Goal: Transaction & Acquisition: Purchase product/service

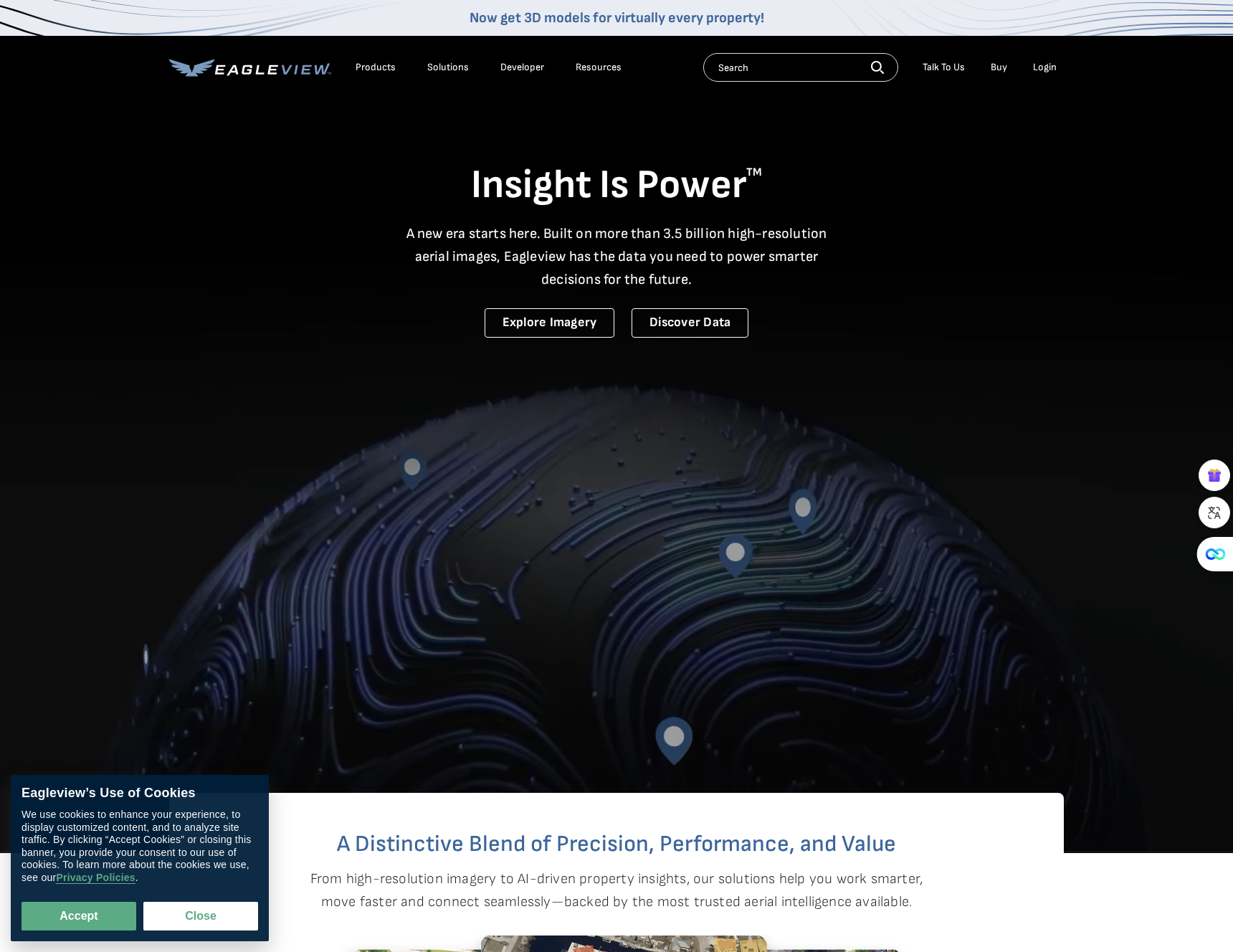
click at [384, 69] on div "Products" at bounding box center [375, 67] width 40 height 13
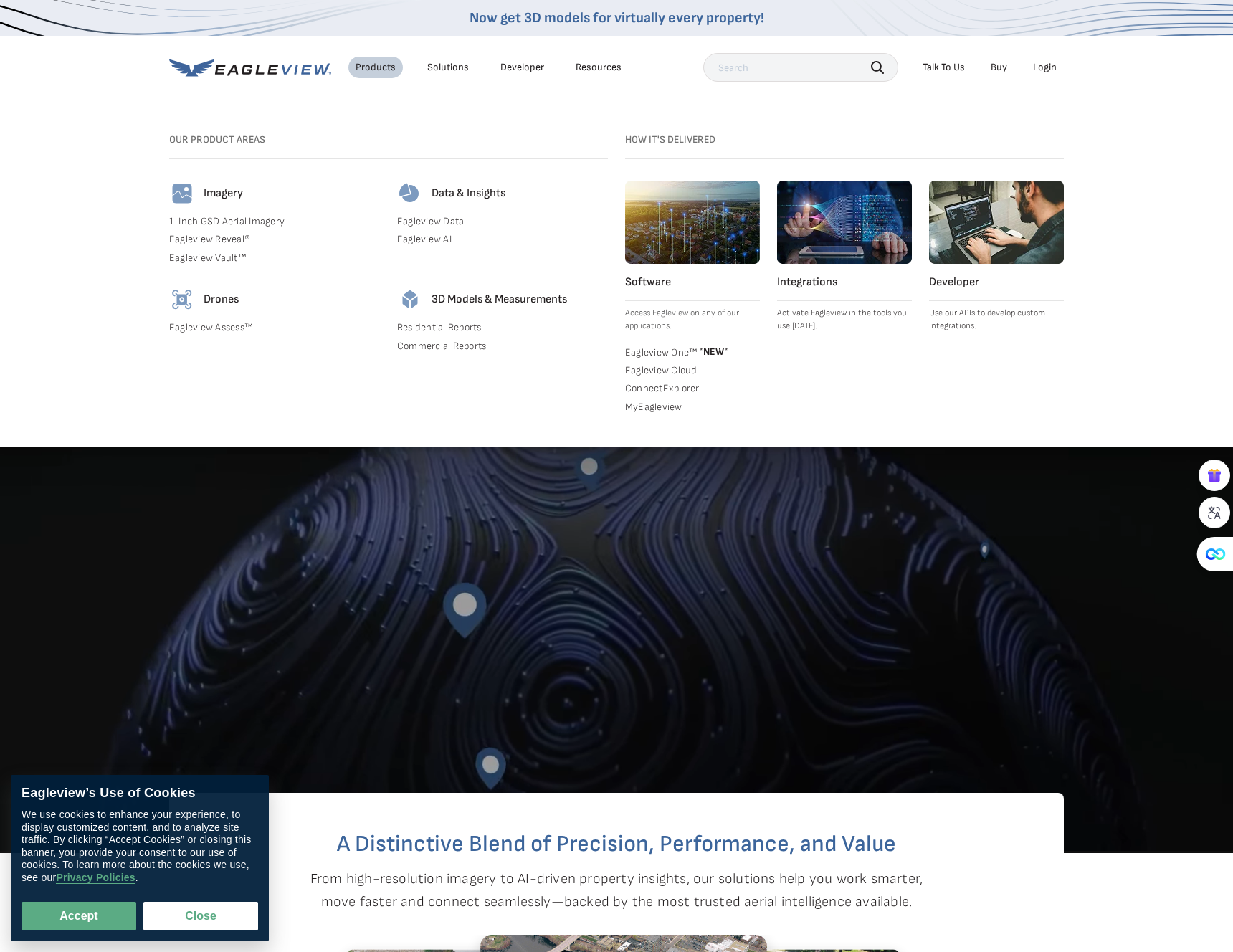
click at [650, 281] on h4 "Software" at bounding box center [692, 282] width 135 height 14
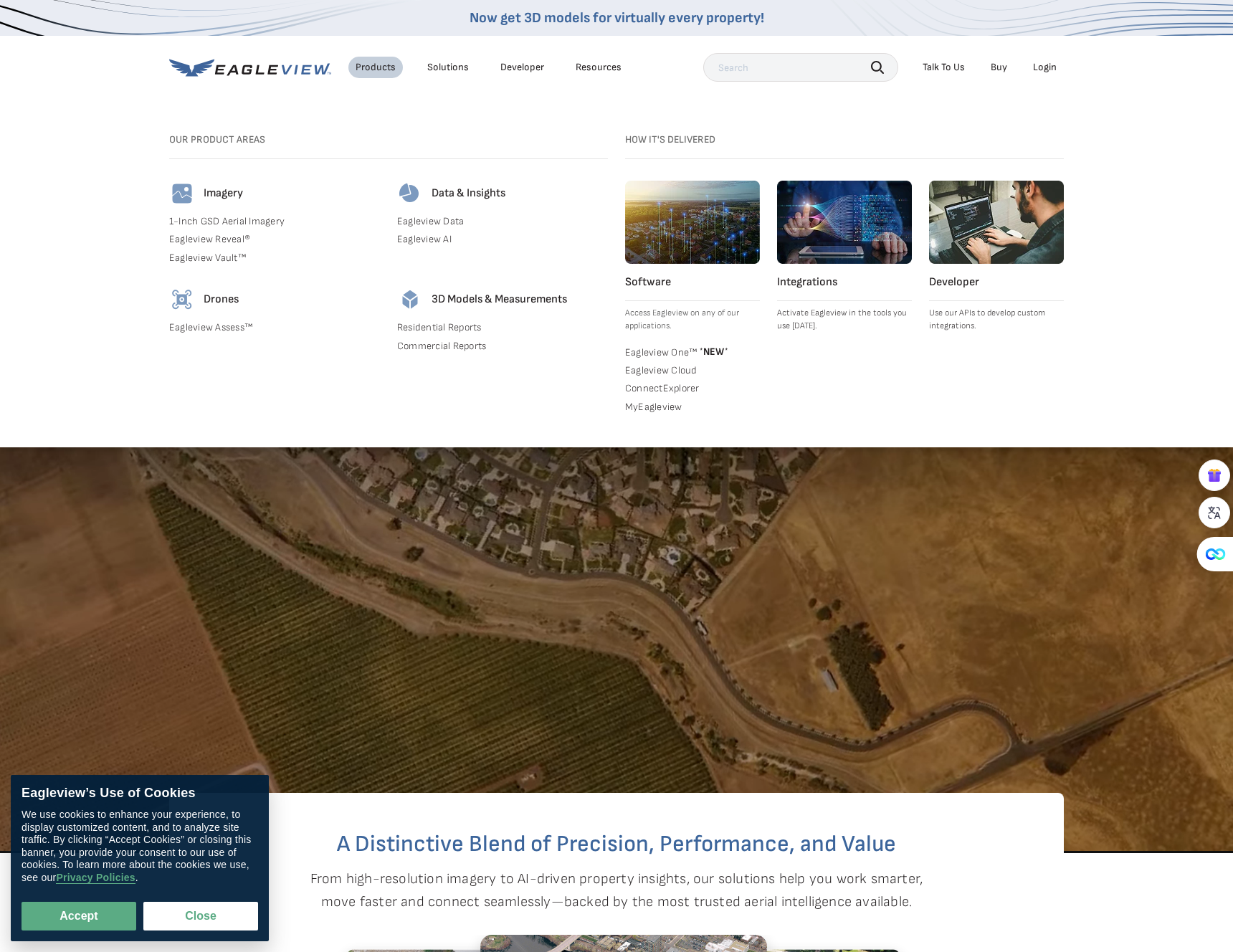
click at [650, 232] on img at bounding box center [692, 223] width 135 height 83
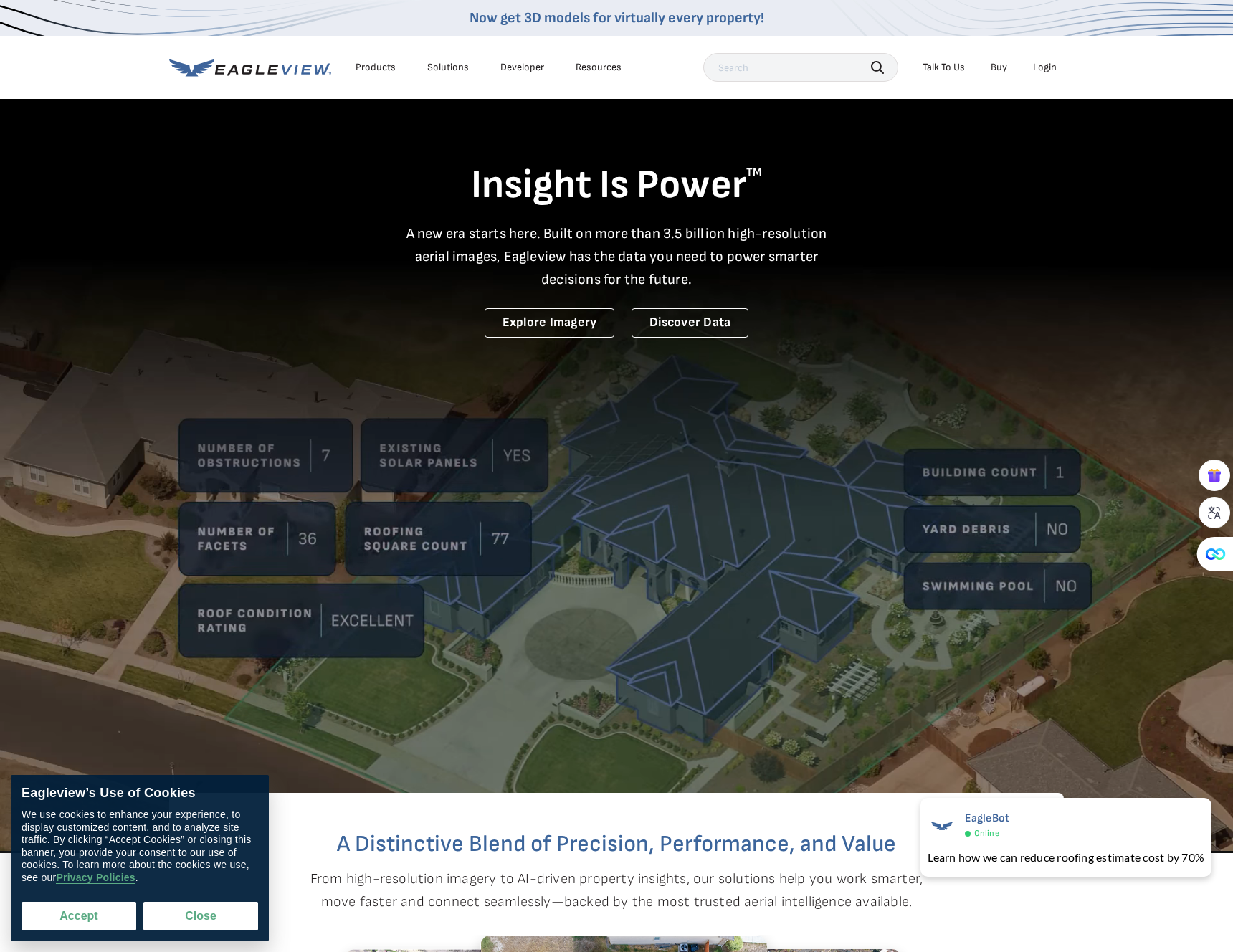
click at [107, 918] on button "Accept" at bounding box center [78, 916] width 115 height 29
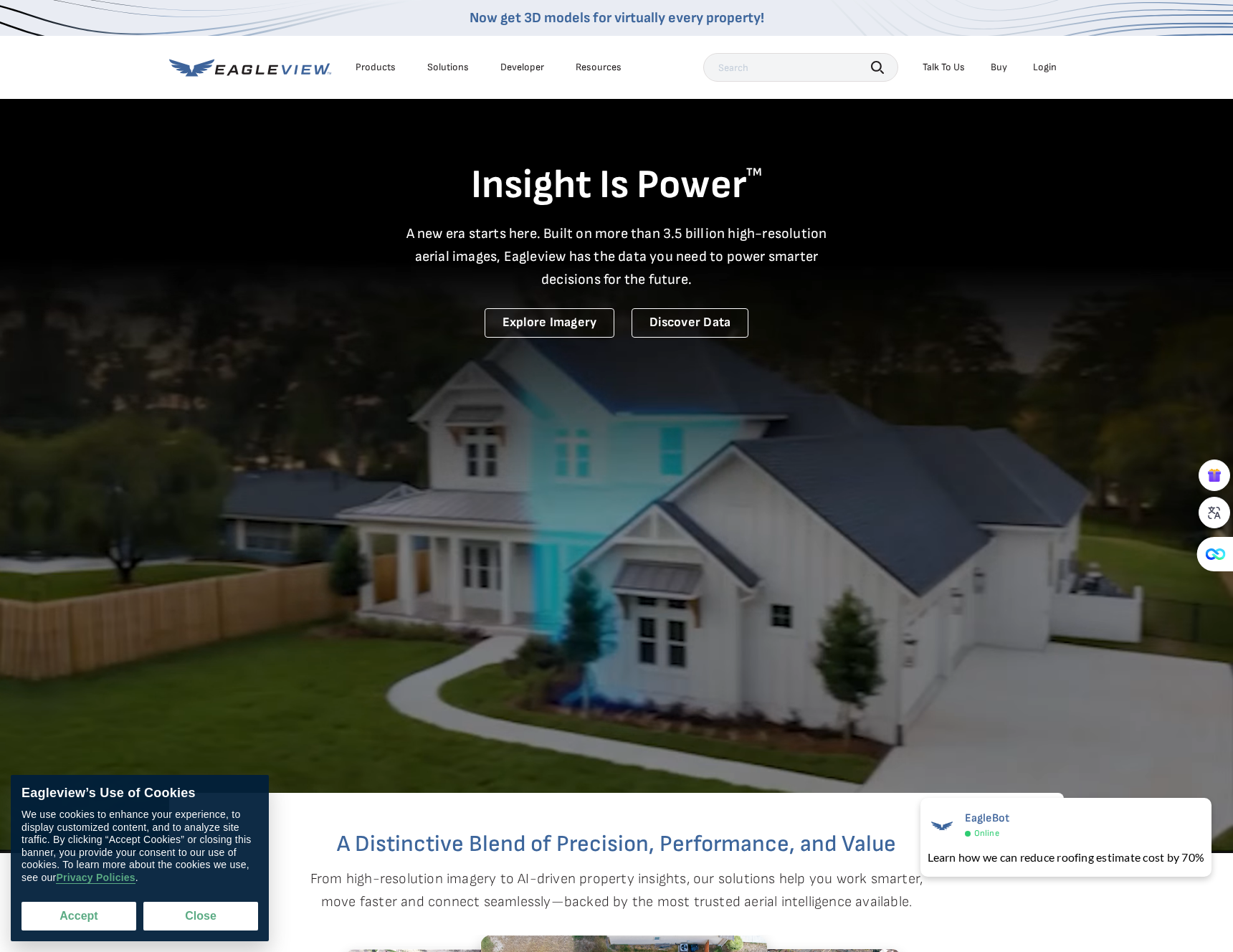
checkbox input "true"
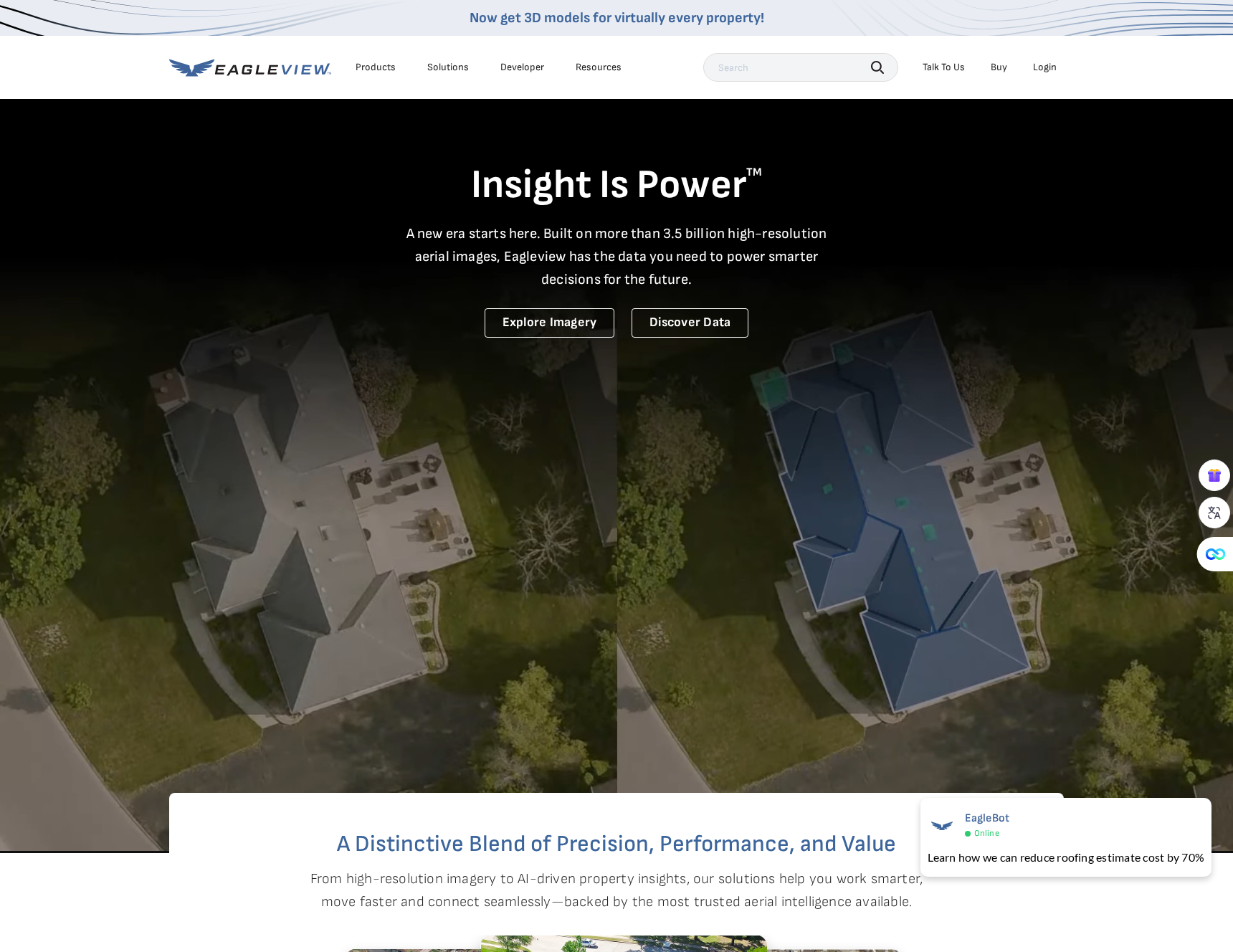
click at [997, 72] on link "Buy" at bounding box center [998, 67] width 16 height 13
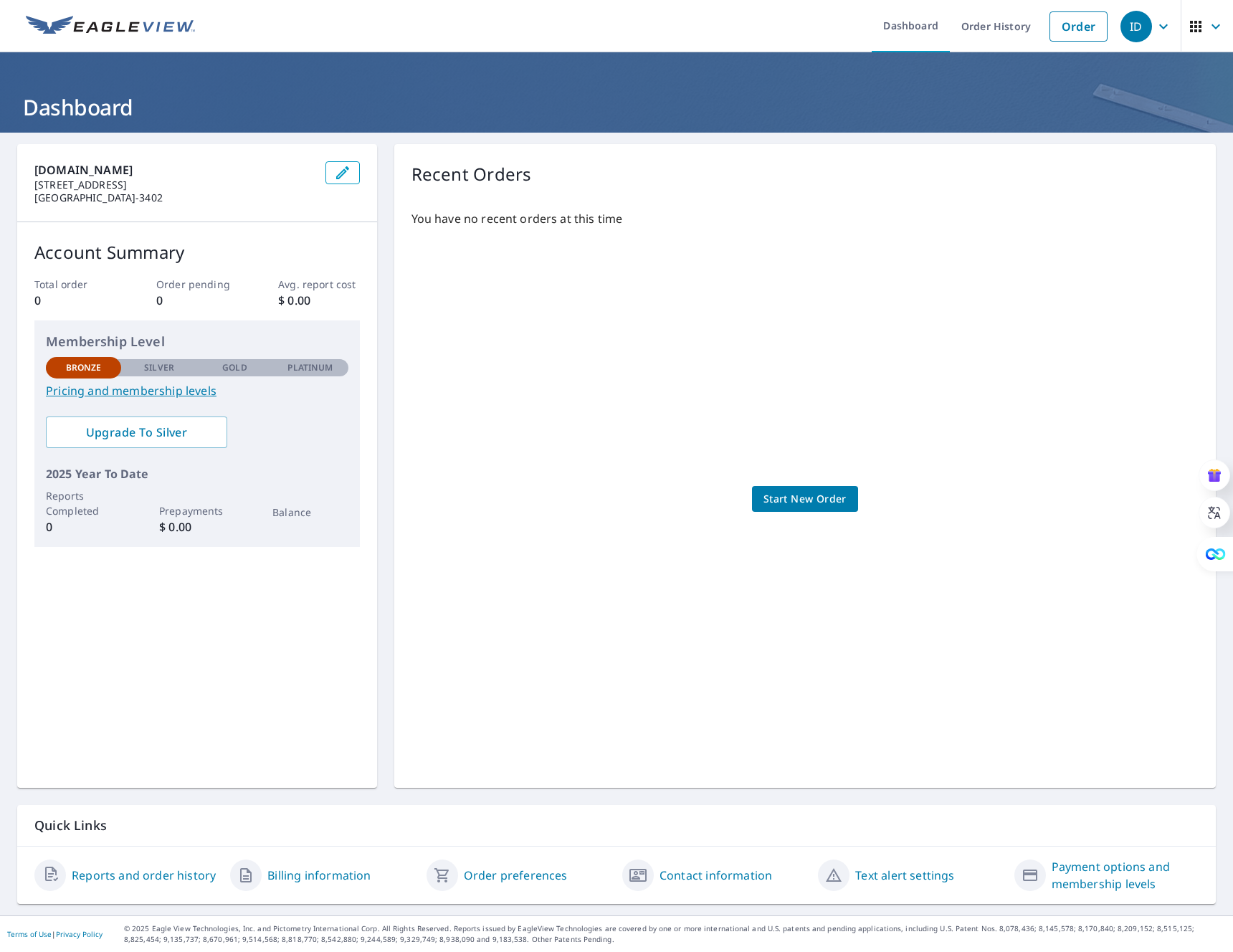
click at [771, 501] on span "Start New Order" at bounding box center [805, 499] width 83 height 18
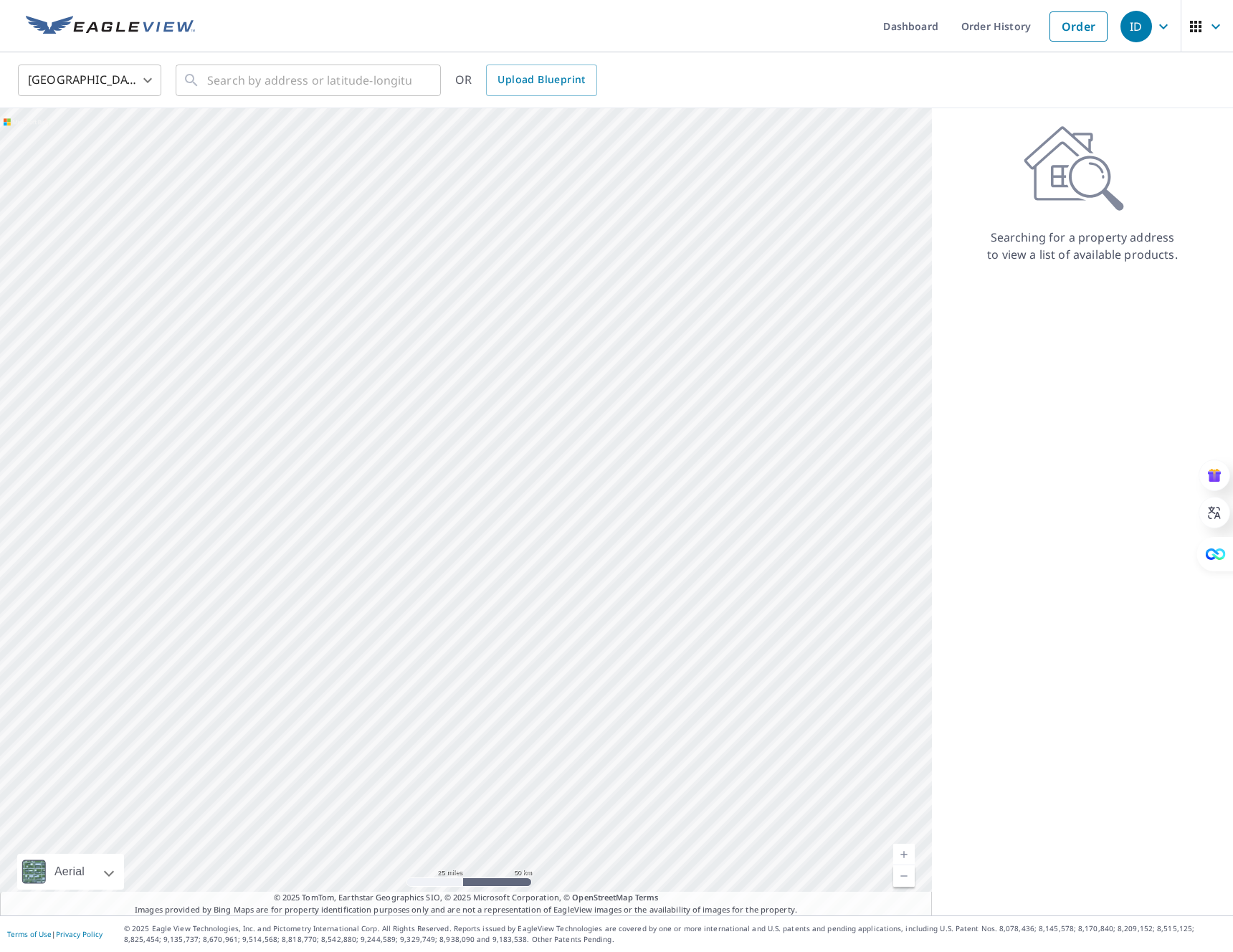
drag, startPoint x: 640, startPoint y: 603, endPoint x: 577, endPoint y: 548, distance: 83.6
click at [577, 548] on div at bounding box center [465, 511] width 932 height 807
click at [211, 81] on input "text" at bounding box center [309, 80] width 205 height 40
paste input "165 N Old Orchard Ln, Lewisville, TX 75067"
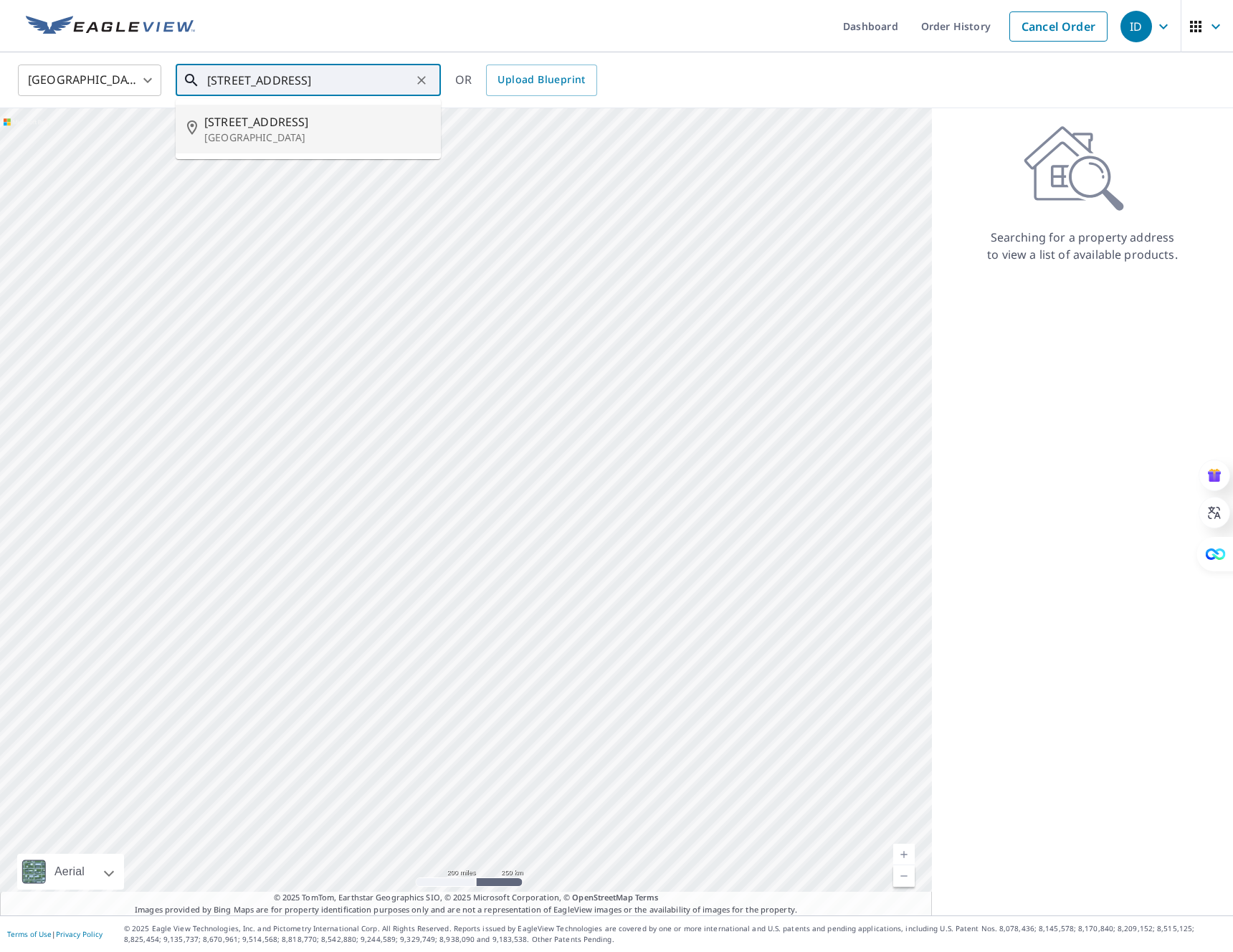
click at [229, 127] on span "165 N Old Orchard Ln" at bounding box center [317, 121] width 225 height 17
type input "165 N Old Orchard Ln Lewisville, TX 75067"
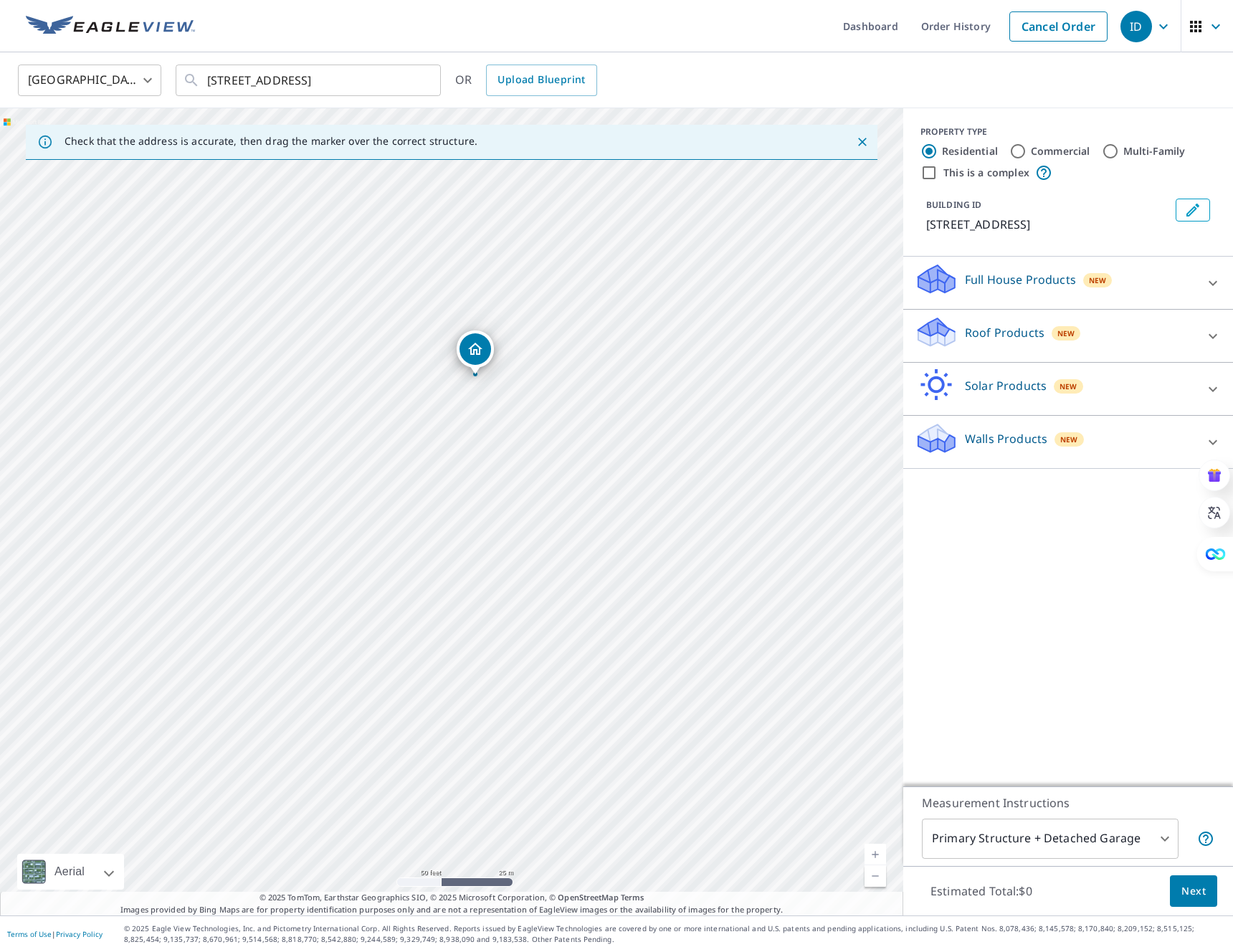
drag, startPoint x: 453, startPoint y: 492, endPoint x: 515, endPoint y: 431, distance: 87.0
click at [516, 430] on div "165 N Old Orchard Ln Lewisville, TX 75067" at bounding box center [451, 511] width 903 height 807
drag, startPoint x: 561, startPoint y: 544, endPoint x: 555, endPoint y: 686, distance: 142.1
click at [555, 686] on div "165 N Old Orchard Ln Lewisville, TX 75067" at bounding box center [451, 511] width 903 height 807
click at [1017, 149] on input "Commercial" at bounding box center [1017, 151] width 17 height 17
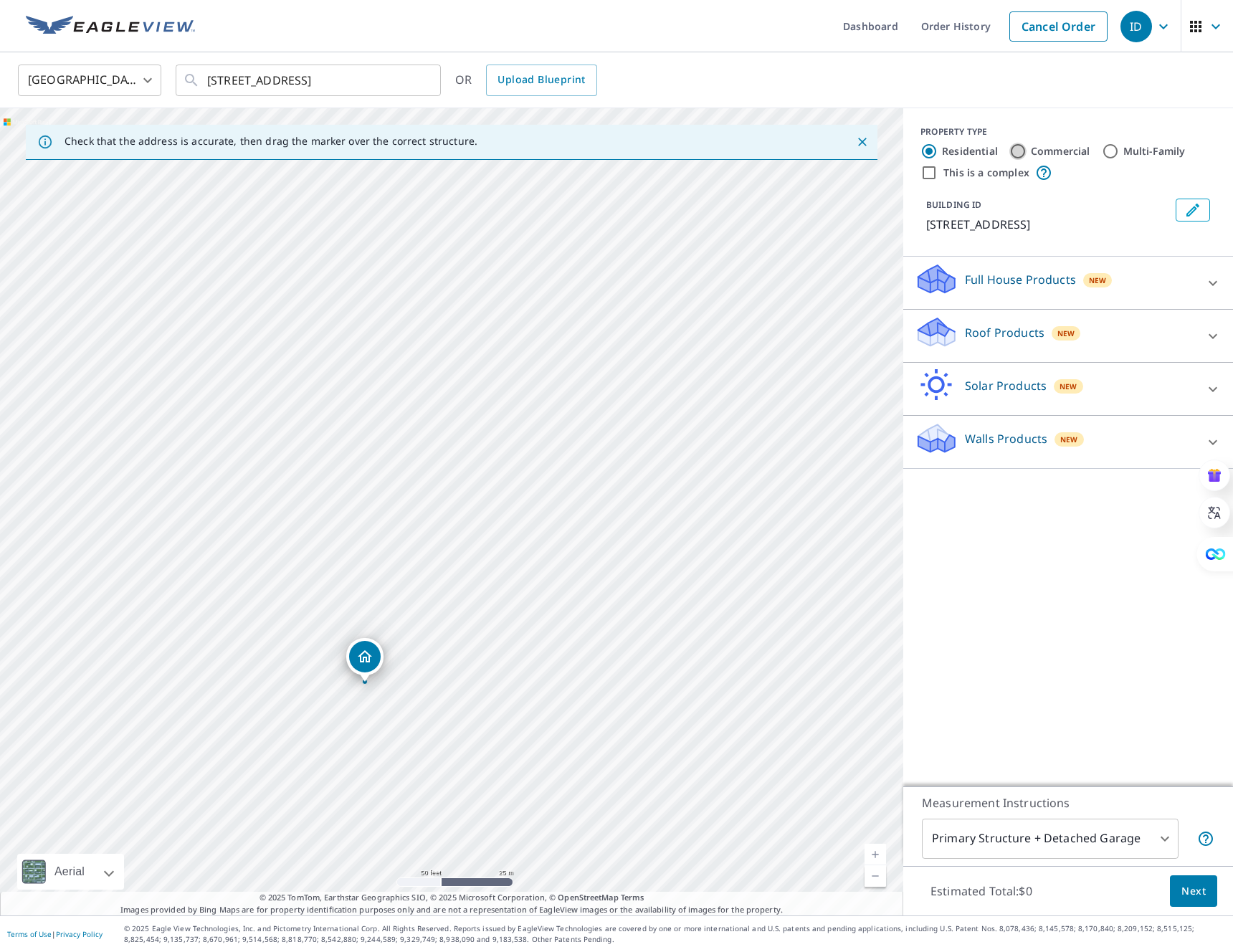
radio input "true"
type input "4"
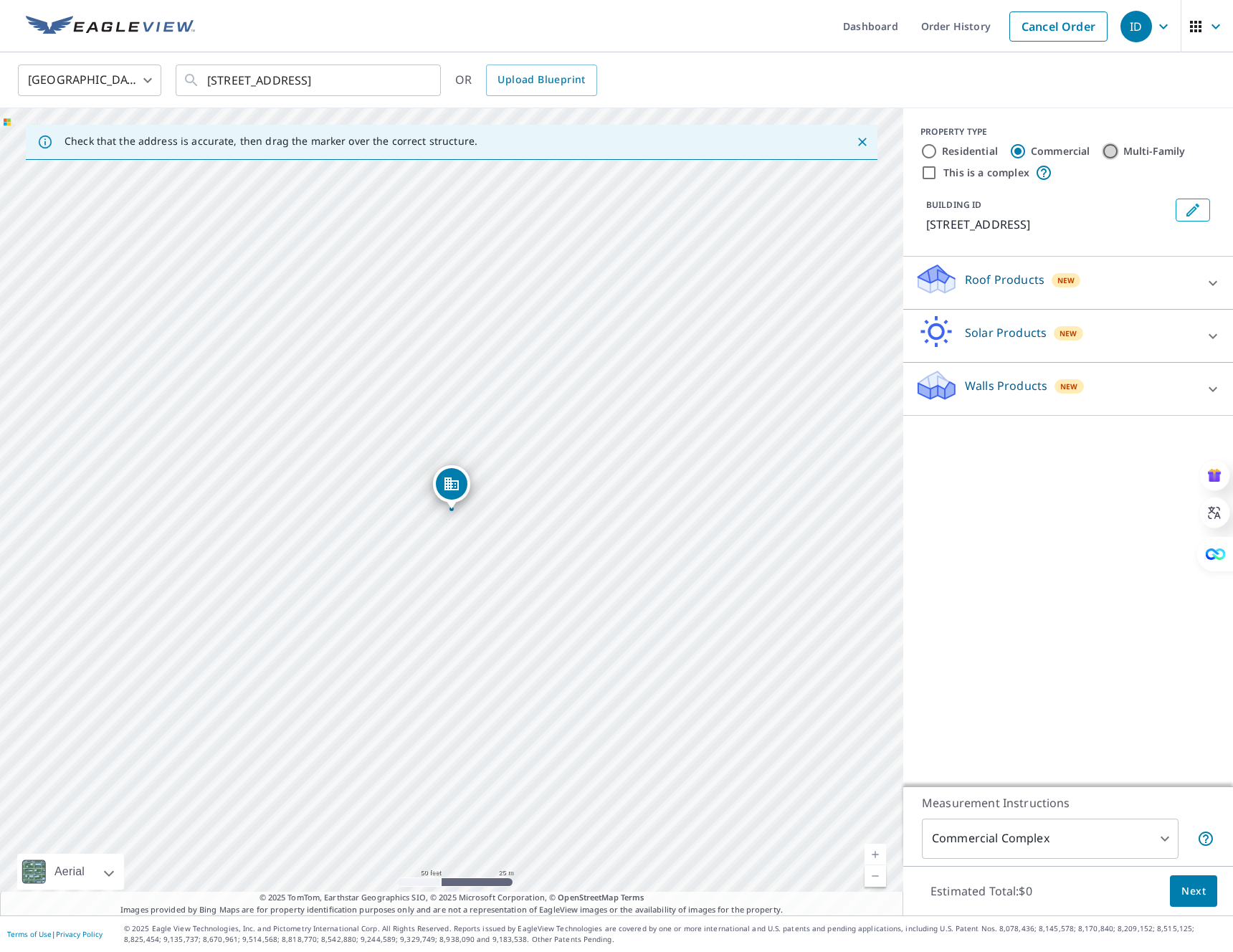
click at [1111, 152] on input "Multi-Family" at bounding box center [1110, 151] width 17 height 17
radio input "true"
type input "2"
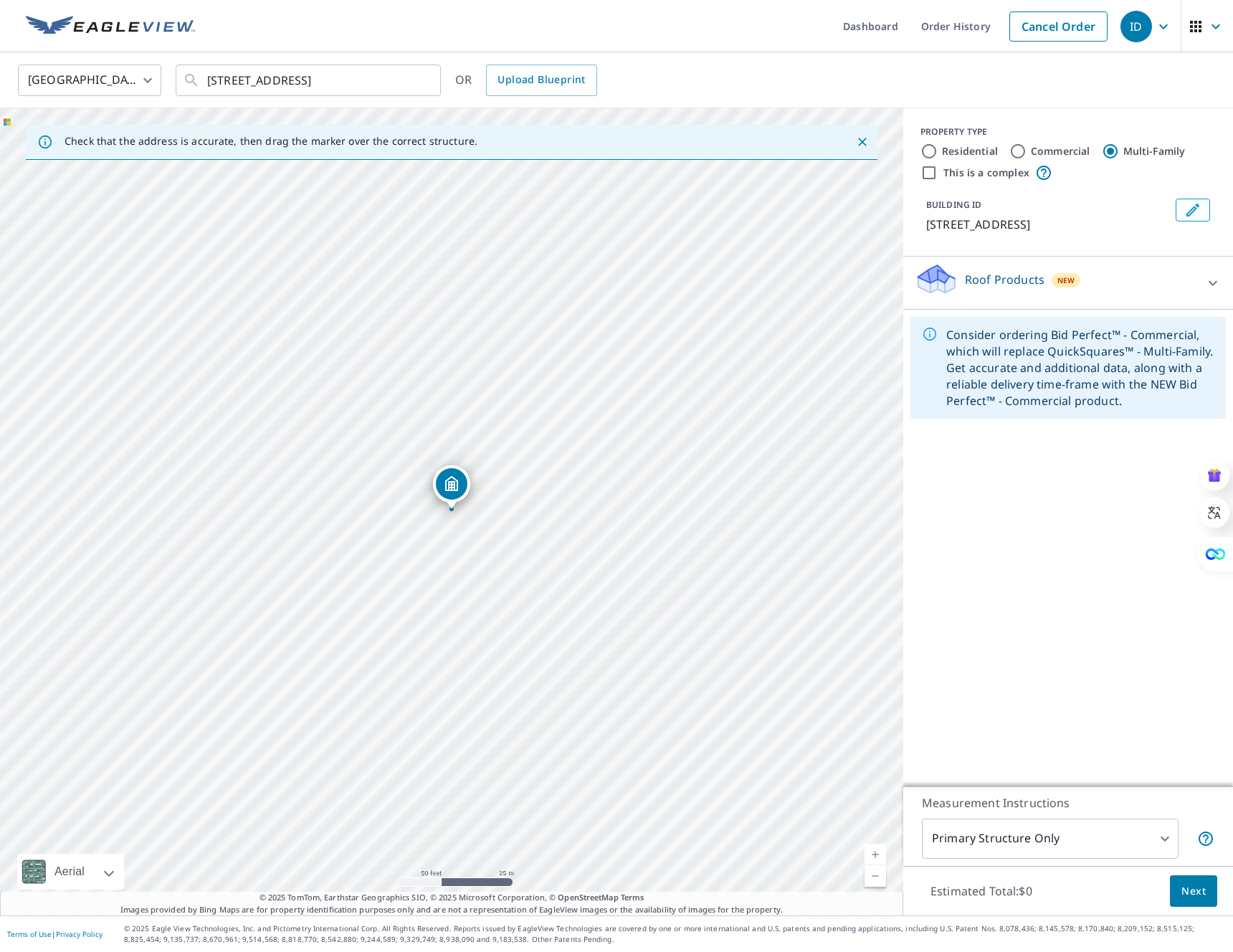
click at [1169, 291] on div "Roof Products New" at bounding box center [1055, 283] width 281 height 41
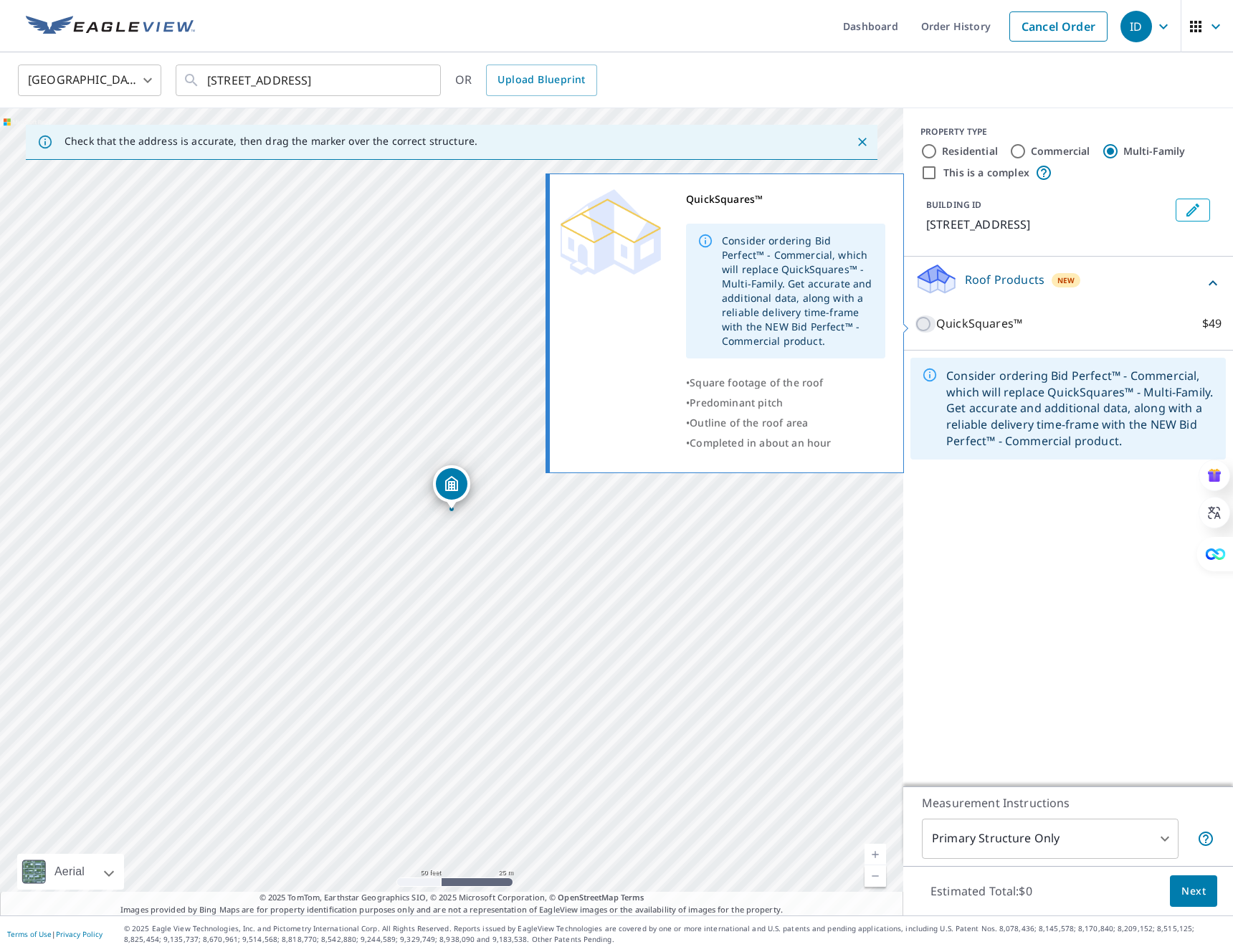
click at [921, 324] on input "QuickSquares™ $49" at bounding box center [925, 324] width 21 height 17
checkbox input "true"
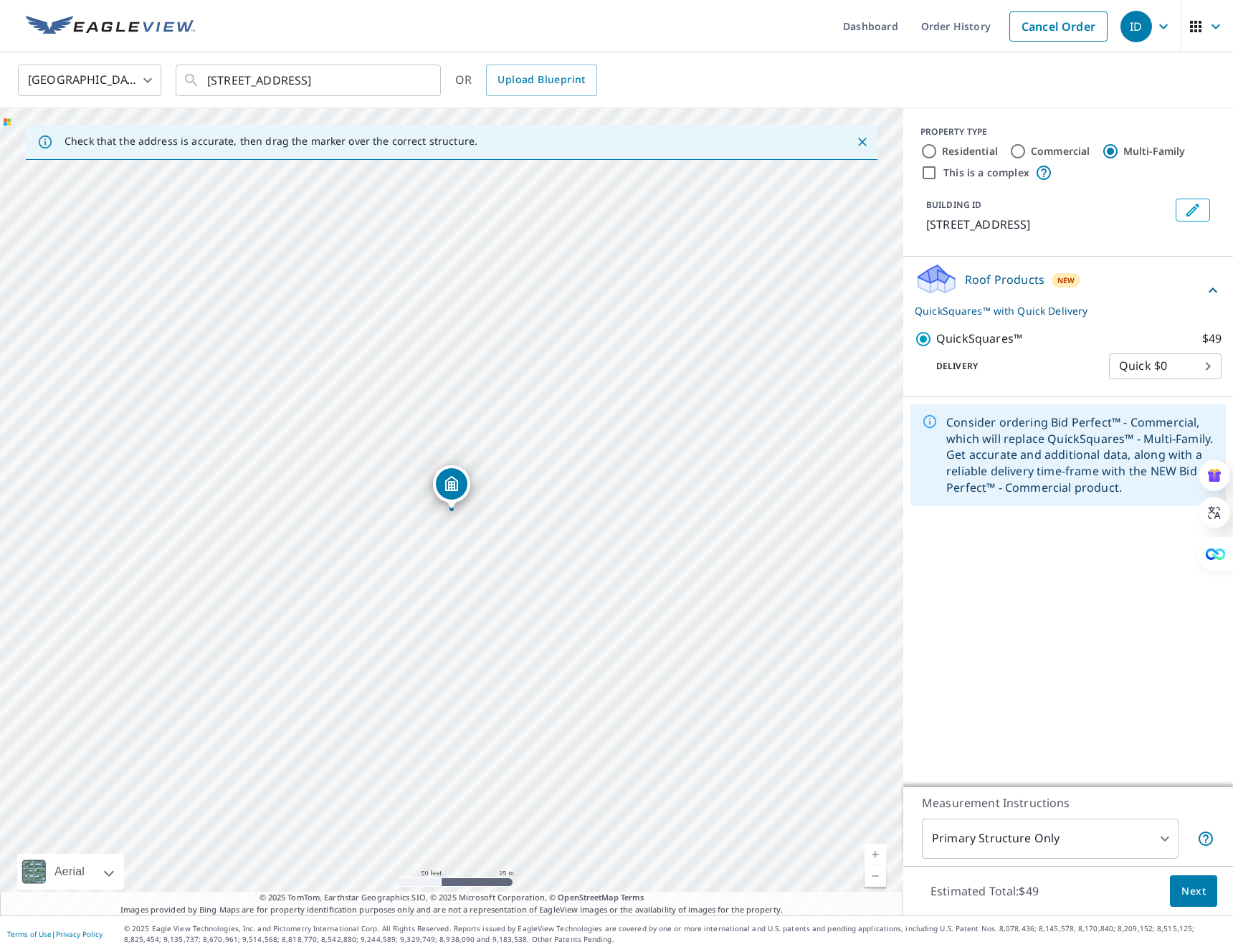
click at [1207, 372] on body "ID ID Dashboard Order History Cancel Order ID United States US ​ 165 N Old Orch…" at bounding box center [616, 476] width 1233 height 952
click at [1132, 363] on li "Quick $0" at bounding box center [1165, 366] width 112 height 25
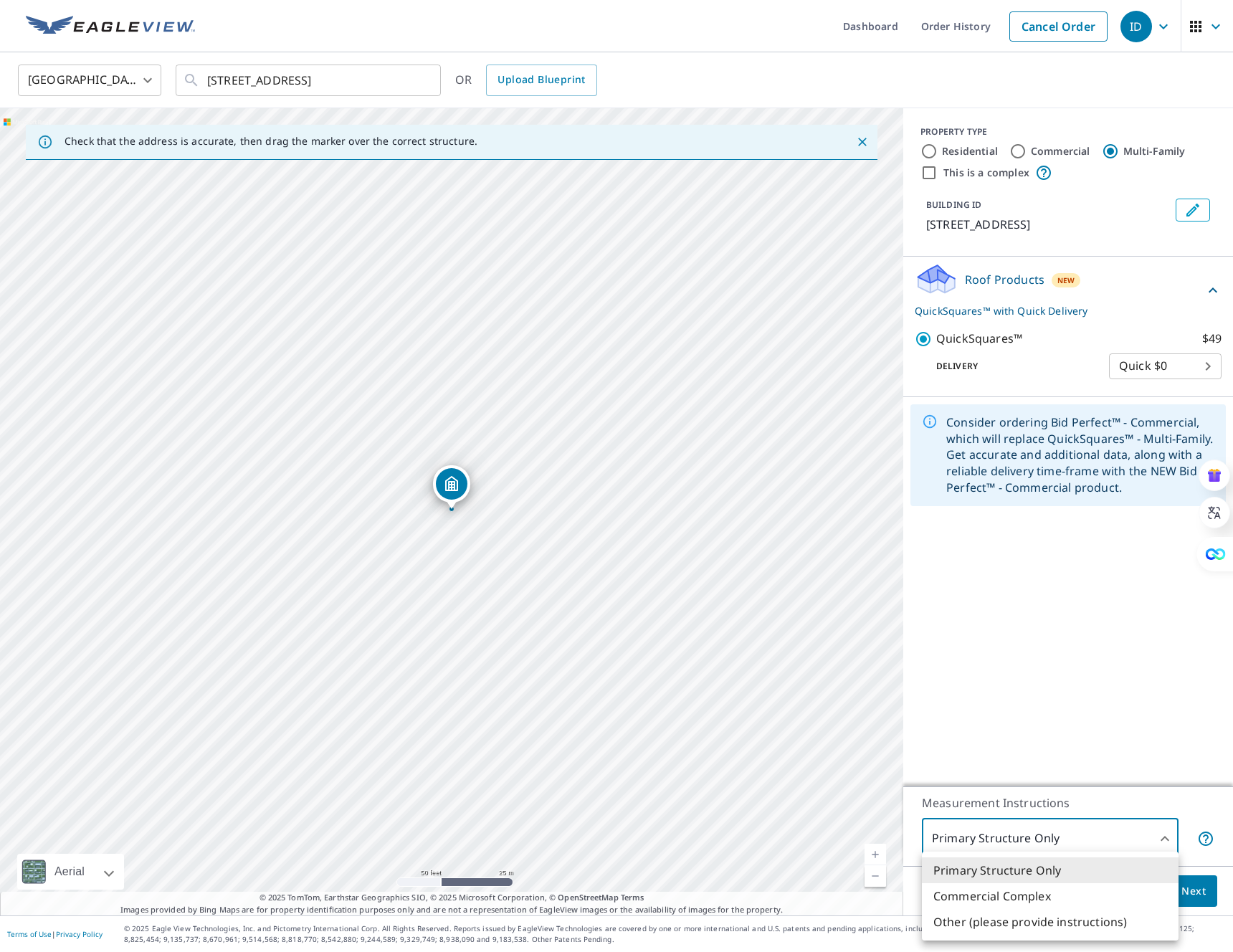
click at [1100, 848] on body "ID ID Dashboard Order History Cancel Order ID United States US ​ 165 N Old Orch…" at bounding box center [616, 476] width 1233 height 952
click at [1039, 900] on li "Commercial Complex" at bounding box center [1050, 896] width 256 height 25
type input "4"
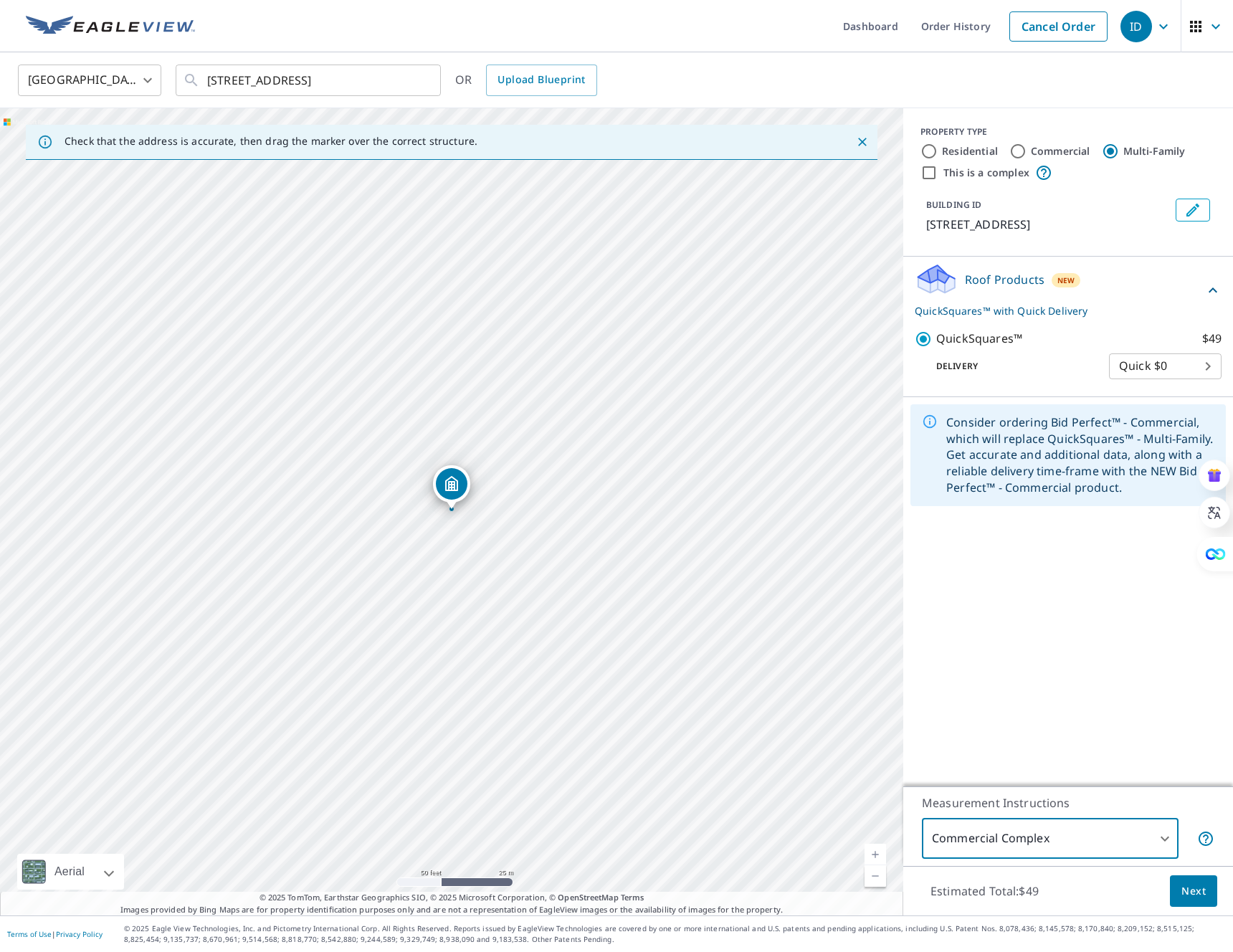
click at [1198, 895] on span "Next" at bounding box center [1193, 891] width 25 height 18
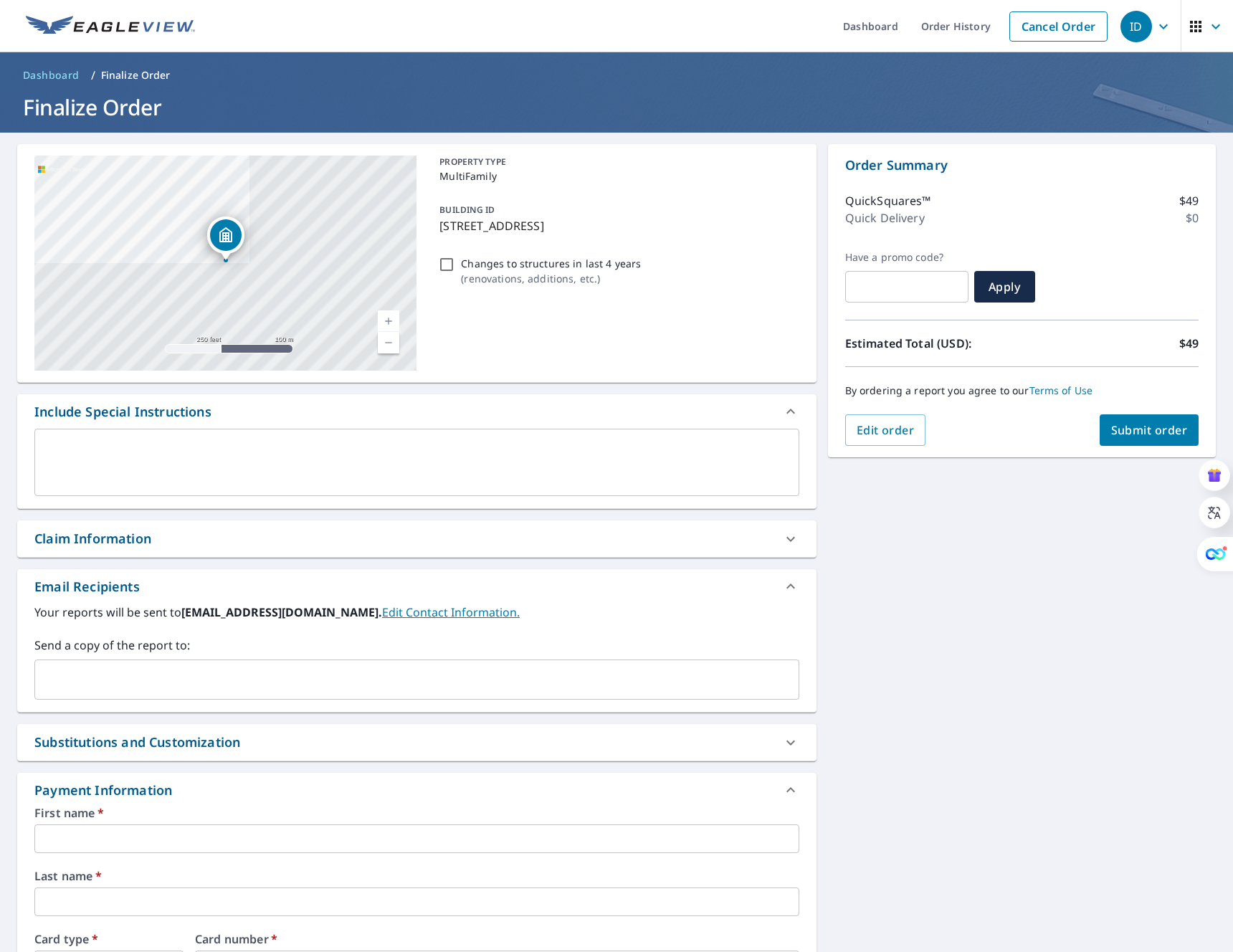
click at [259, 459] on textarea at bounding box center [416, 463] width 745 height 41
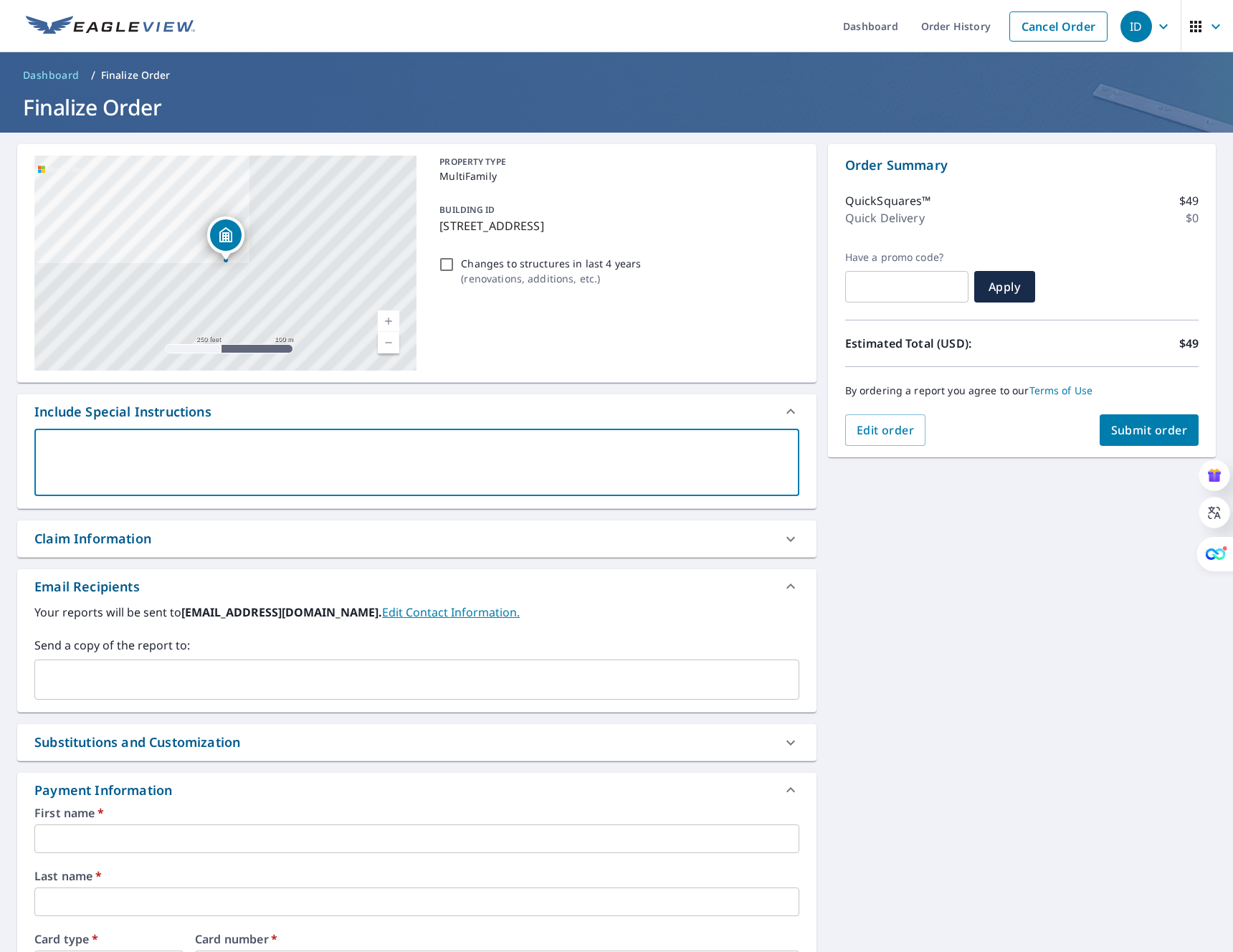
type textarea "I"
type textarea "x"
type textarea "In"
type textarea "x"
type textarea "Inc"
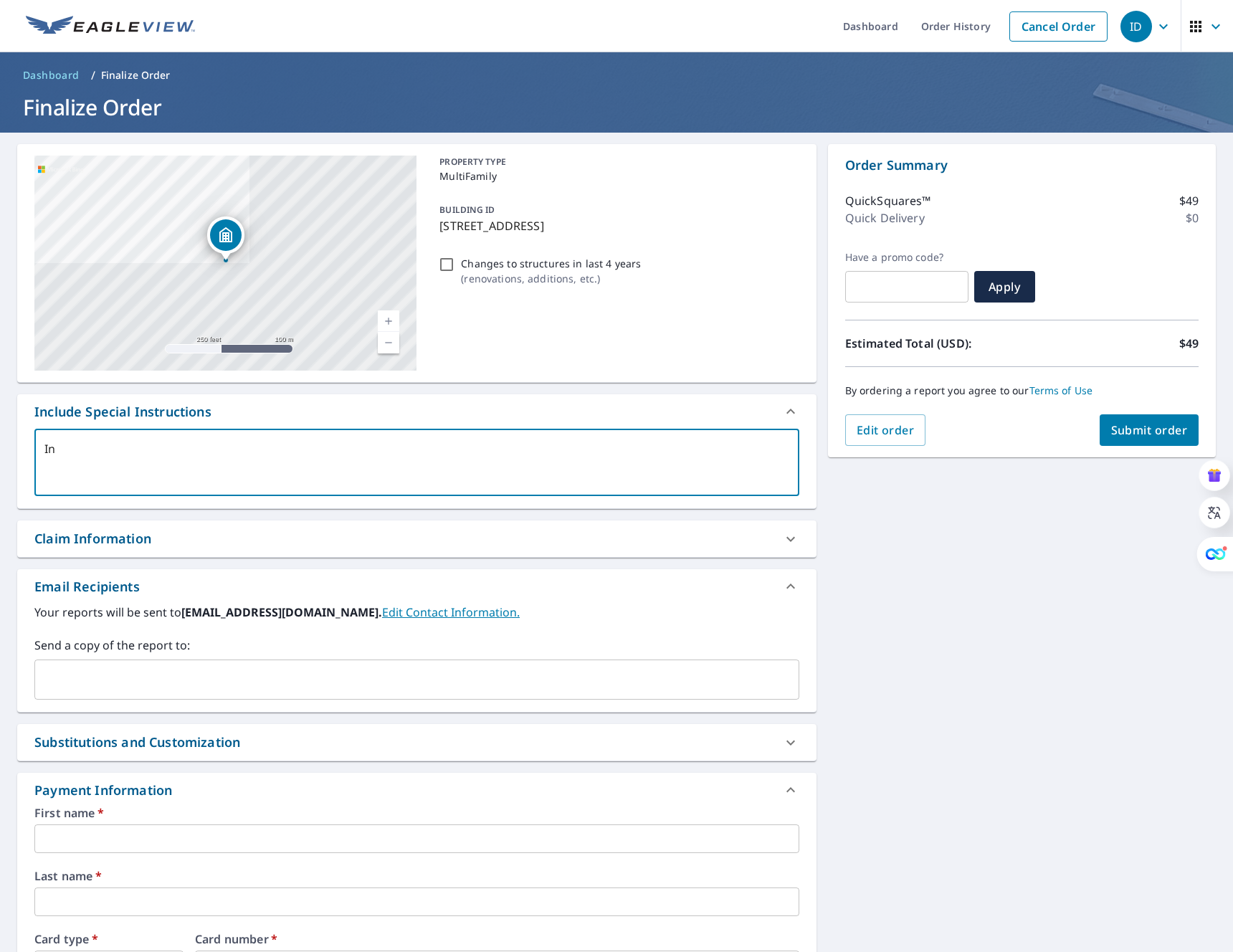
type textarea "x"
type textarea "Incl"
type textarea "x"
type textarea "Incld"
type textarea "x"
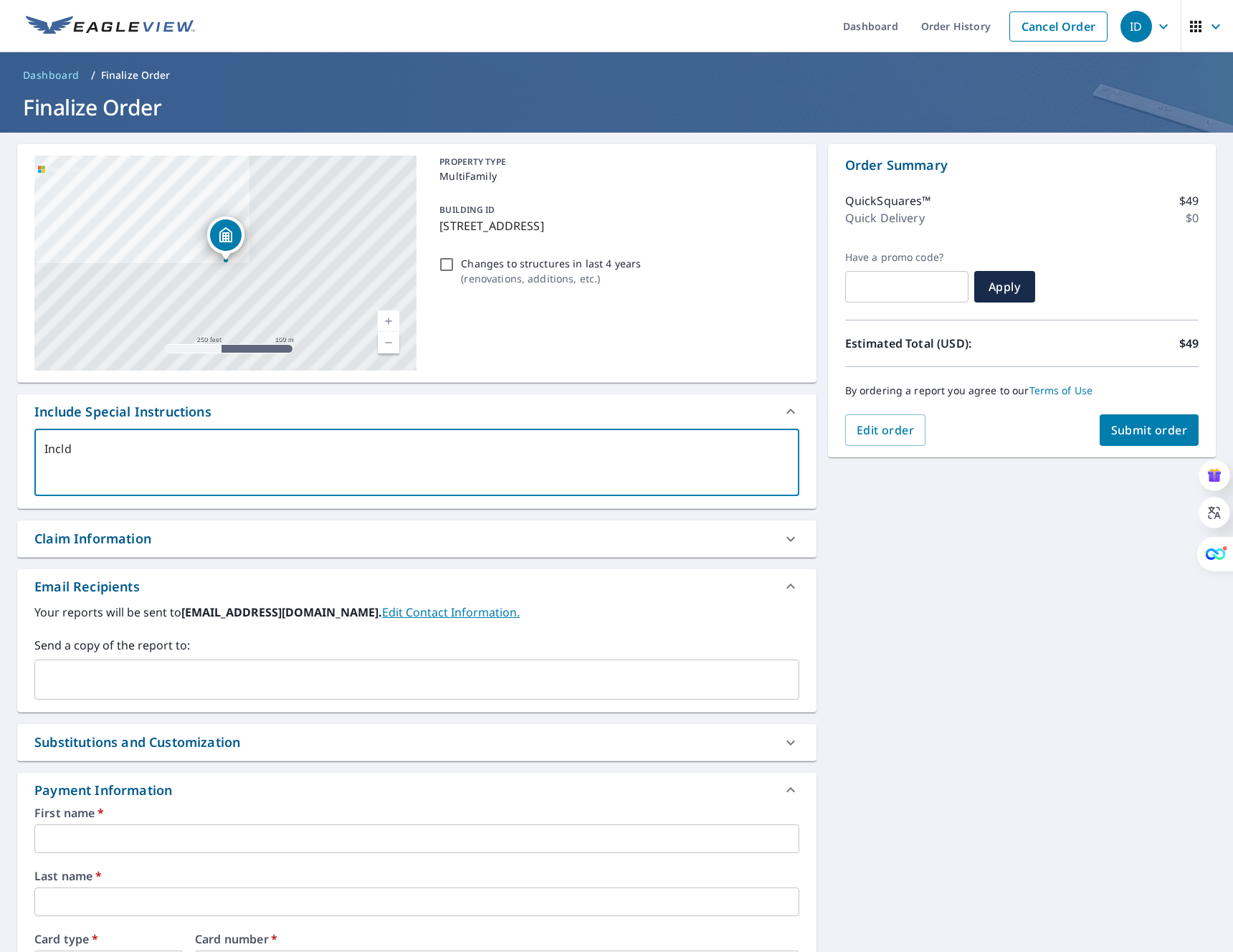
type textarea "Incl"
type textarea "x"
type textarea "Inclu"
type textarea "x"
type textarea "Includ"
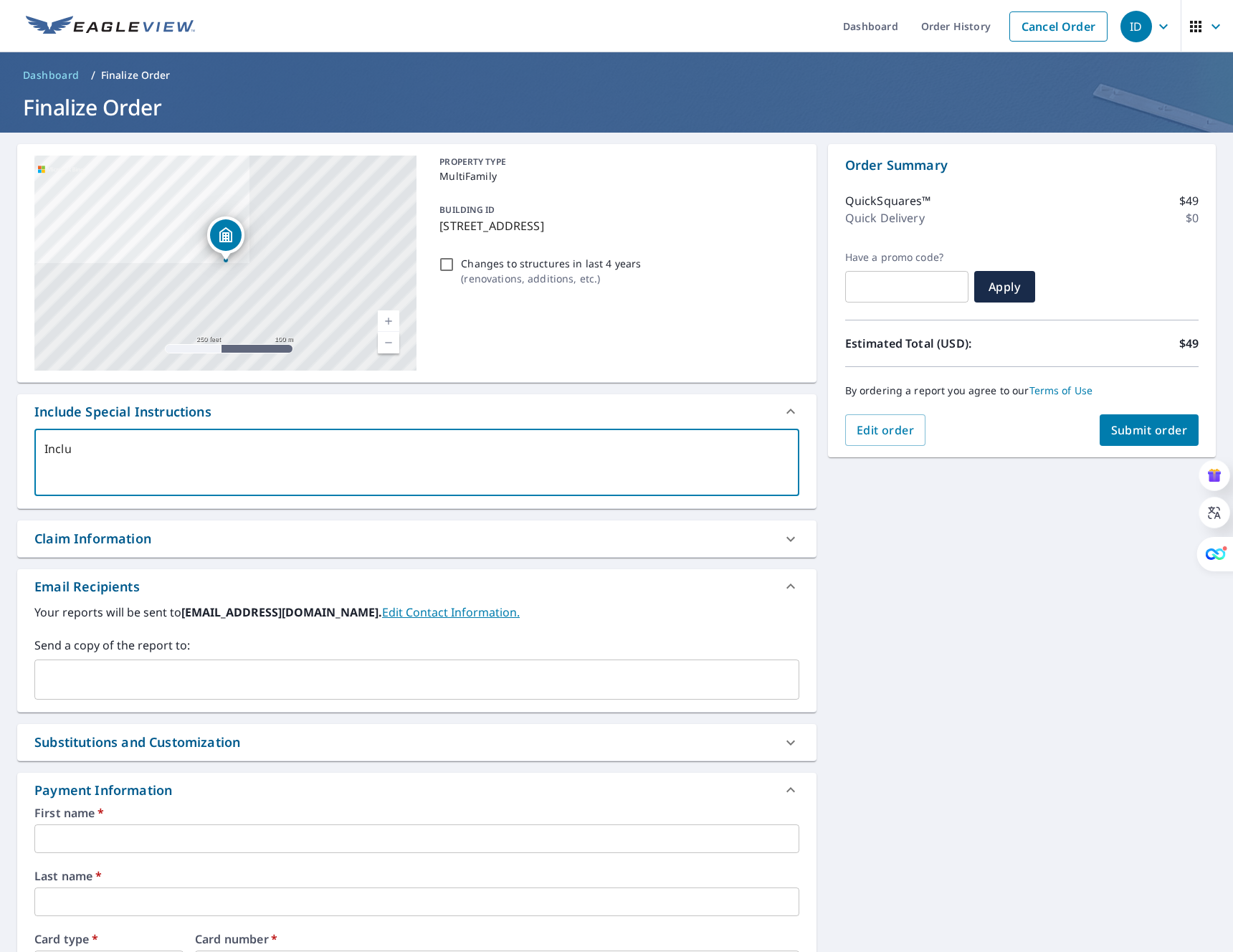
type textarea "x"
type textarea "Include"
type textarea "x"
type textarea "Include"
type textarea "x"
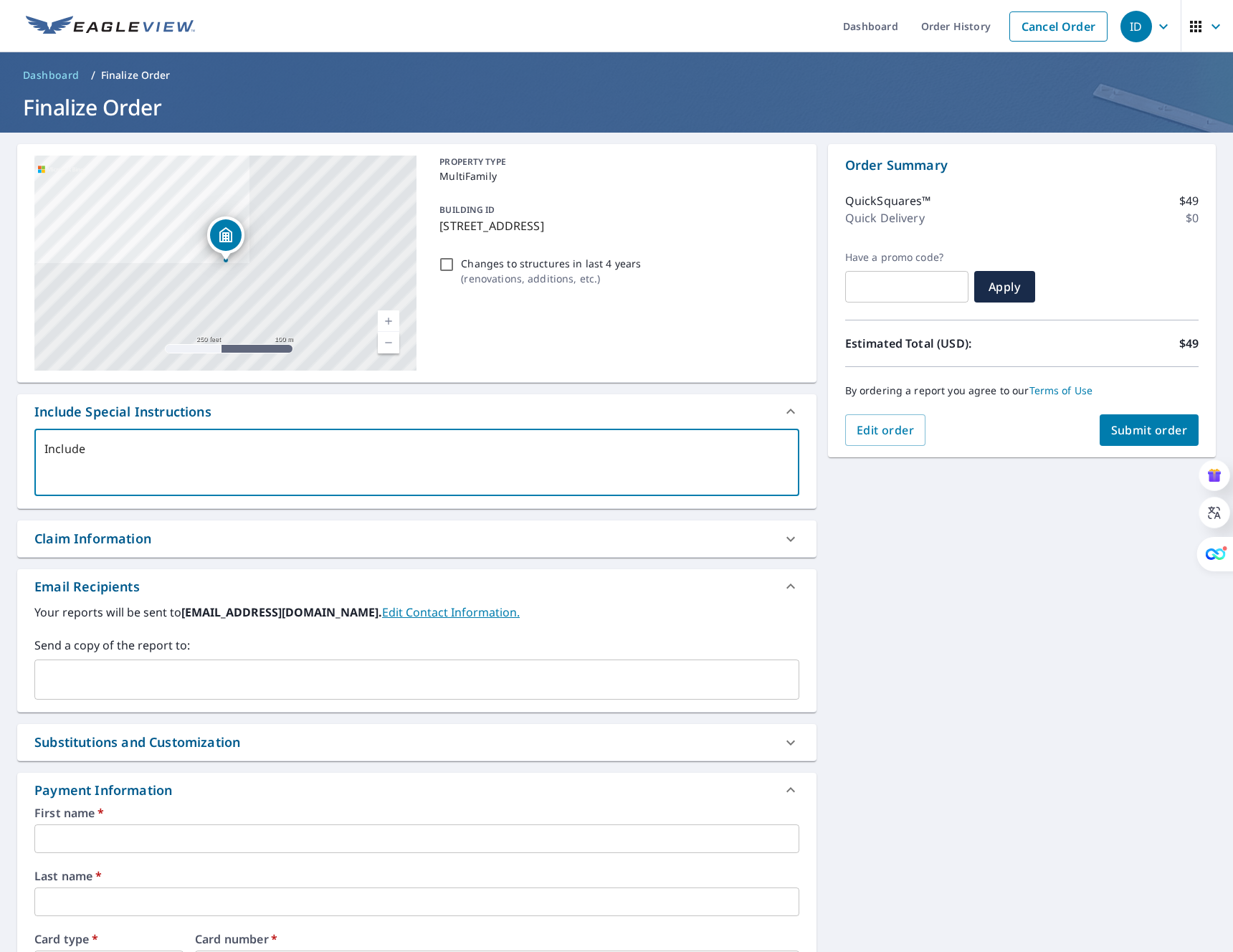
type textarea "Include m"
type textarea "x"
type textarea "Include me"
type textarea "x"
type textarea "Include mea"
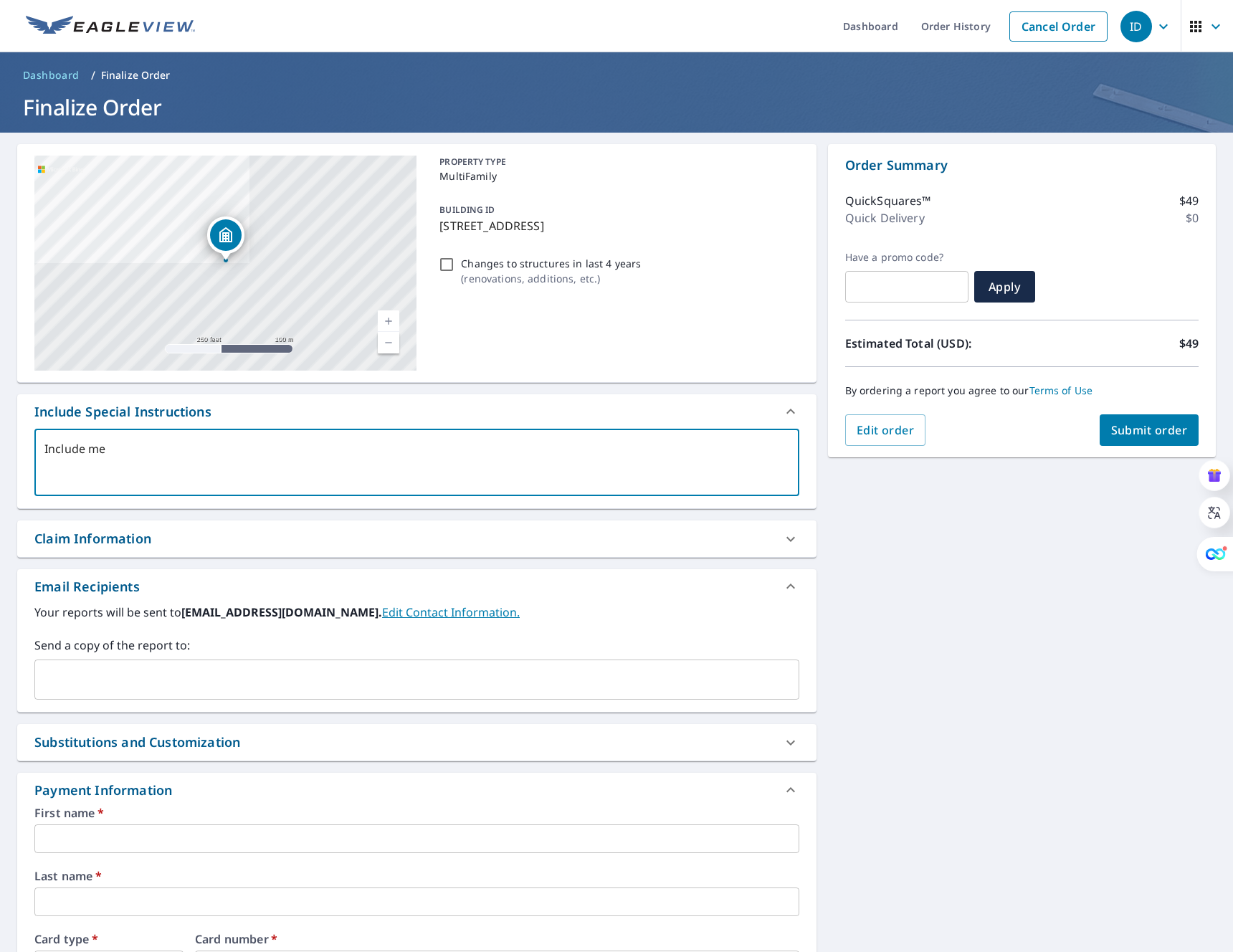
type textarea "x"
type textarea "Include meas"
type textarea "x"
type textarea "Include meash"
type textarea "x"
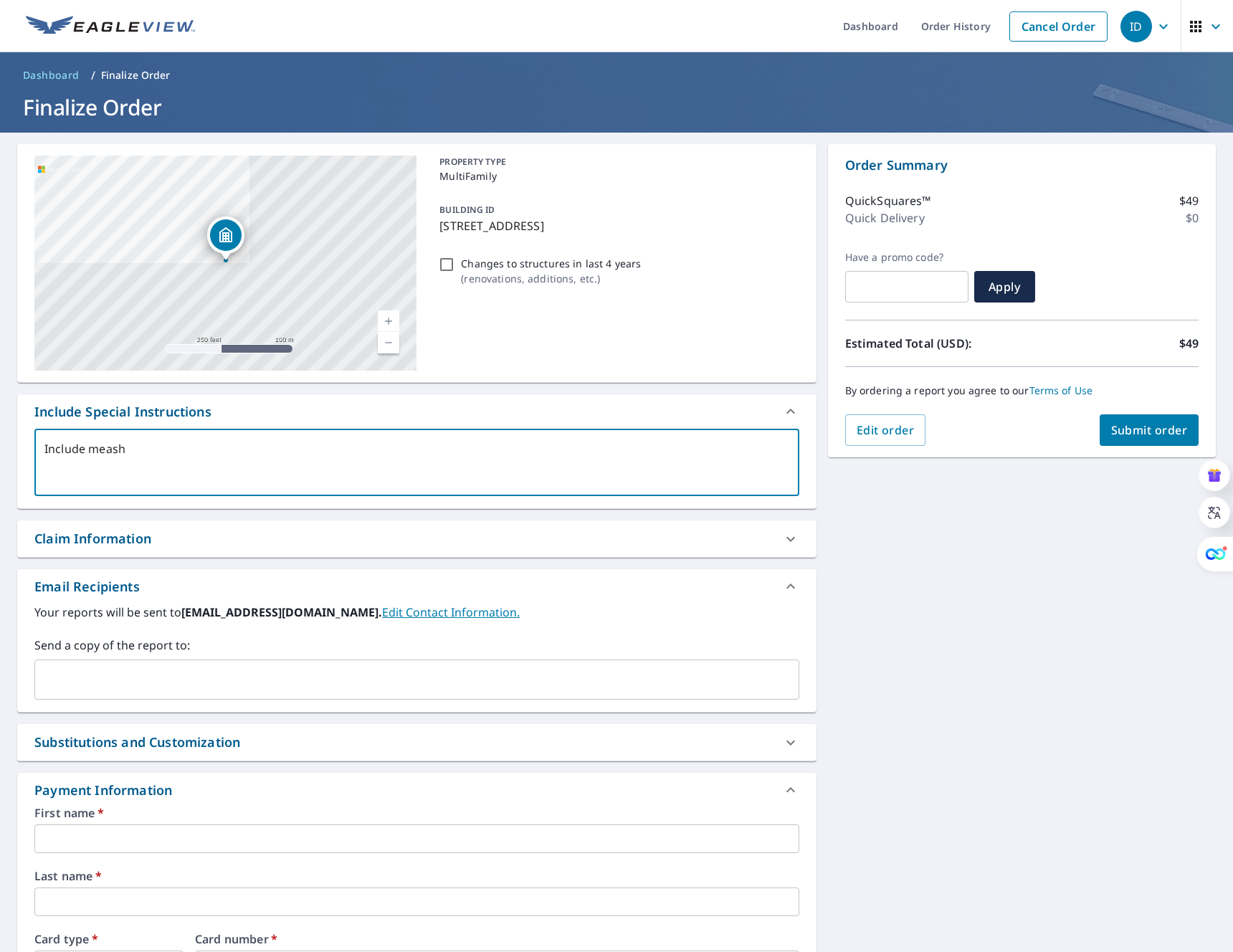
type textarea "Include meashu"
type textarea "x"
type textarea "Include meash"
type textarea "x"
type textarea "Include meas"
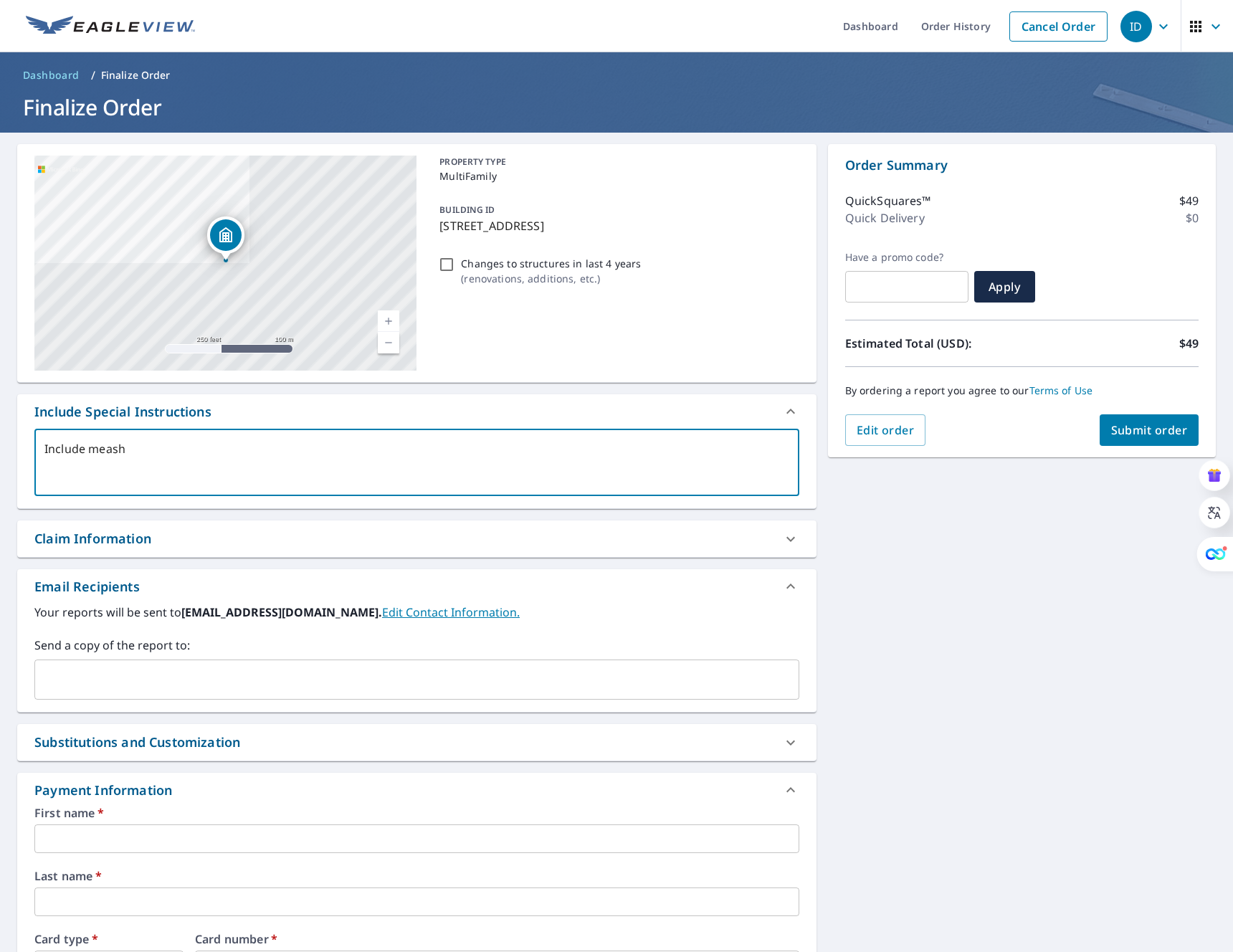
type textarea "x"
type textarea "Include measu"
type textarea "x"
type textarea "Include measur"
type textarea "x"
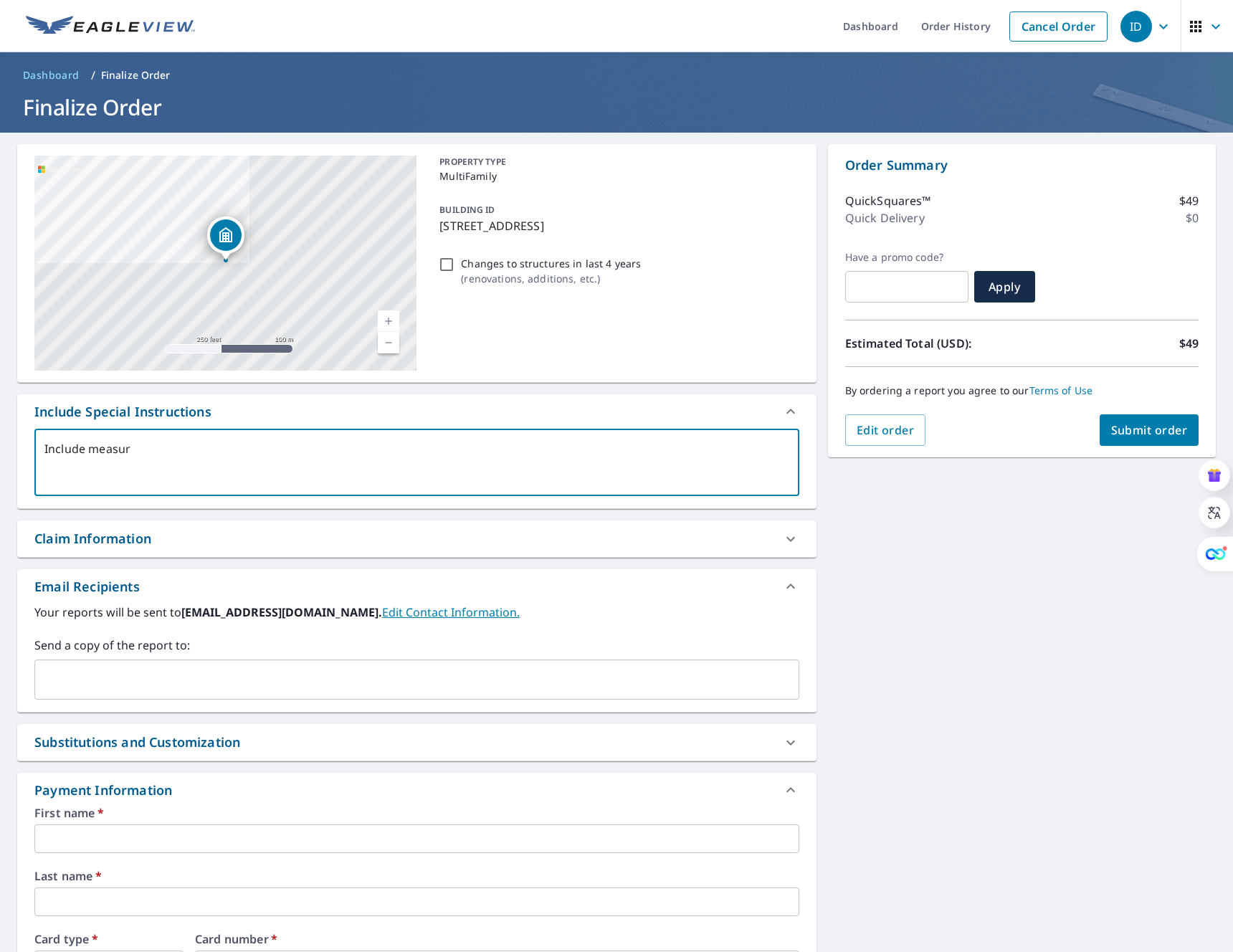
type textarea "Include measure"
type textarea "x"
type textarea "Include measurem"
type textarea "x"
type textarea "Include measureme"
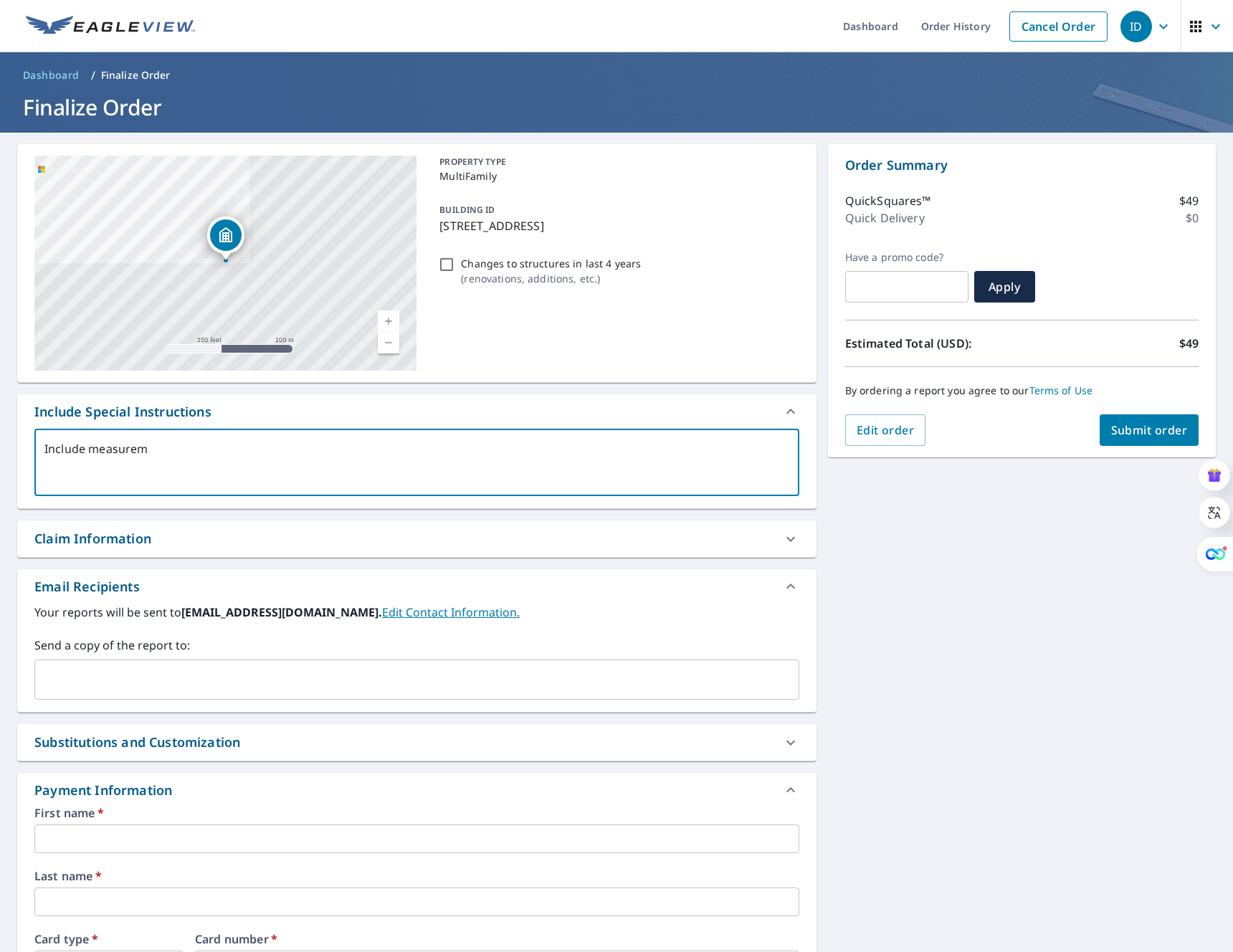
type textarea "x"
type textarea "Include measuremen"
type textarea "x"
type textarea "Include measuremens"
type textarea "x"
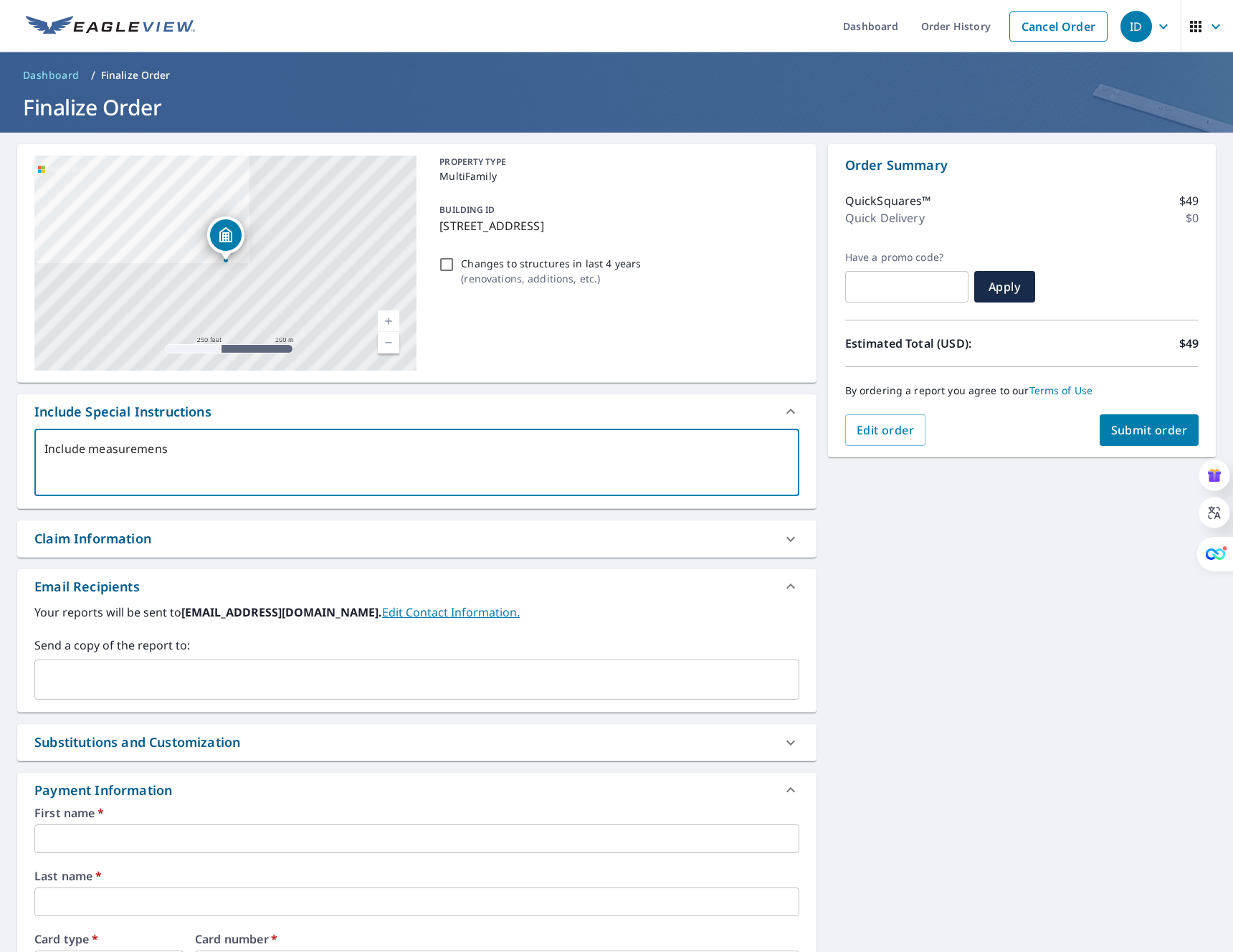
type textarea "Include measuremenst"
type textarea "x"
type textarea "Include measuremenst"
type textarea "x"
type textarea "Include measuremenst b"
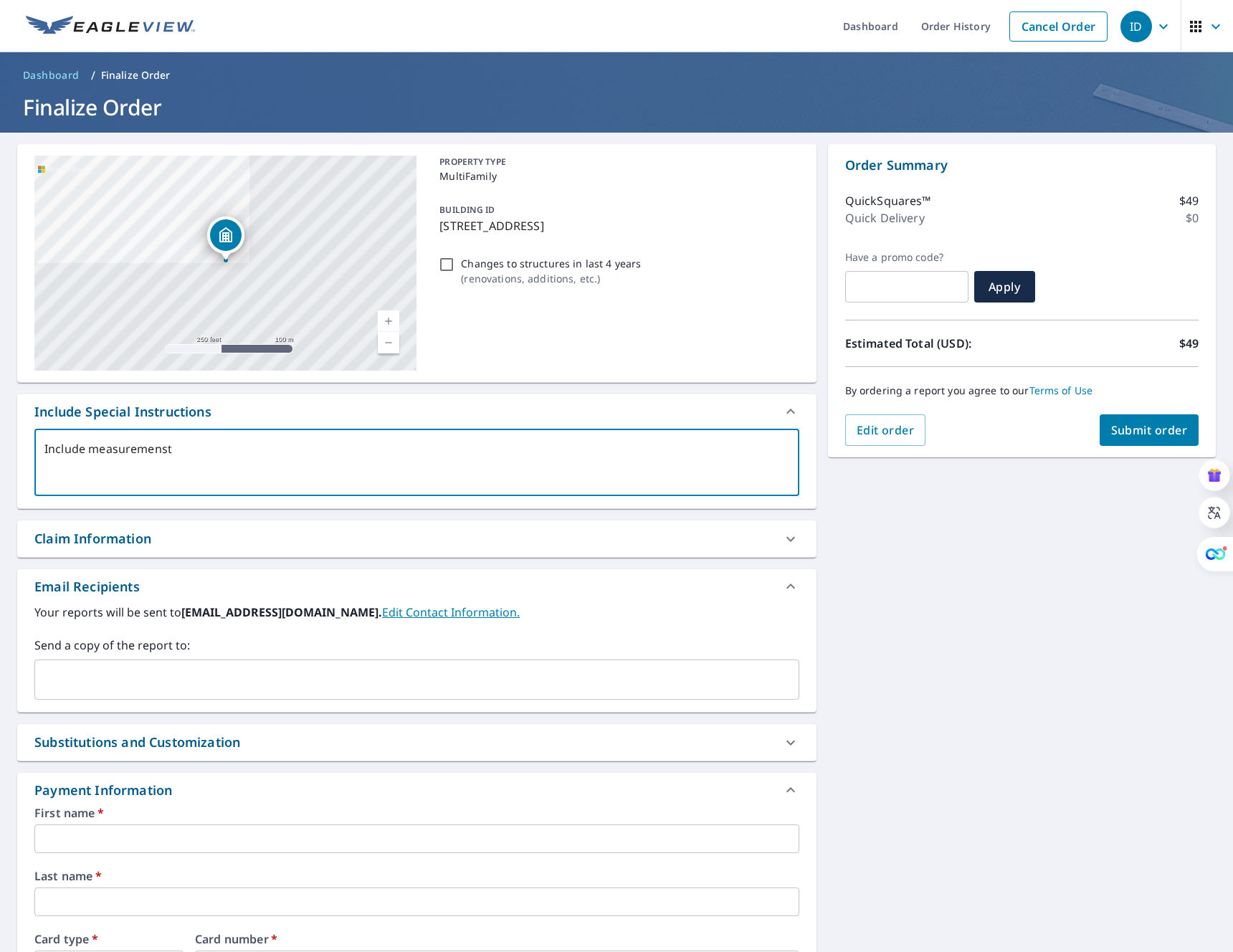
type textarea "x"
type textarea "Include measuremenst by"
type textarea "x"
type textarea "Include measuremenst by"
type textarea "x"
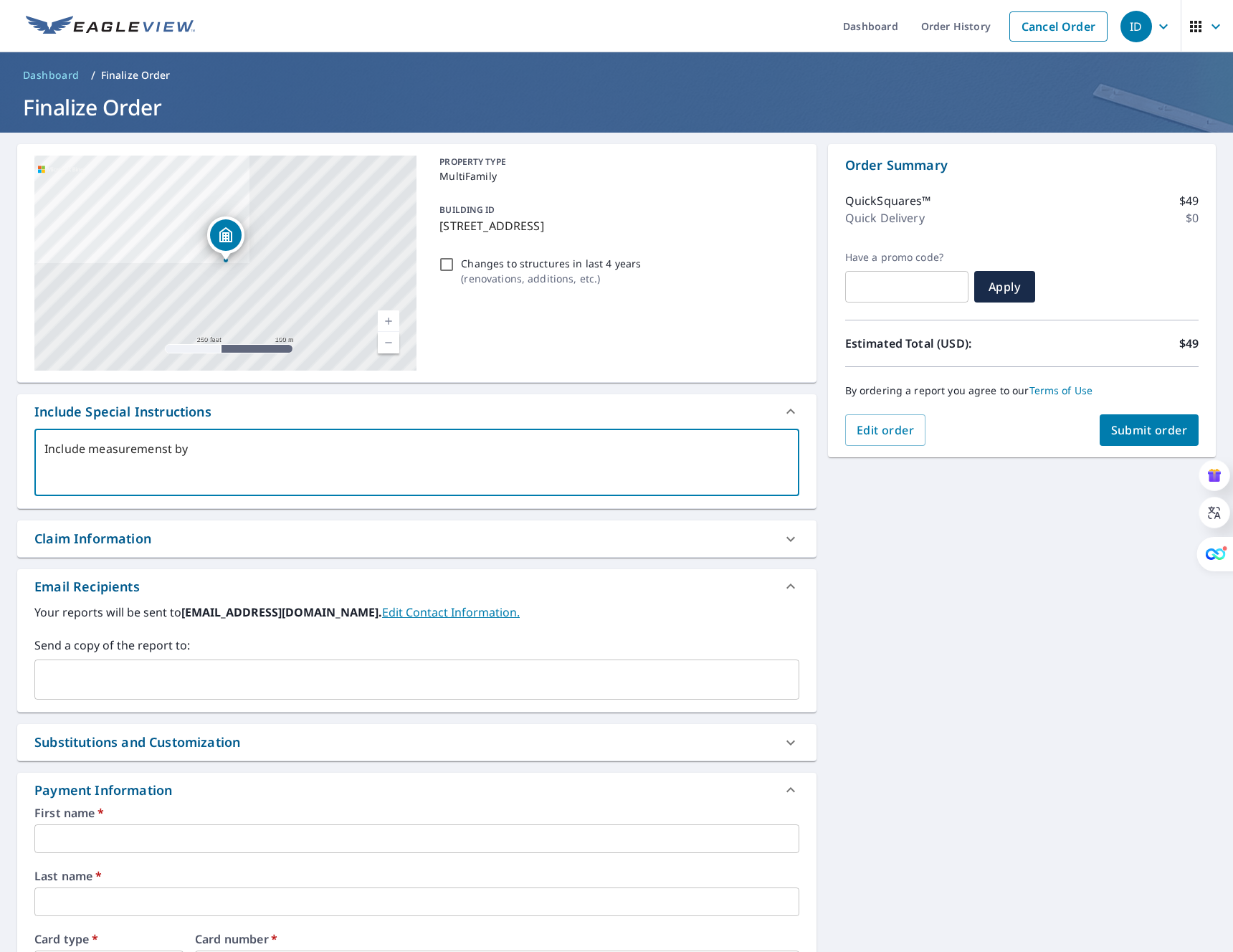
type textarea "Include measuremenst by b"
type textarea "x"
type textarea "Include measuremenst by bu"
type textarea "x"
type textarea "Include measuremenst by bui"
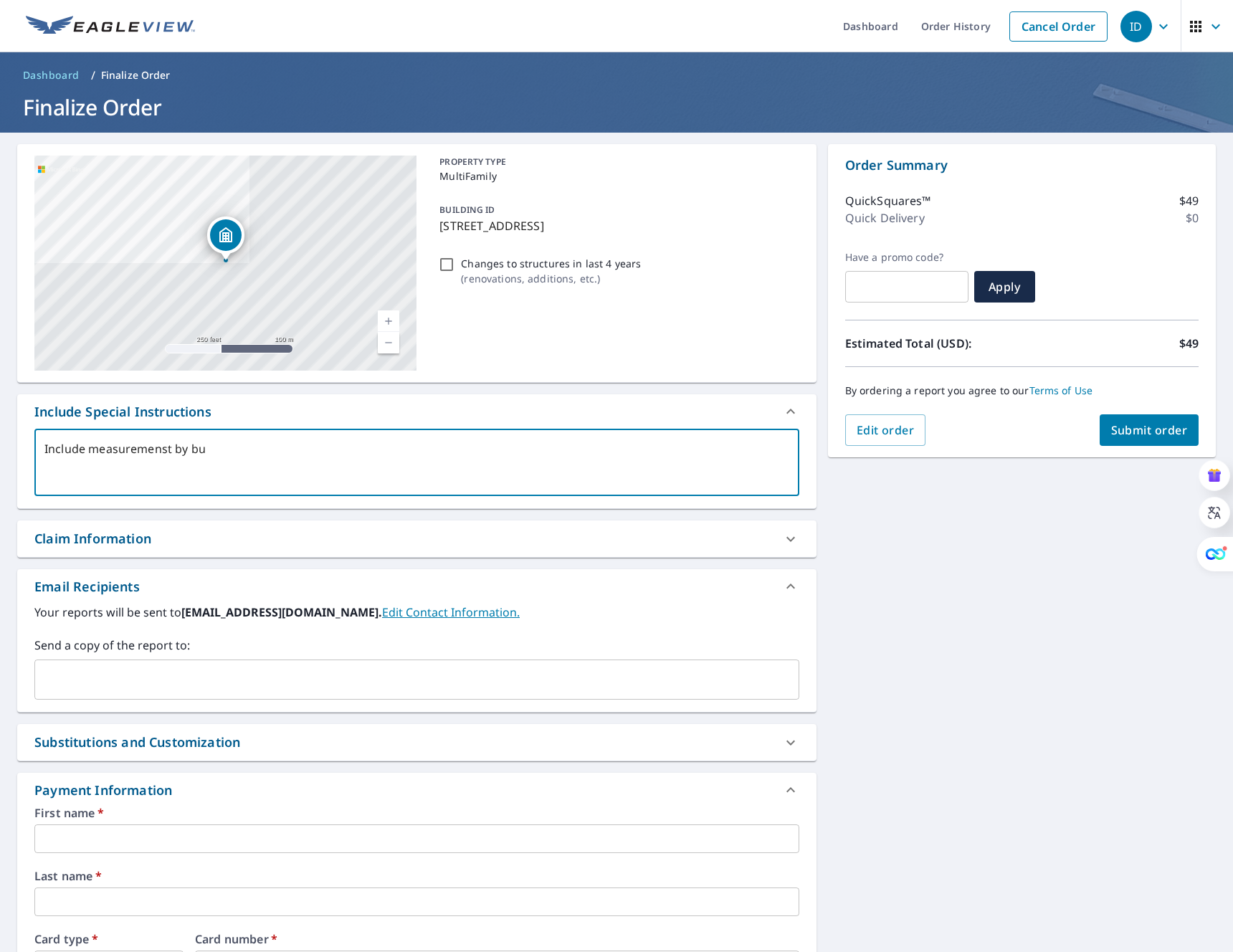
type textarea "x"
type textarea "Include measuremenst by buil"
type textarea "x"
type textarea "Include measuremenst by build"
type textarea "x"
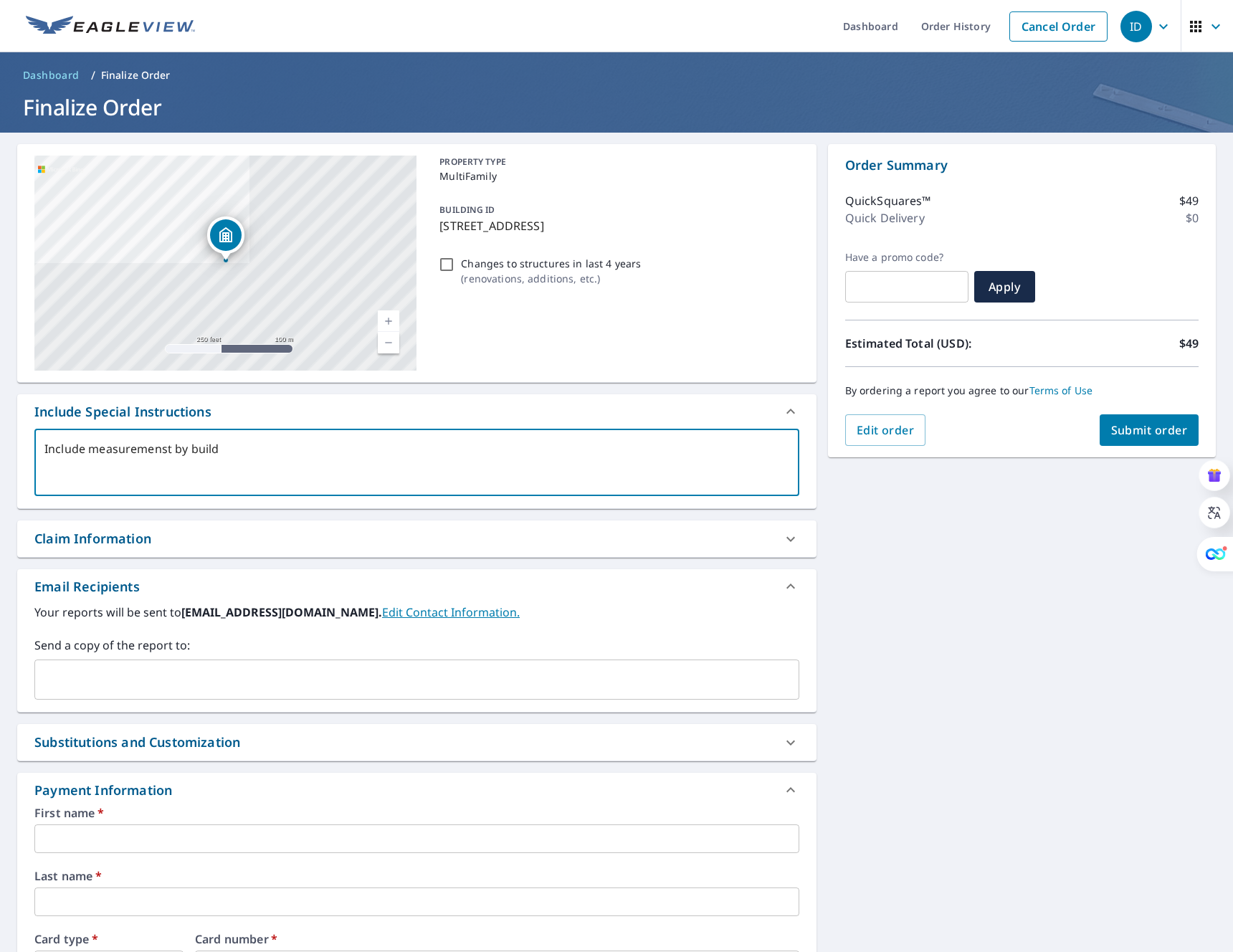
type textarea "Include measuremenst by buildi"
type textarea "x"
type textarea "Include measuremenst by buildin"
type textarea "x"
type textarea "Include measuremenst by building"
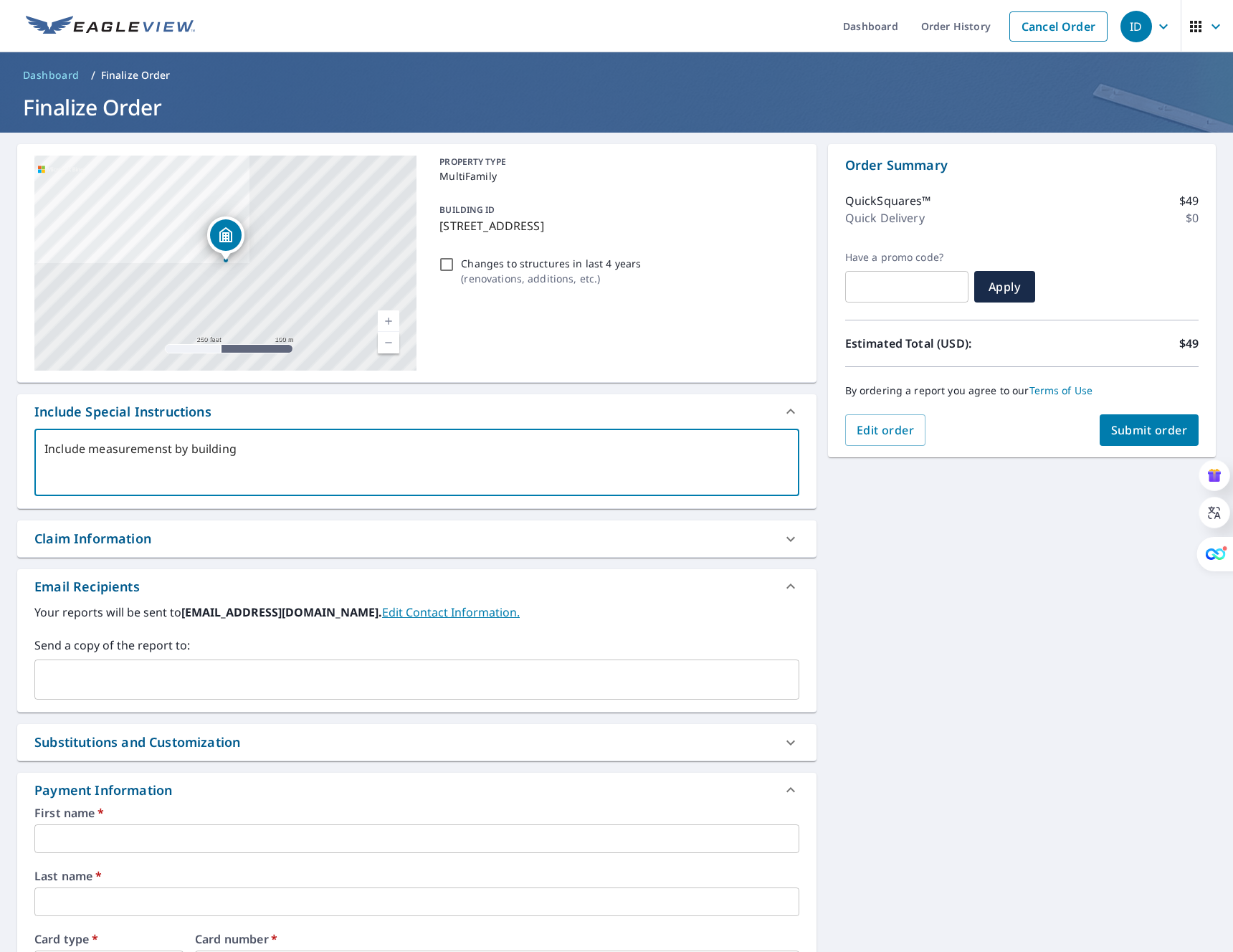
type textarea "x"
type textarea "Include measuremenst by building"
type textarea "x"
type textarea "Include measuremenst by building"
type textarea "x"
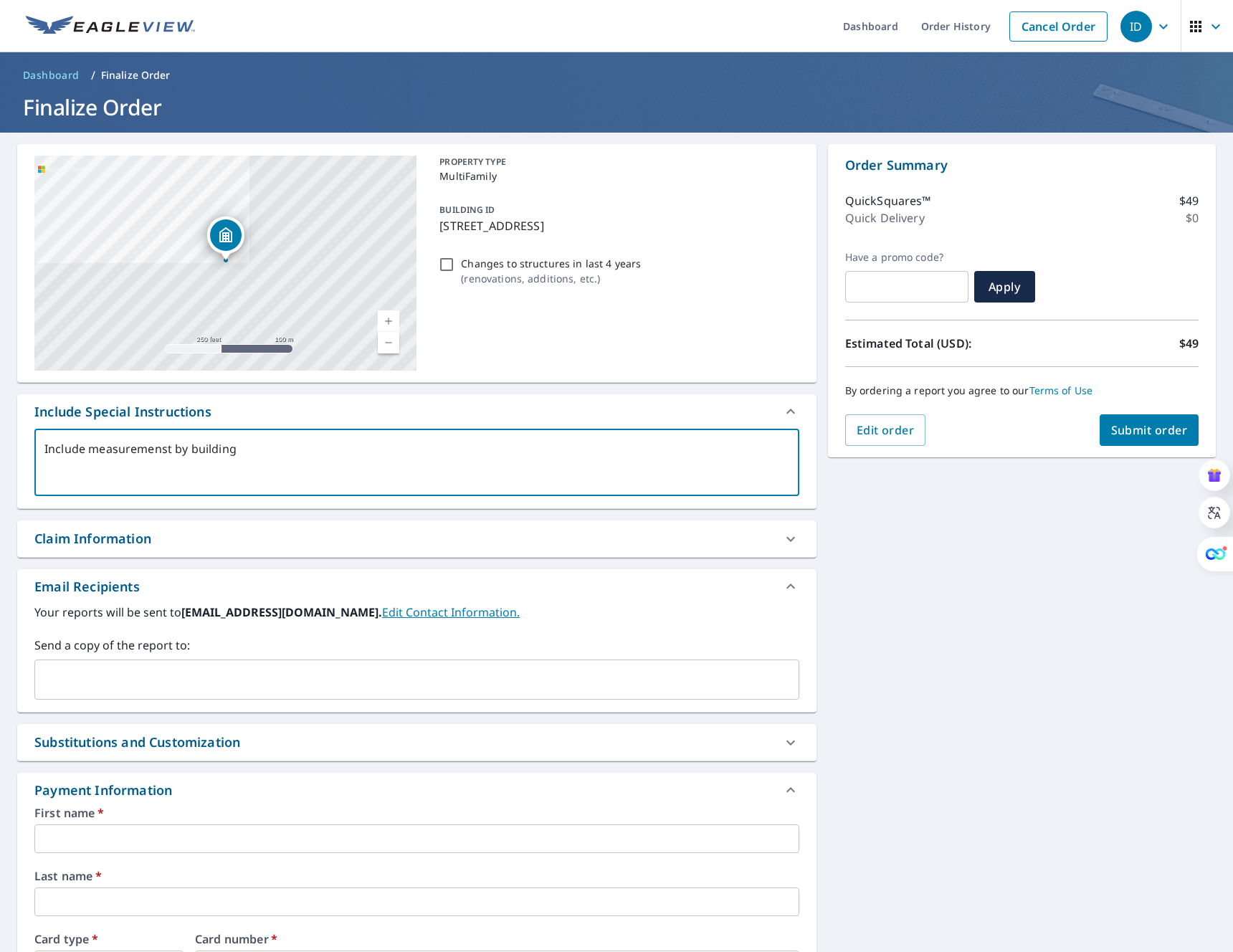
type textarea "Include measuremenst by building."
type textarea "x"
type textarea "Include measuremenst by building."
type textarea "x"
type textarea "Include measurements by building."
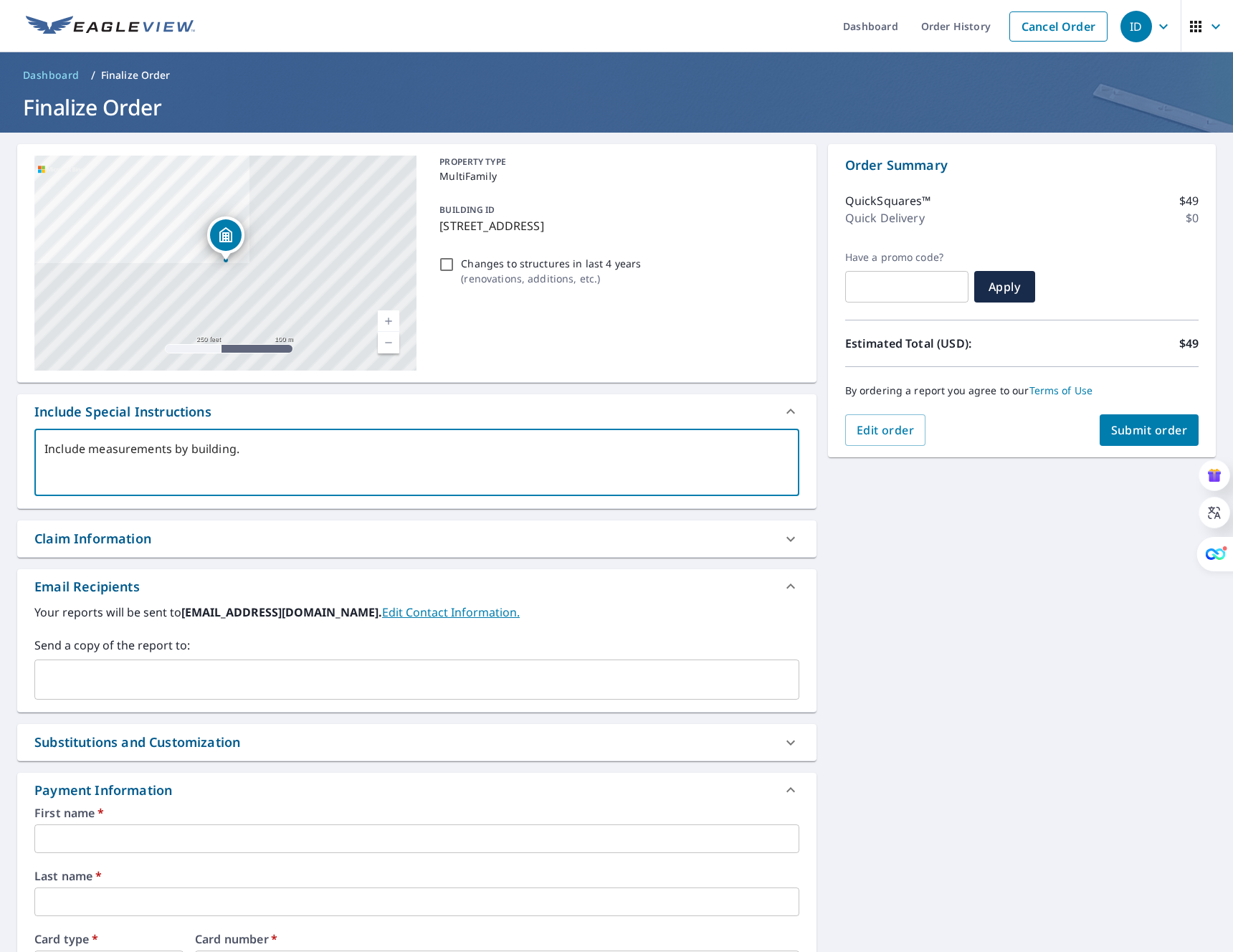
type textarea "x"
click at [259, 448] on textarea "Include measurements by building." at bounding box center [416, 463] width 745 height 41
click at [90, 451] on textarea "Include measurements by building." at bounding box center [416, 463] width 745 height 41
type textarea "Include measurements by building."
type textarea "x"
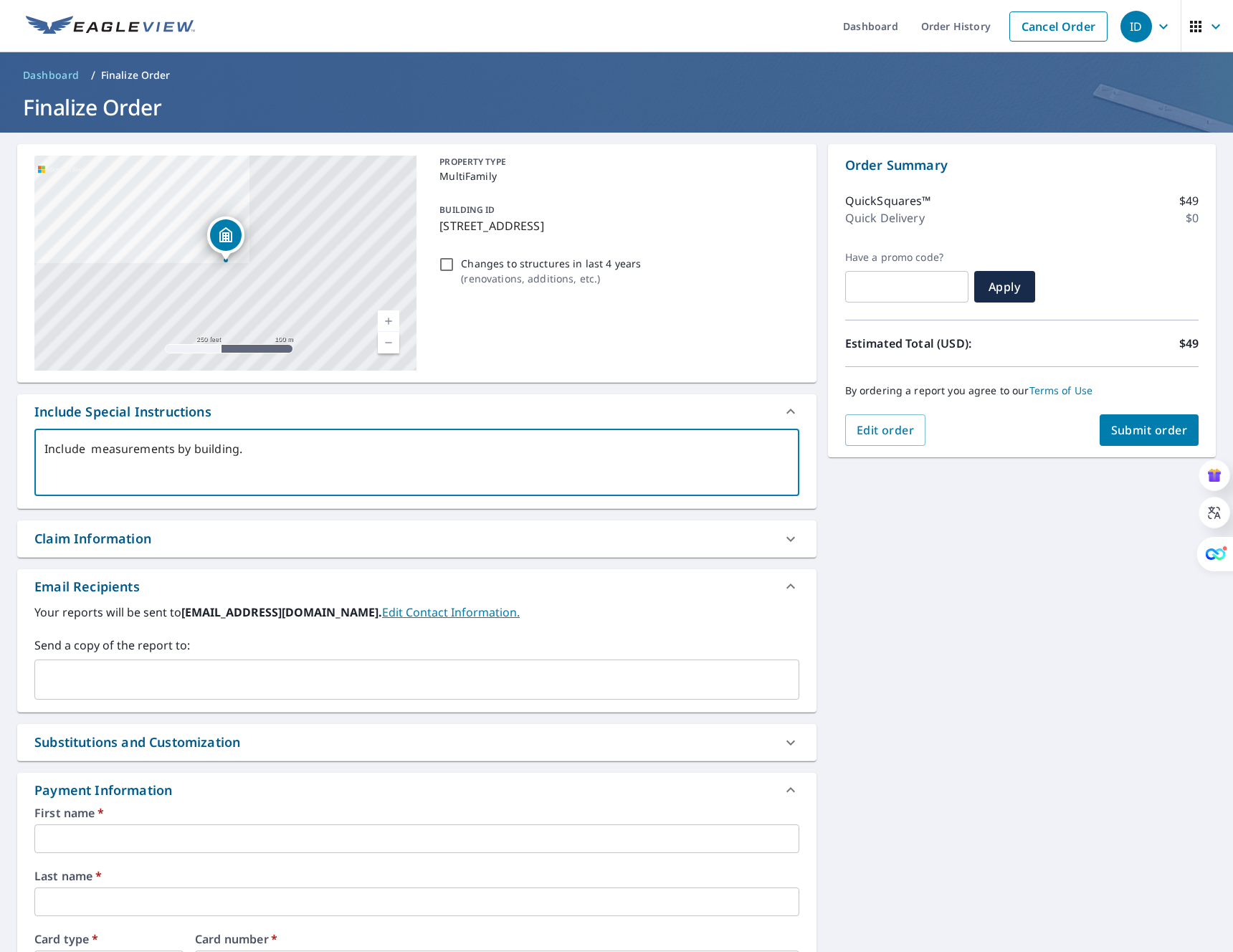
type textarea "Include measurements by building."
type textarea "x"
type textarea "Include emeasurements by building."
type textarea "x"
type textarea "Include eameasurements by building."
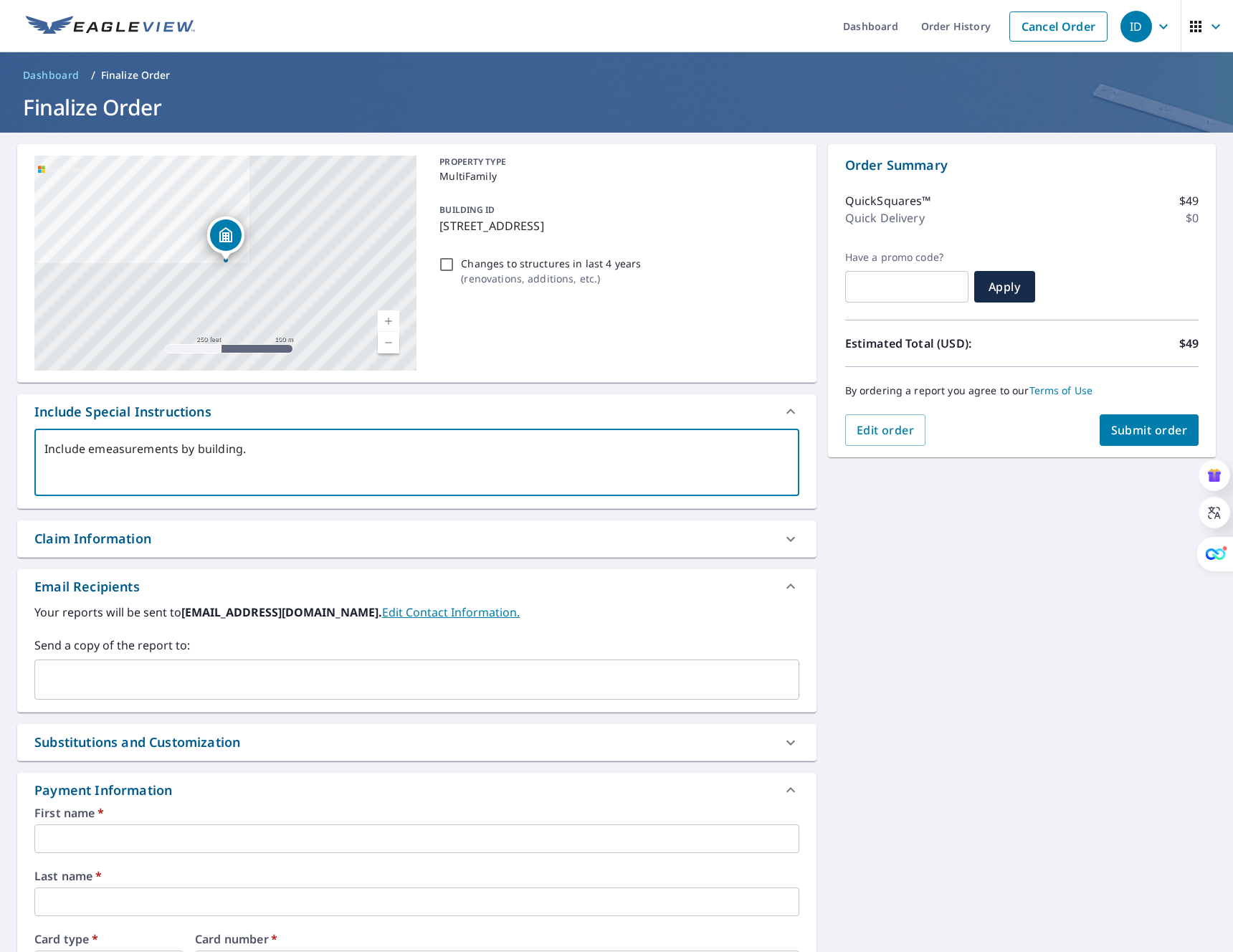
type textarea "x"
type textarea "Include eacmeasurements by building."
type textarea "x"
type textarea "Include eachmeasurements by building."
type textarea "x"
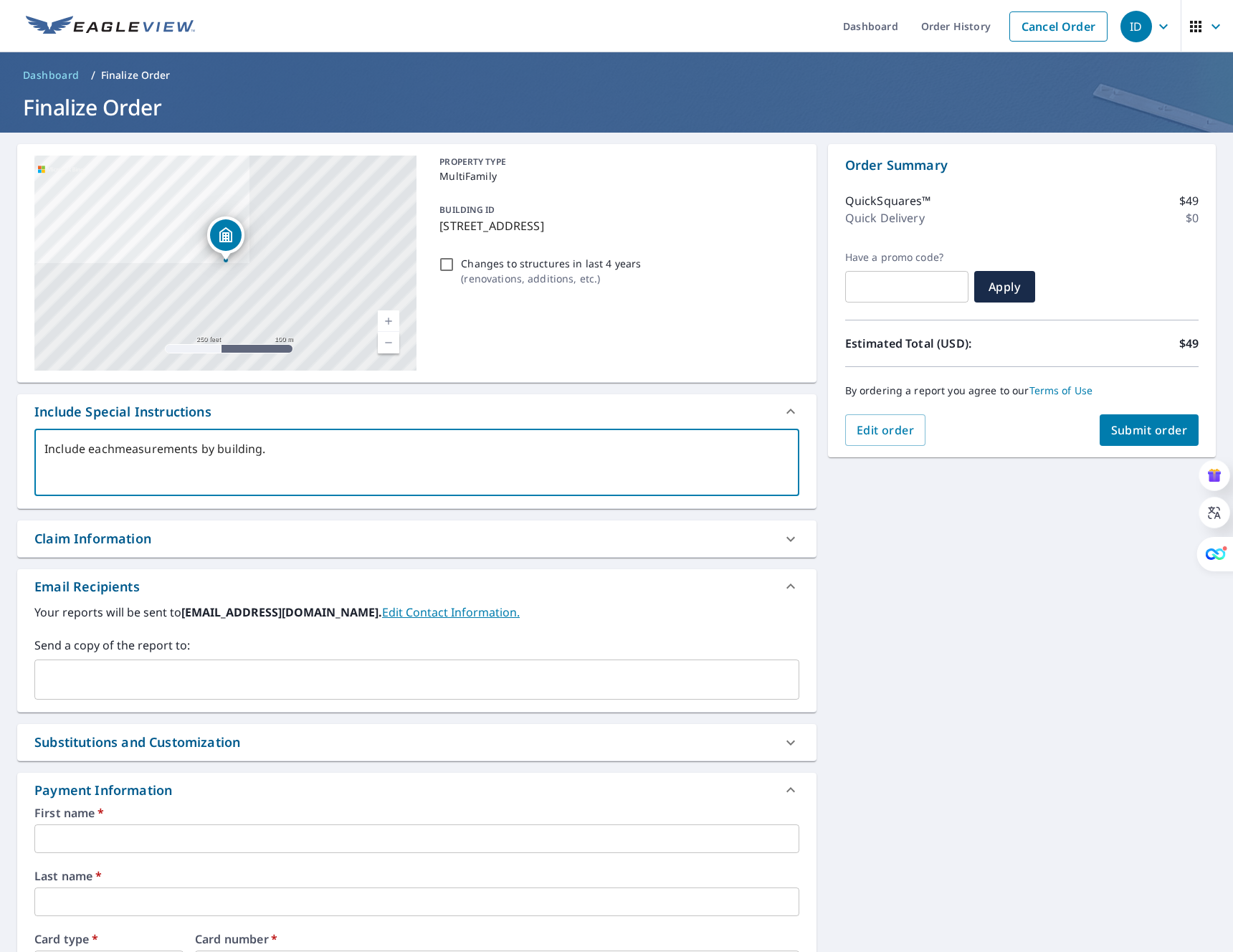
type textarea "Include each measurements by building."
type textarea "x"
type textarea "Include each bmeasurements by building."
type textarea "x"
type textarea "Include each bumeasurements by building."
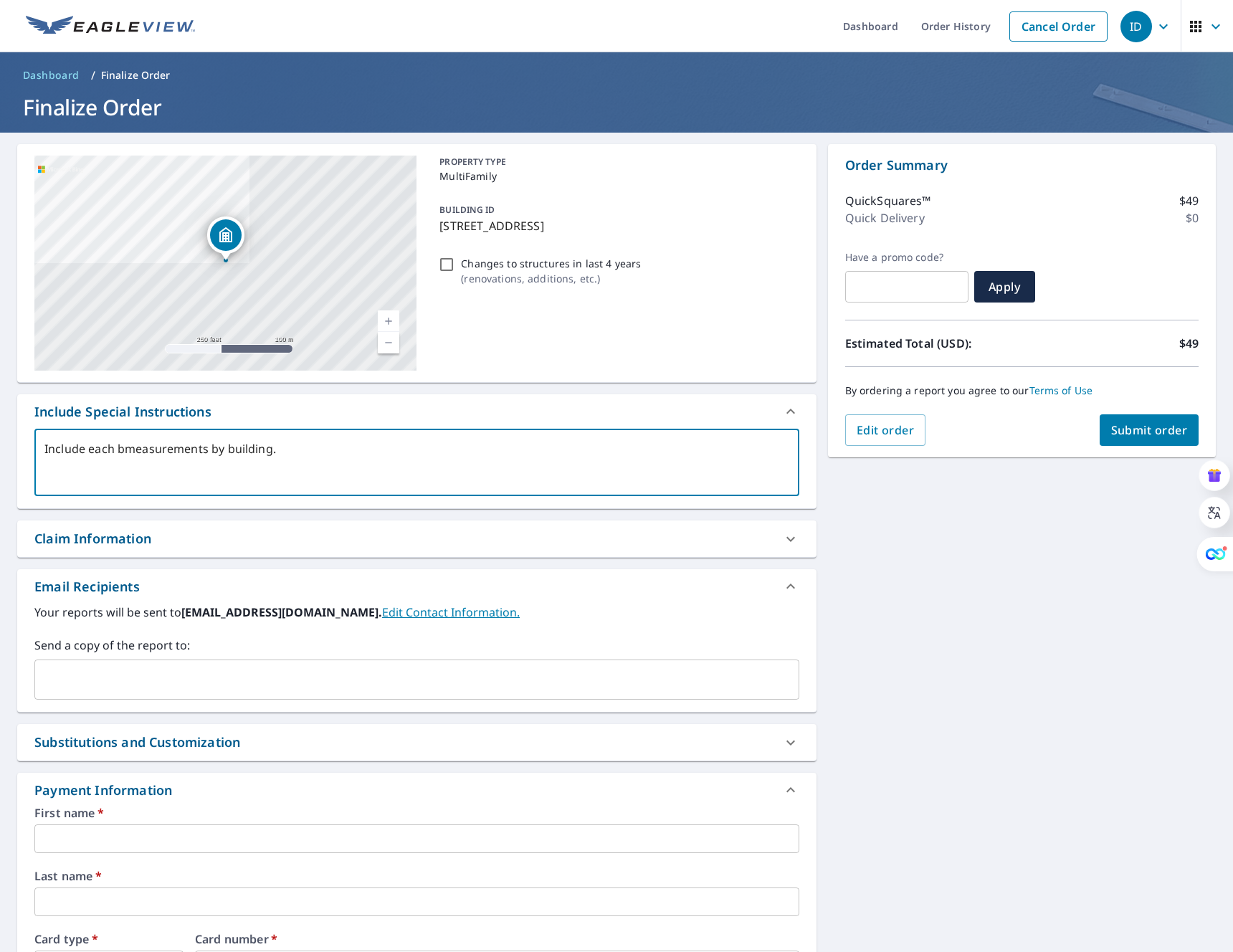
type textarea "x"
type textarea "Include each buimeasurements by building."
type textarea "x"
type textarea "Include each builmeasurements by building."
type textarea "x"
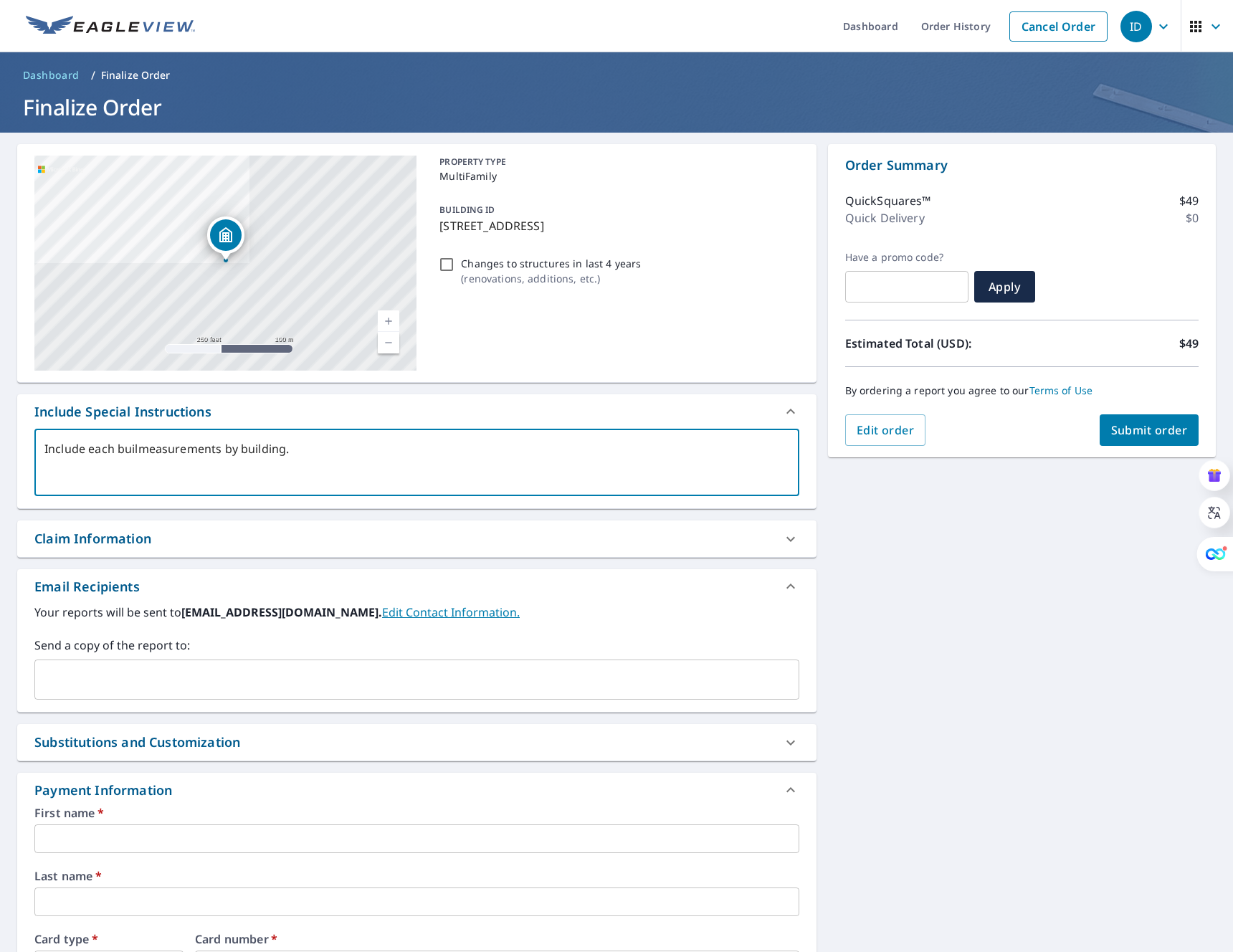
type textarea "Include each builimeasurements by building."
type textarea "x"
type textarea "Include each builinmeasurements by building."
type textarea "x"
type textarea "Include each builindmeasurements by building."
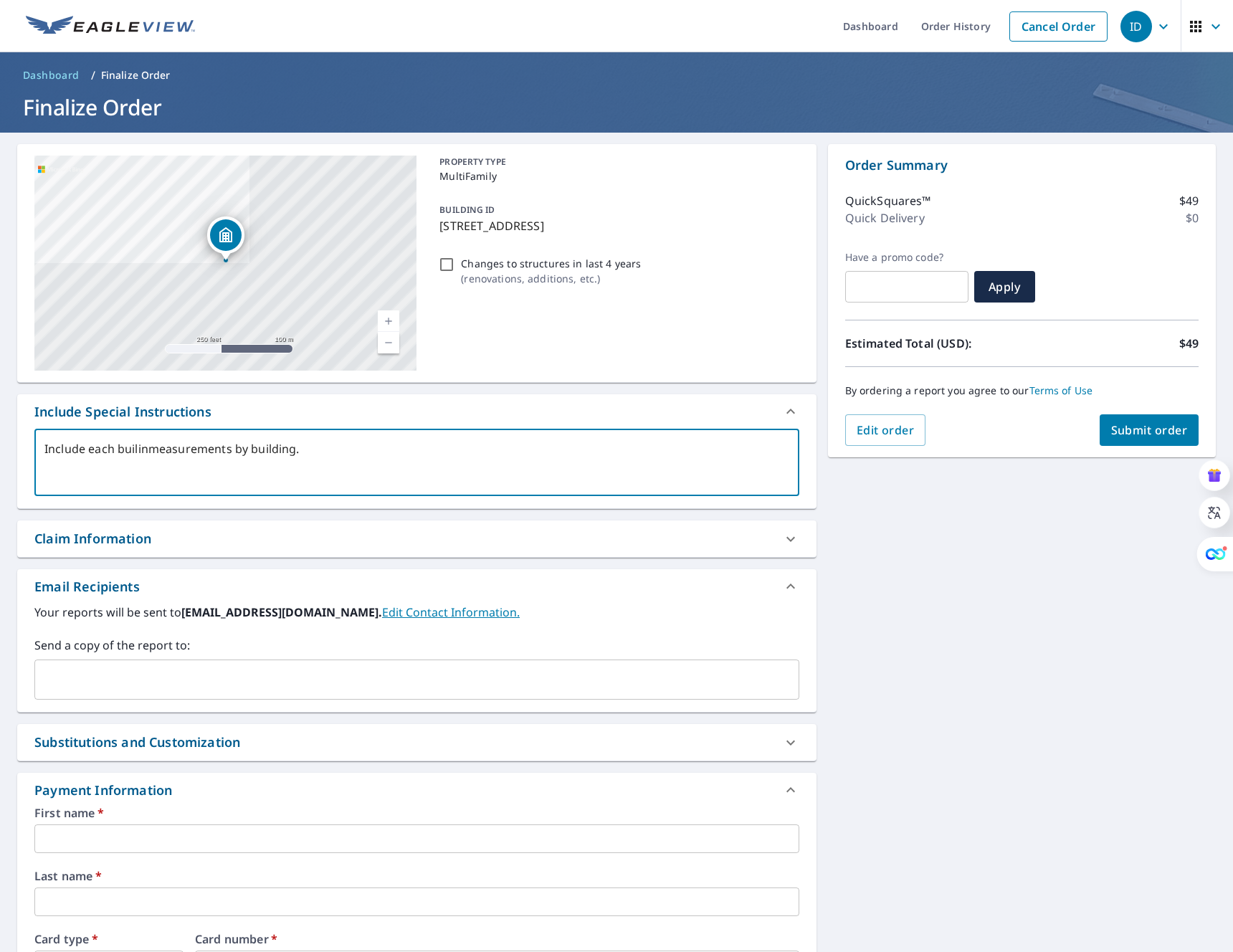
type textarea "x"
type textarea "Include each builinmeasurements by building."
type textarea "x"
type textarea "Include each builimeasurements by building."
type textarea "x"
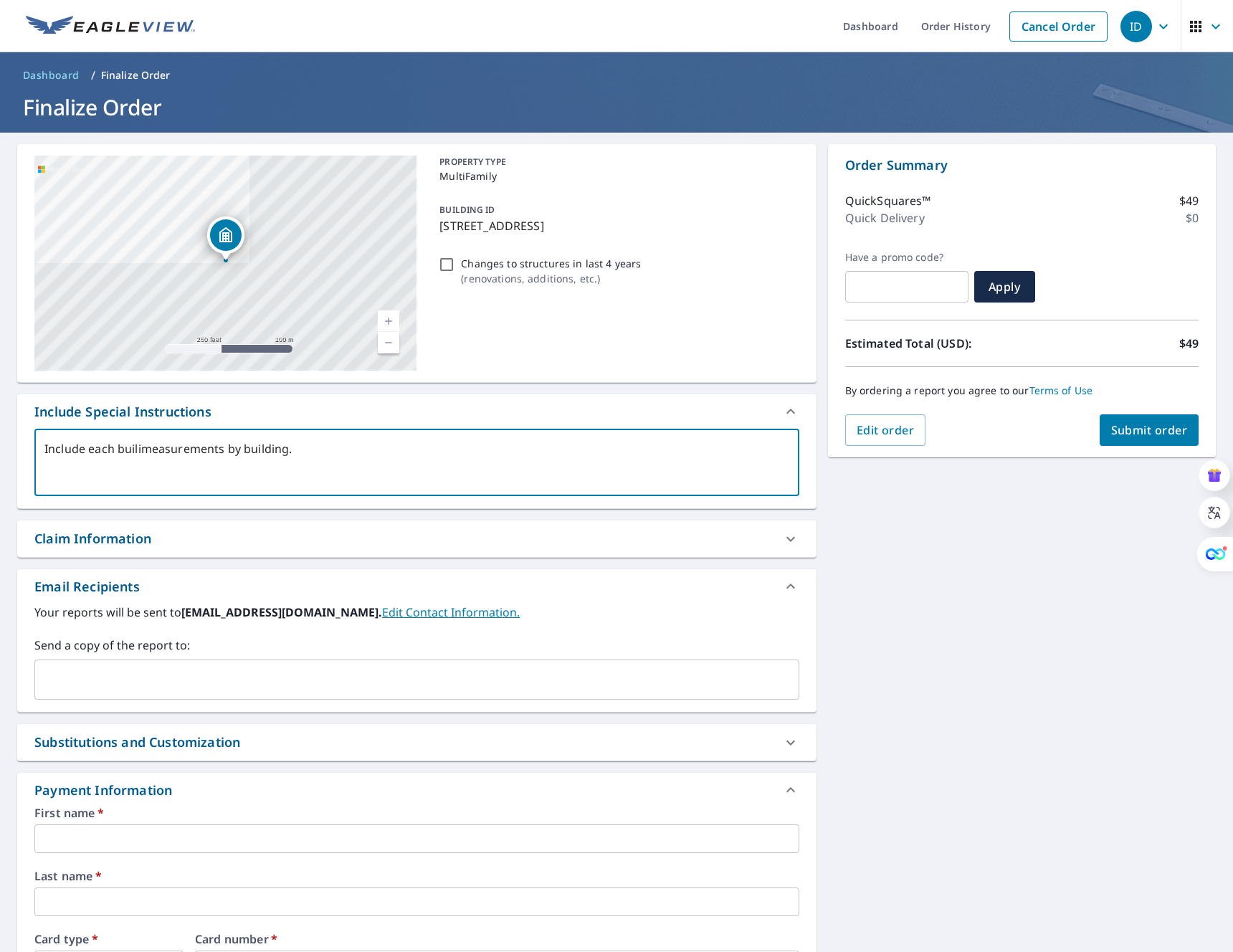
type textarea "Include each builmeasurements by building."
type textarea "x"
type textarea "Include each buildmeasurements by building."
type textarea "x"
type textarea "Include each buildimeasurements by building."
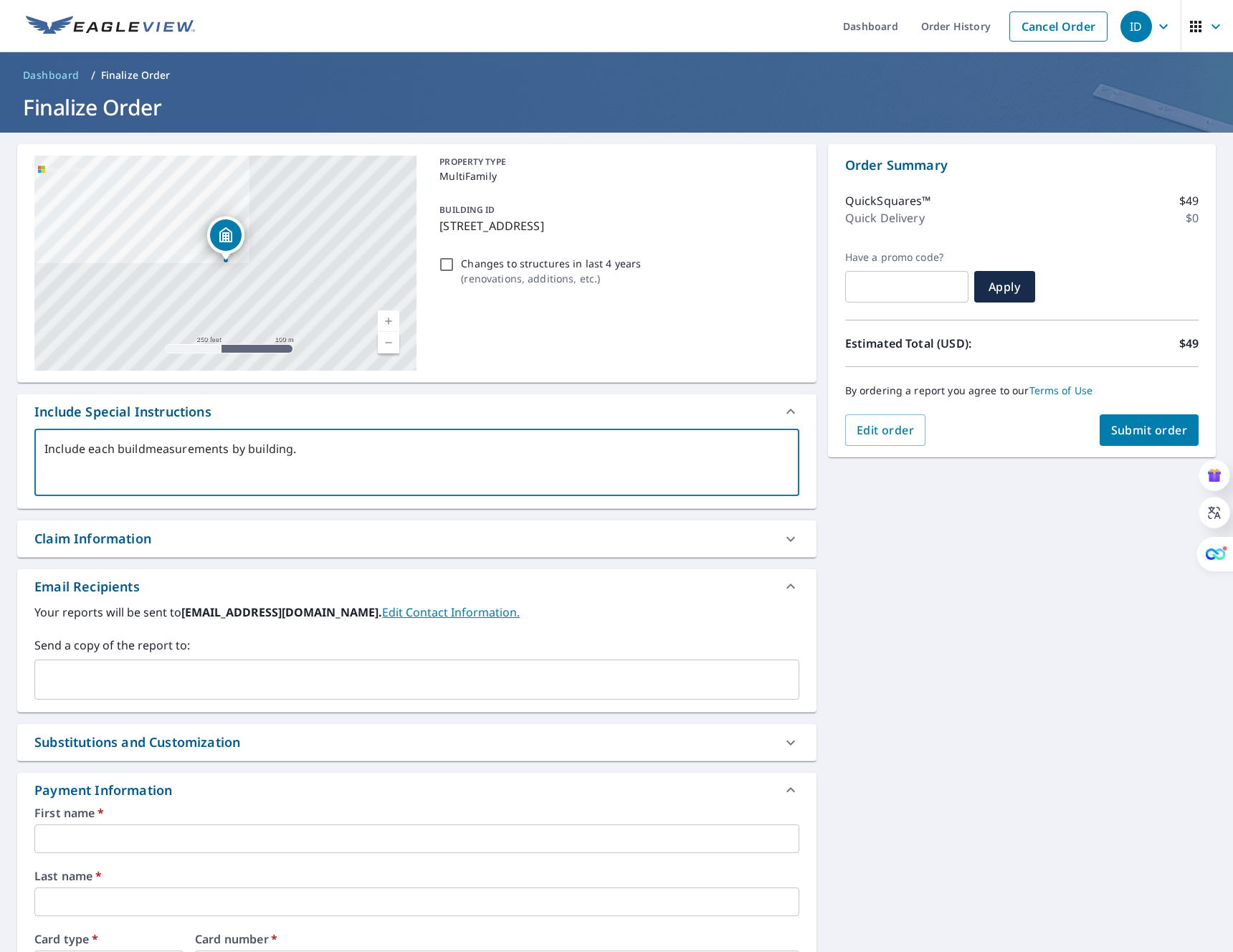
type textarea "x"
type textarea "Include each buildinmeasurements by building."
type textarea "x"
type textarea "Include each buildingmeasurements by building."
type textarea "x"
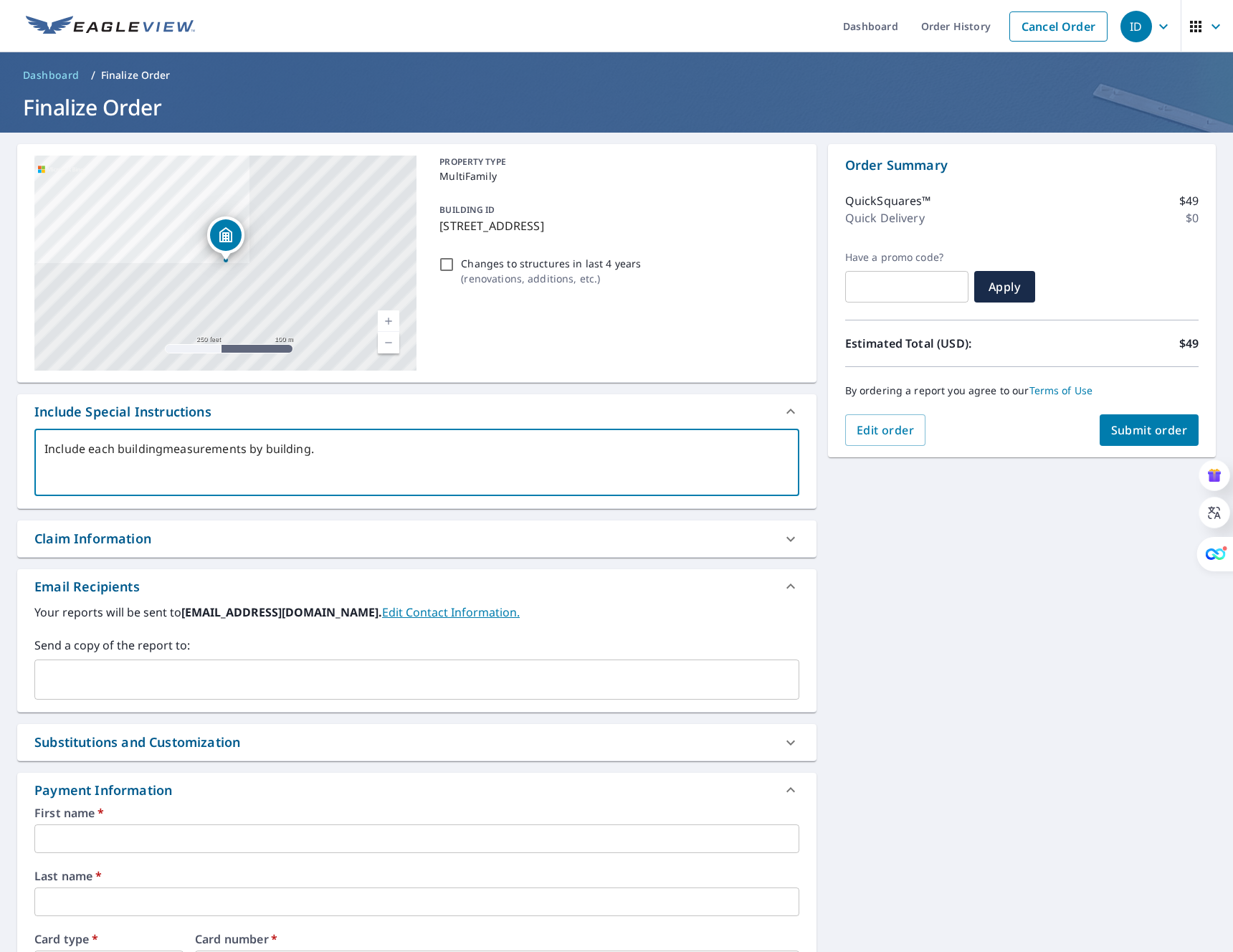
type textarea "Include each building measurements by building."
type textarea "x"
type textarea "Include each building's measurements by building."
type textarea "x"
click at [331, 448] on textarea "Include each building's measurements by building." at bounding box center [416, 463] width 745 height 41
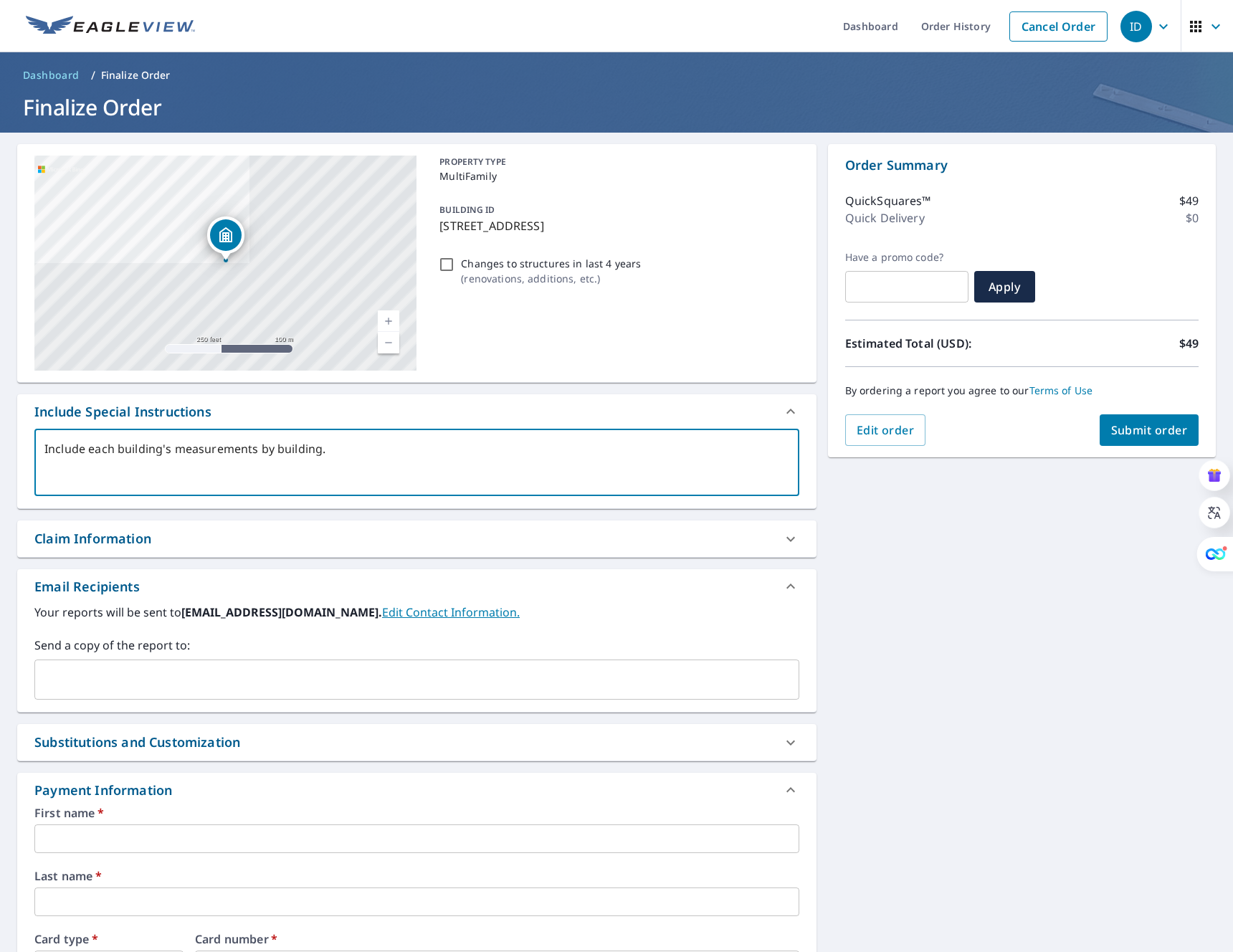
type textarea "Include each building's measurements by building."
type textarea "x"
type textarea "Include each building's measurements by building"
type textarea "x"
type textarea "Include each building's measurements by buildin"
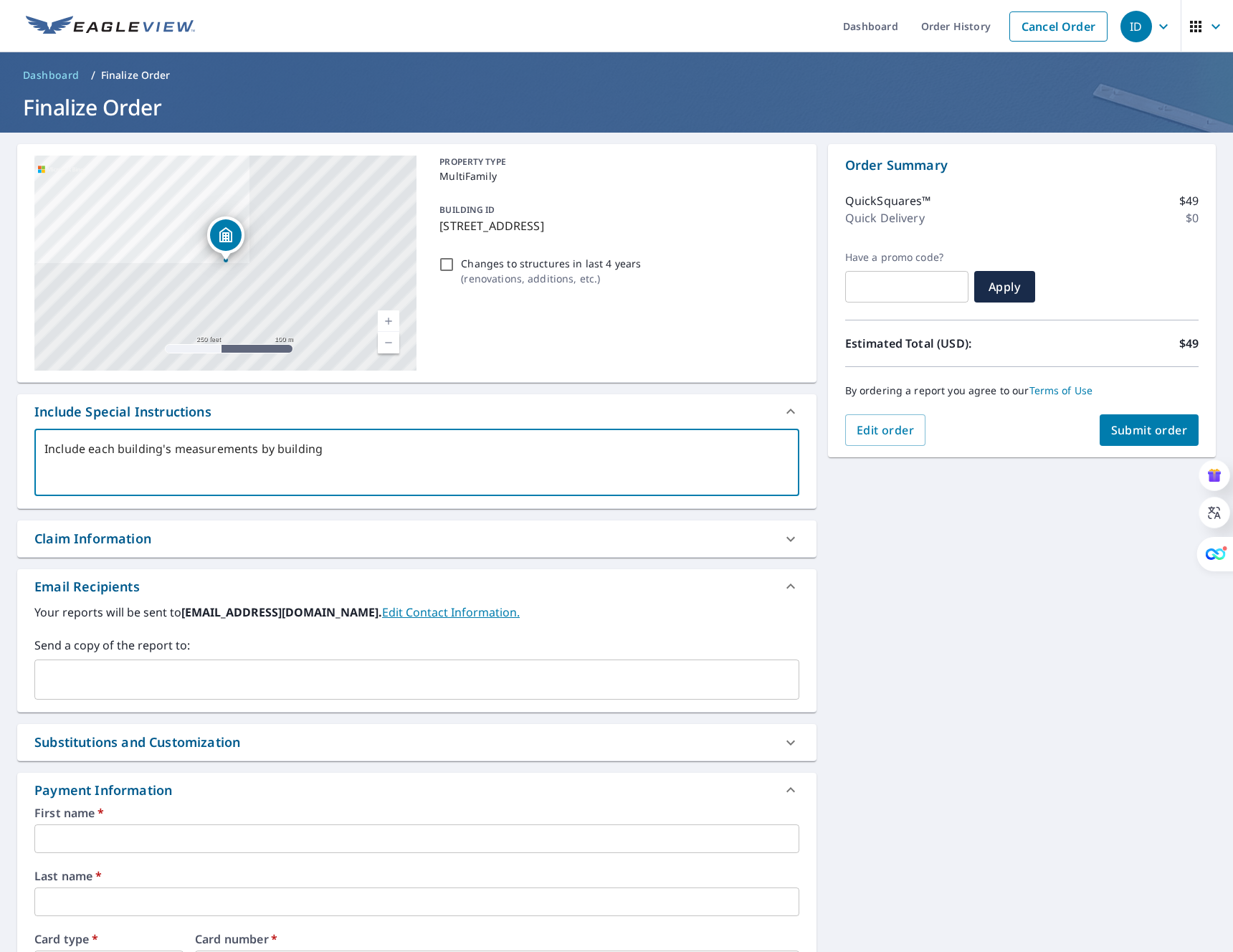
type textarea "x"
type textarea "Include each building's measurements by buildi"
type textarea "x"
type textarea "Include each building's measurements by build"
type textarea "x"
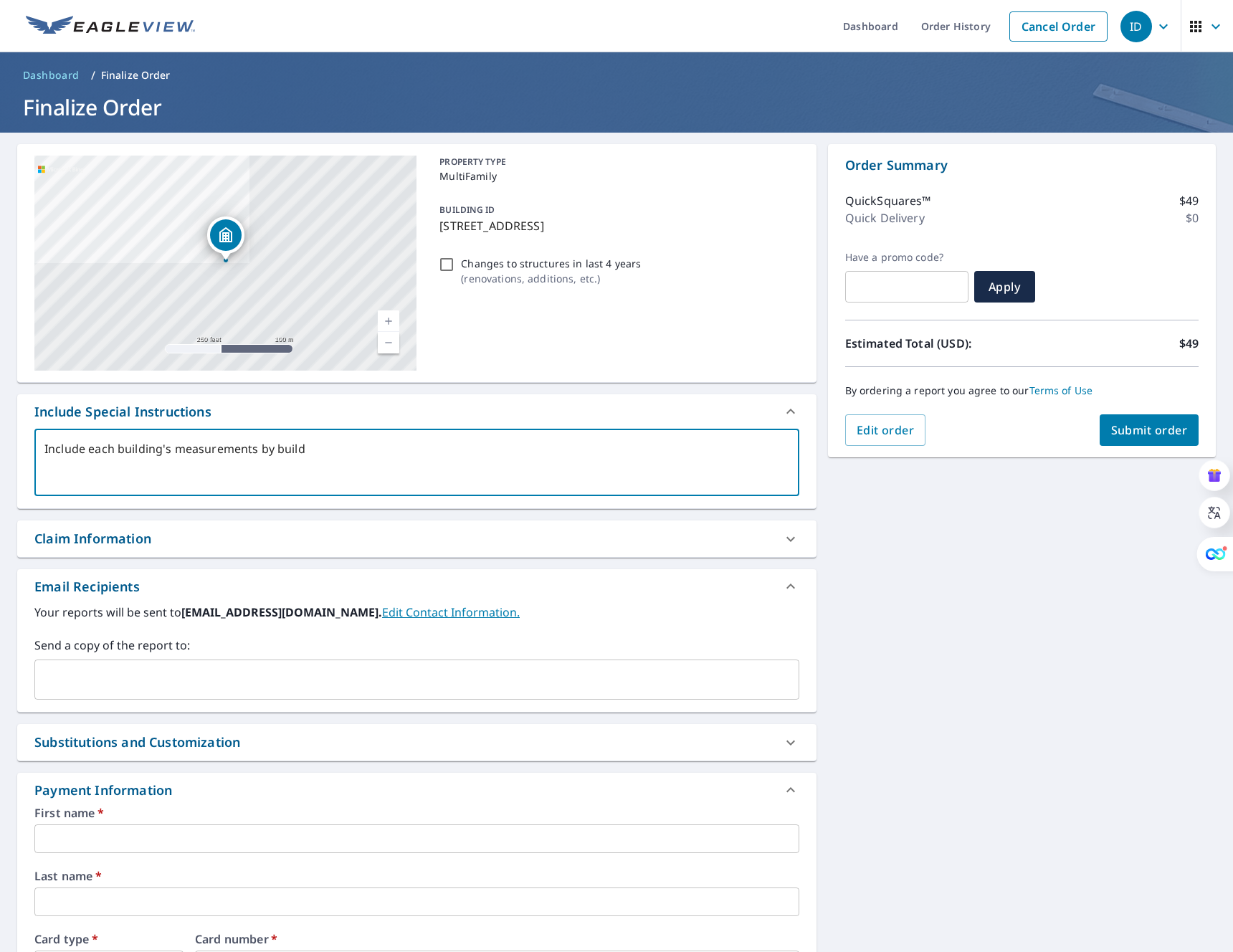
type textarea "Include each building's measurements by buil"
type textarea "x"
type textarea "Include each building's measurements by bui"
type textarea "x"
type textarea "Include each building's measurements by bu"
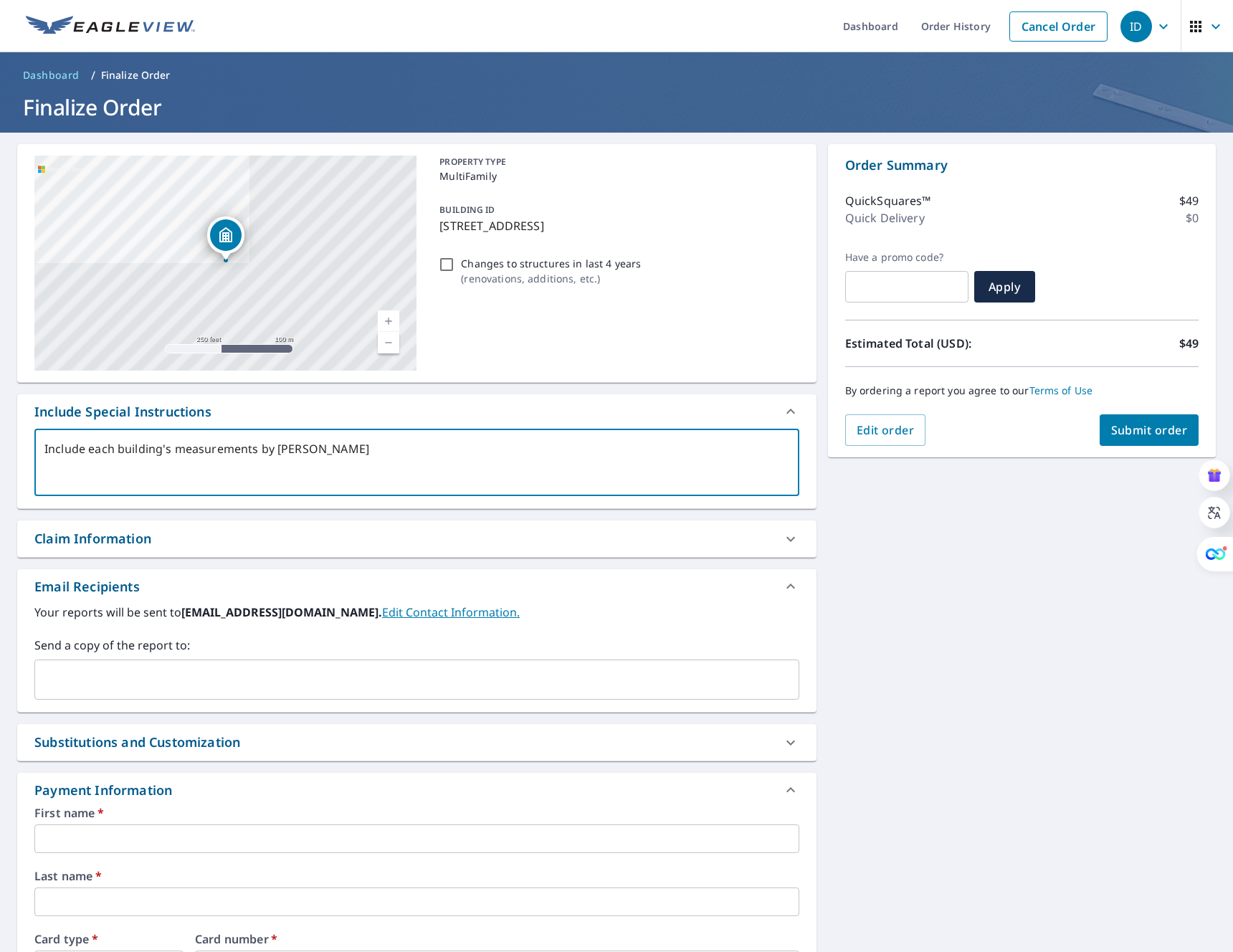
type textarea "x"
type textarea "Include each building's measurements by b"
type textarea "x"
type textarea "Include each building's measurements by"
type textarea "x"
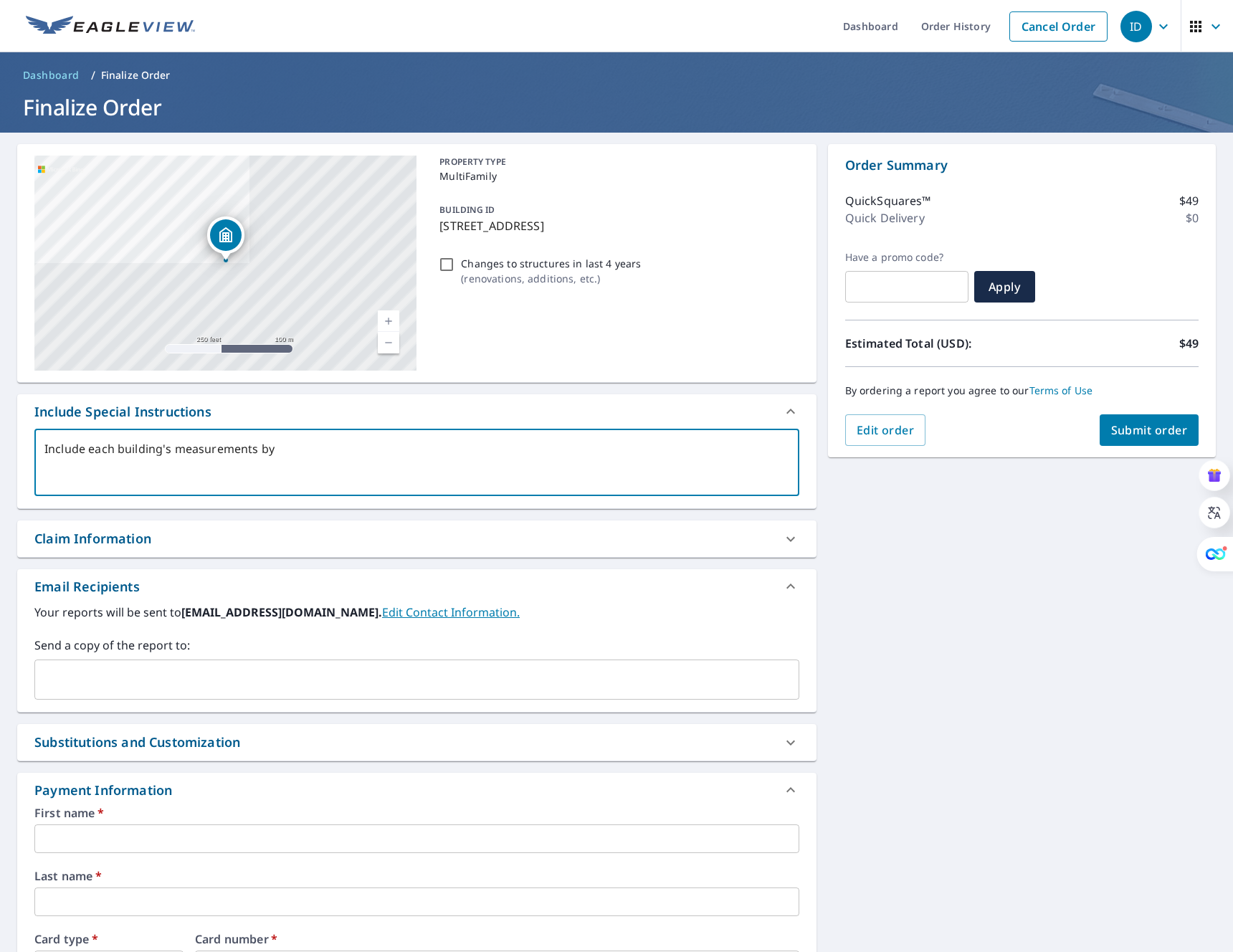
type textarea "Include each building's measurements by"
type textarea "x"
type textarea "Include each building's measurements b"
type textarea "x"
type textarea "Include each building's measurements"
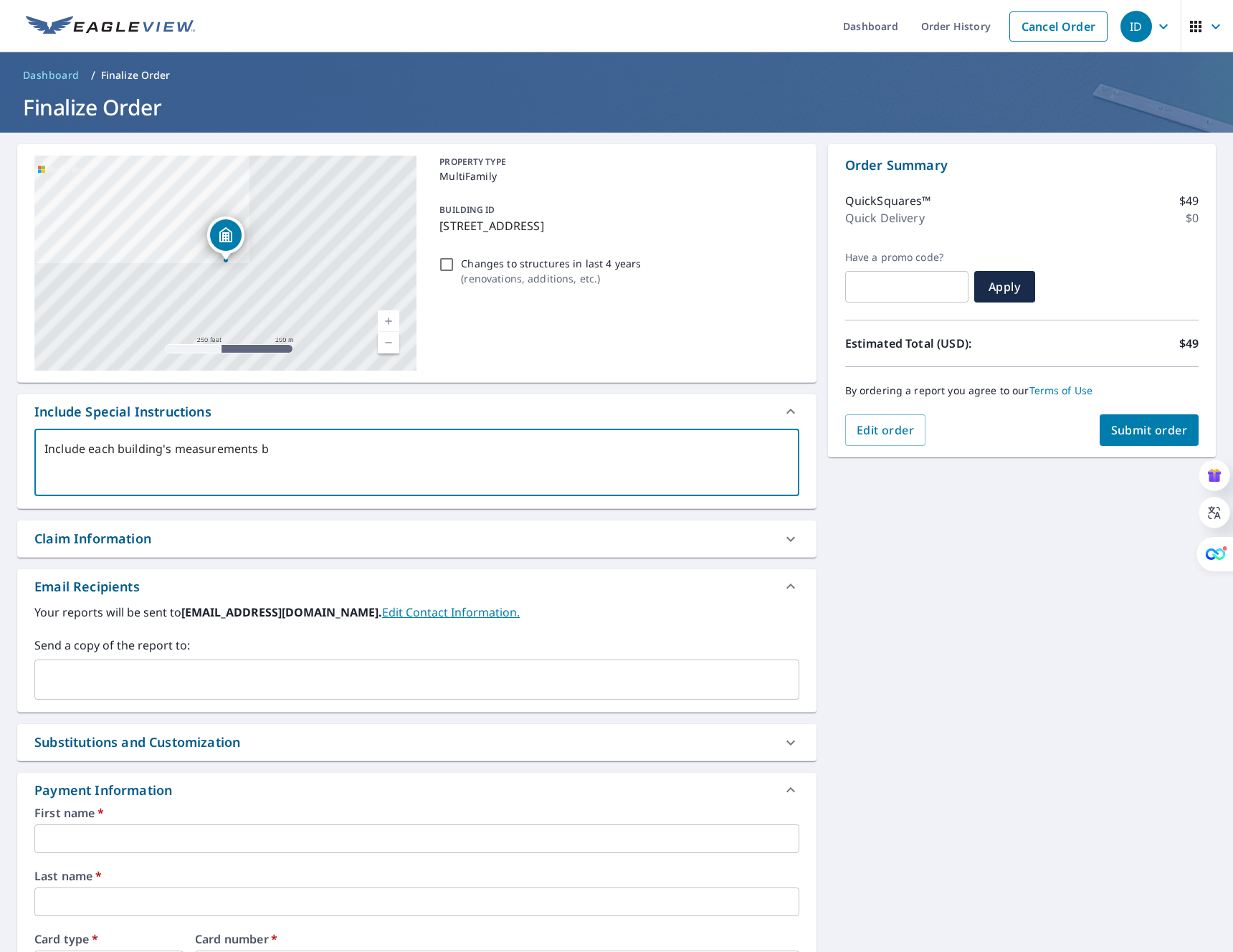
type textarea "x"
type textarea "Include each building's measurements"
type textarea "x"
type textarea "Include each building's measurements"
type textarea "x"
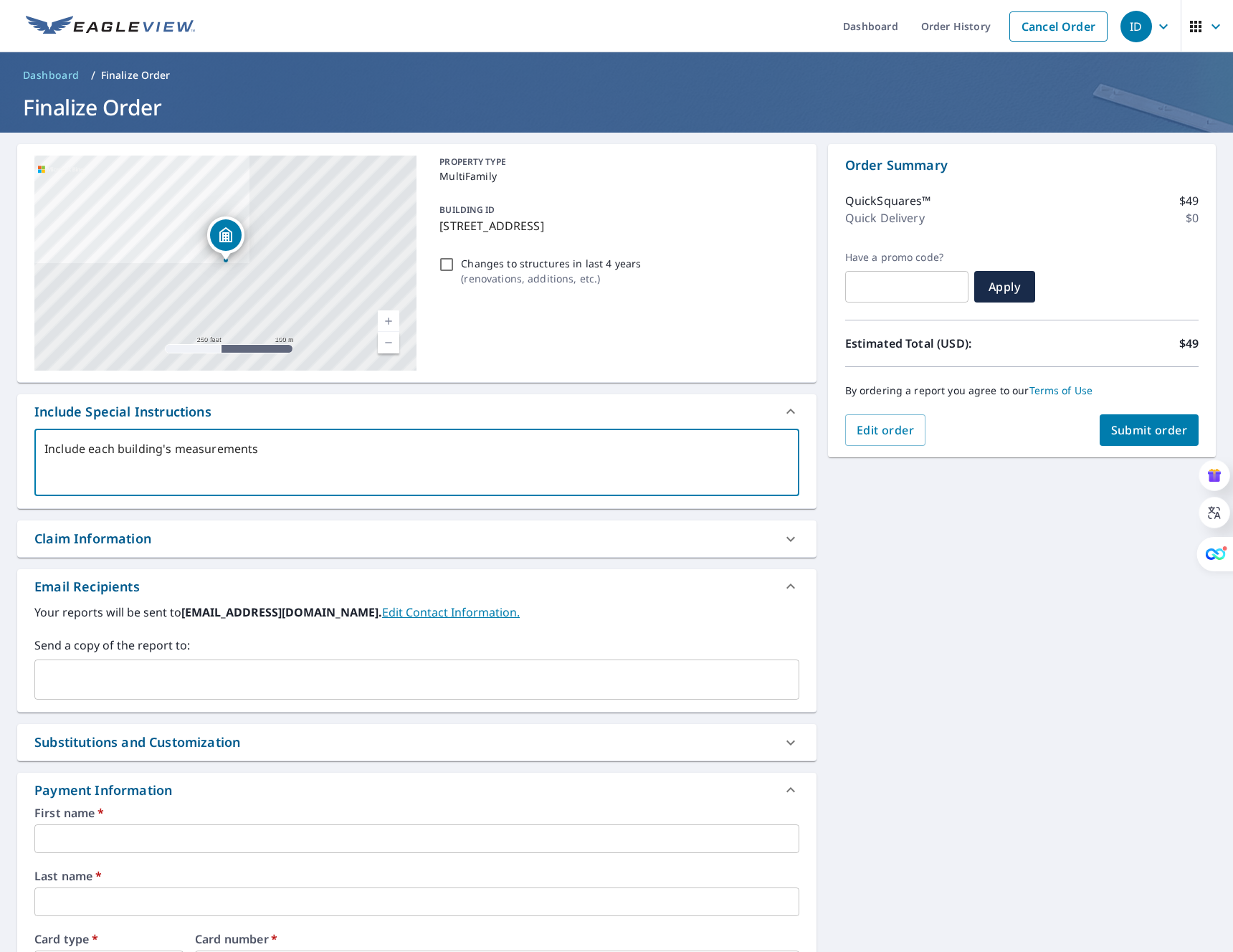
type textarea "Include each building's measurements s"
type textarea "x"
type textarea "Include each building's measurements se"
type textarea "x"
type textarea "Include each building's measurements sep"
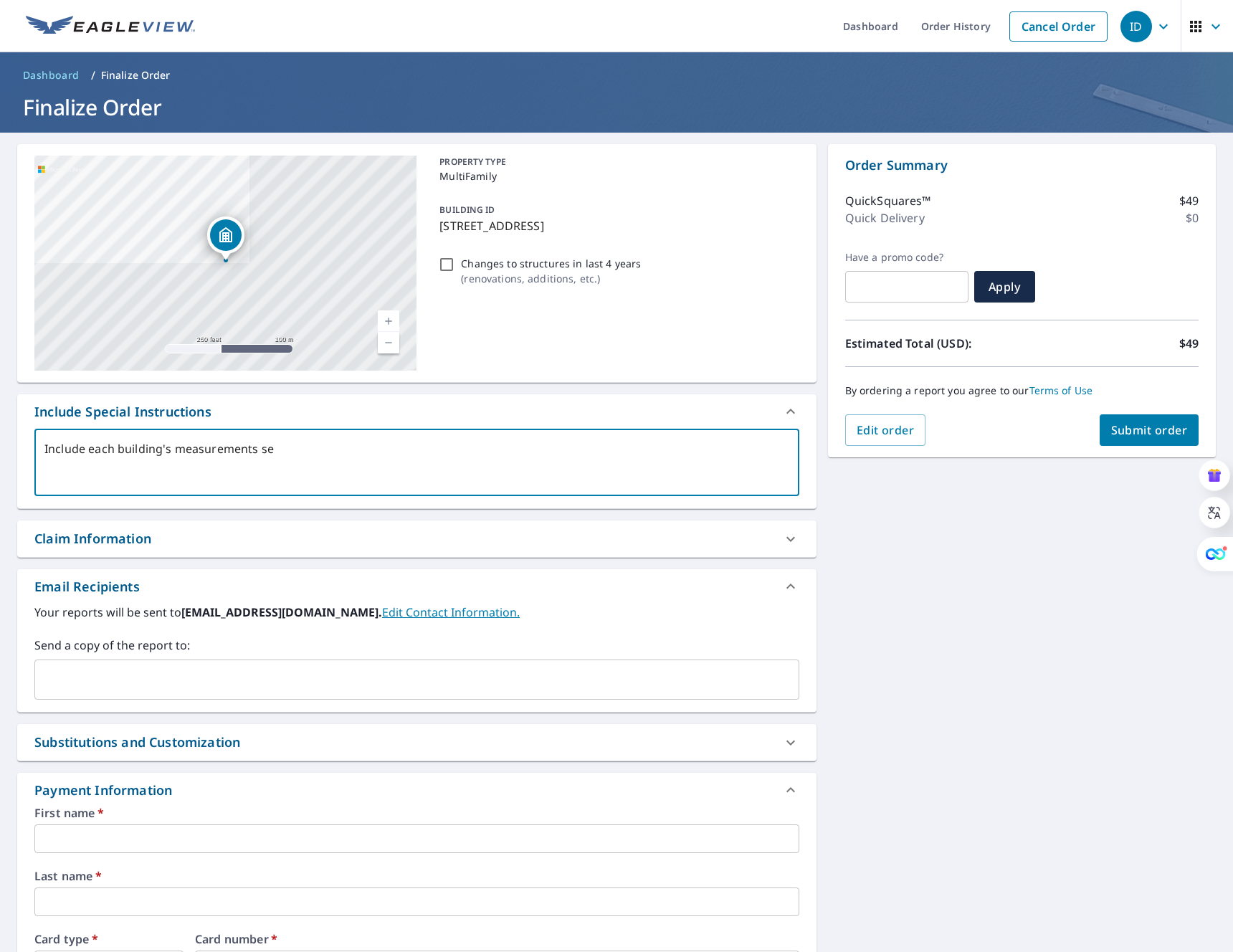
type textarea "x"
type textarea "Include each building's measurements sepa"
type textarea "x"
type textarea "Include each building's measurements separ"
type textarea "x"
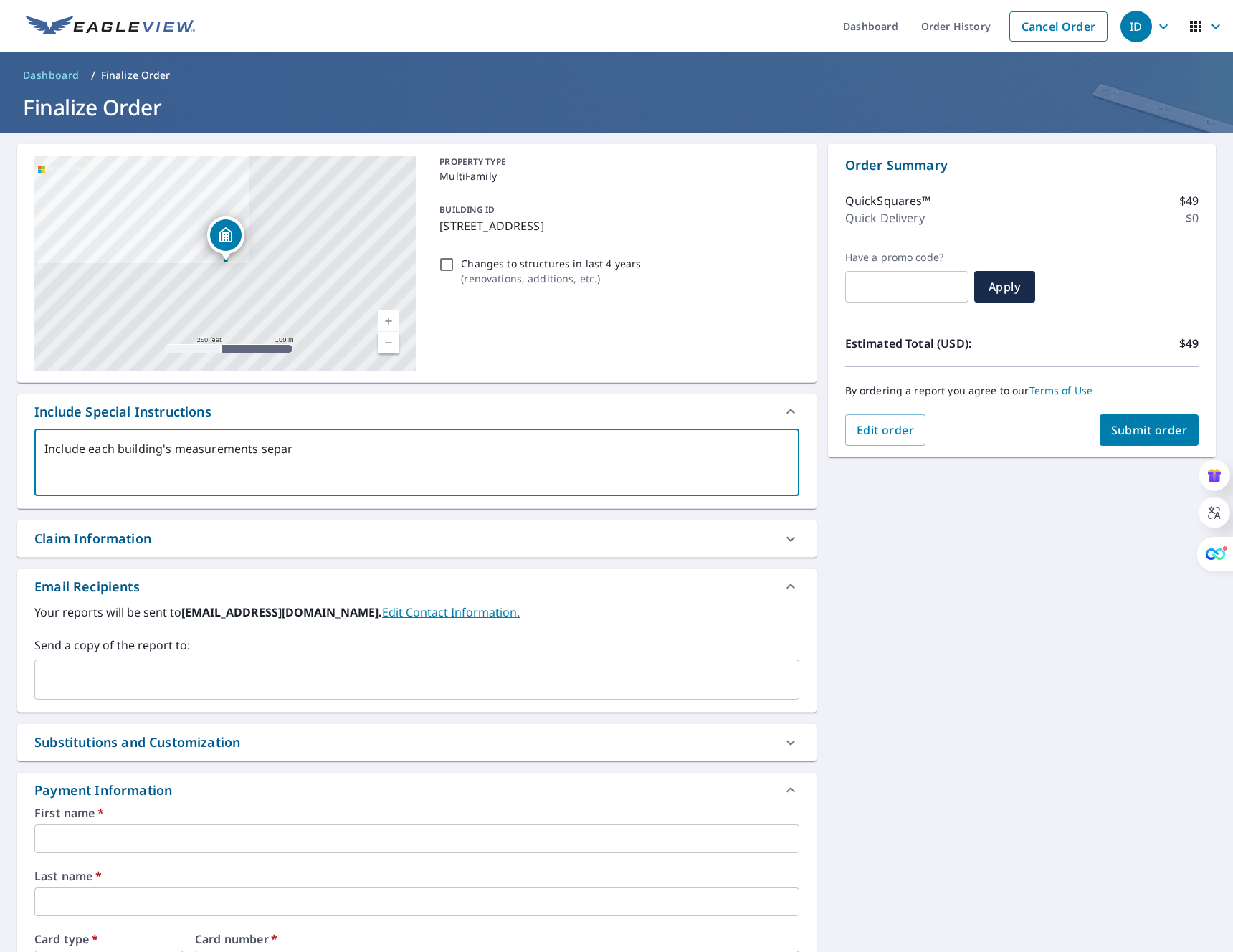
type textarea "Include each building's measurements separt"
type textarea "x"
type textarea "Include each building's measurements separta"
type textarea "x"
type textarea "Include each building's measurements separtat"
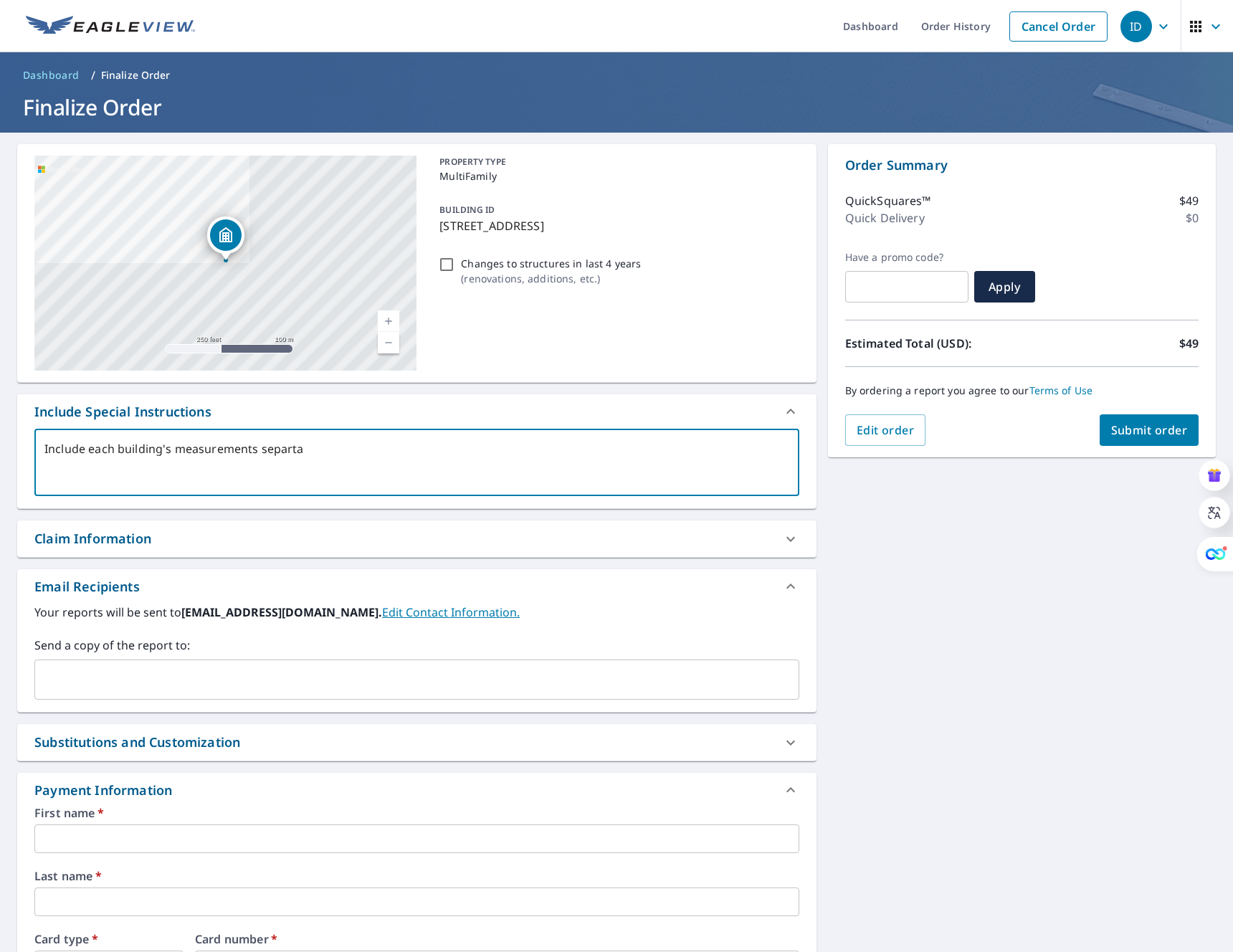
type textarea "x"
type textarea "Include each building's measurements separtate"
type textarea "x"
type textarea "Include each building's measurements separtate"
type textarea "x"
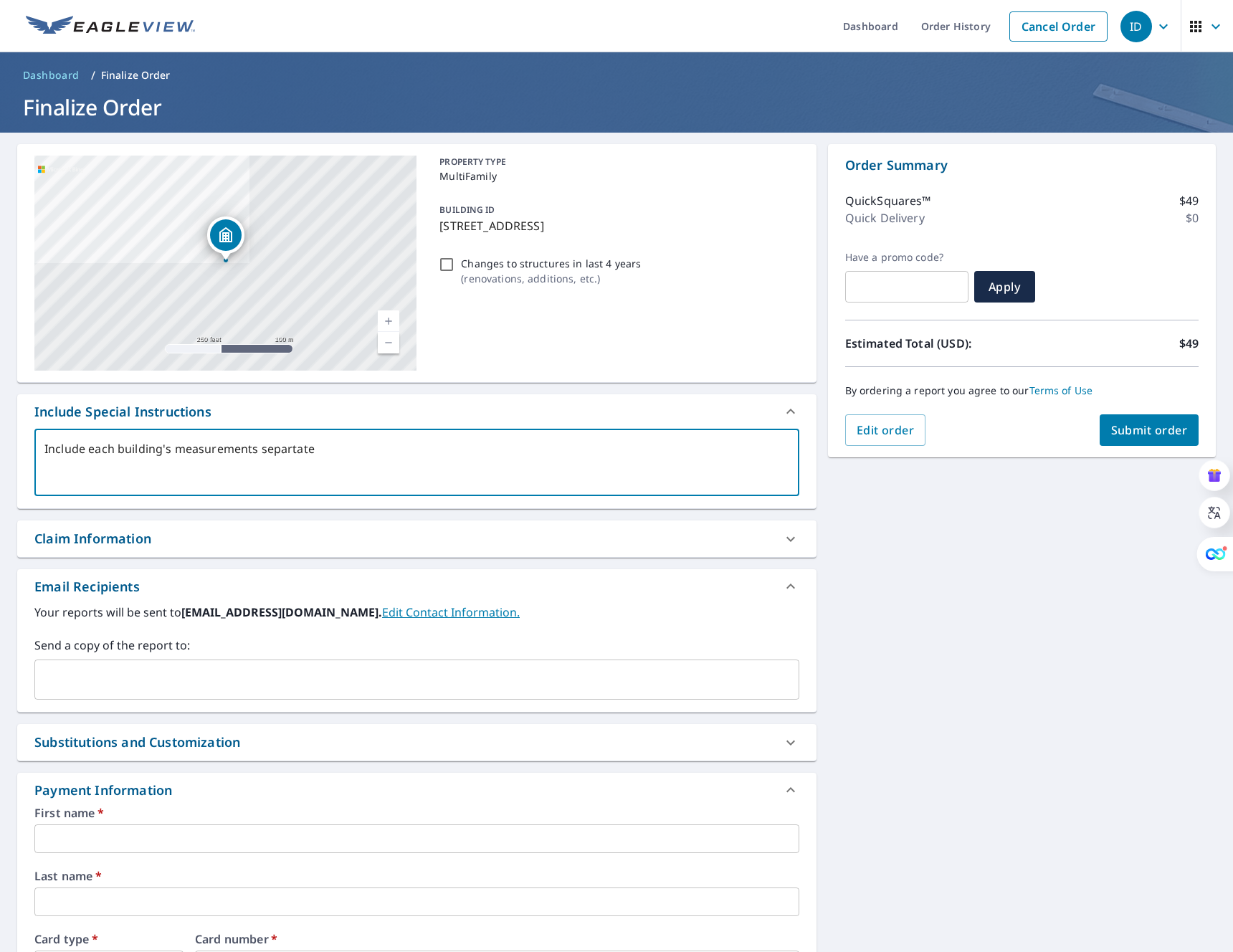
type textarea "Include each building's measurements separtate"
type textarea "x"
type textarea "Include each building's measurements separtated"
type textarea "x"
type textarea "Include each building's measurements separtated"
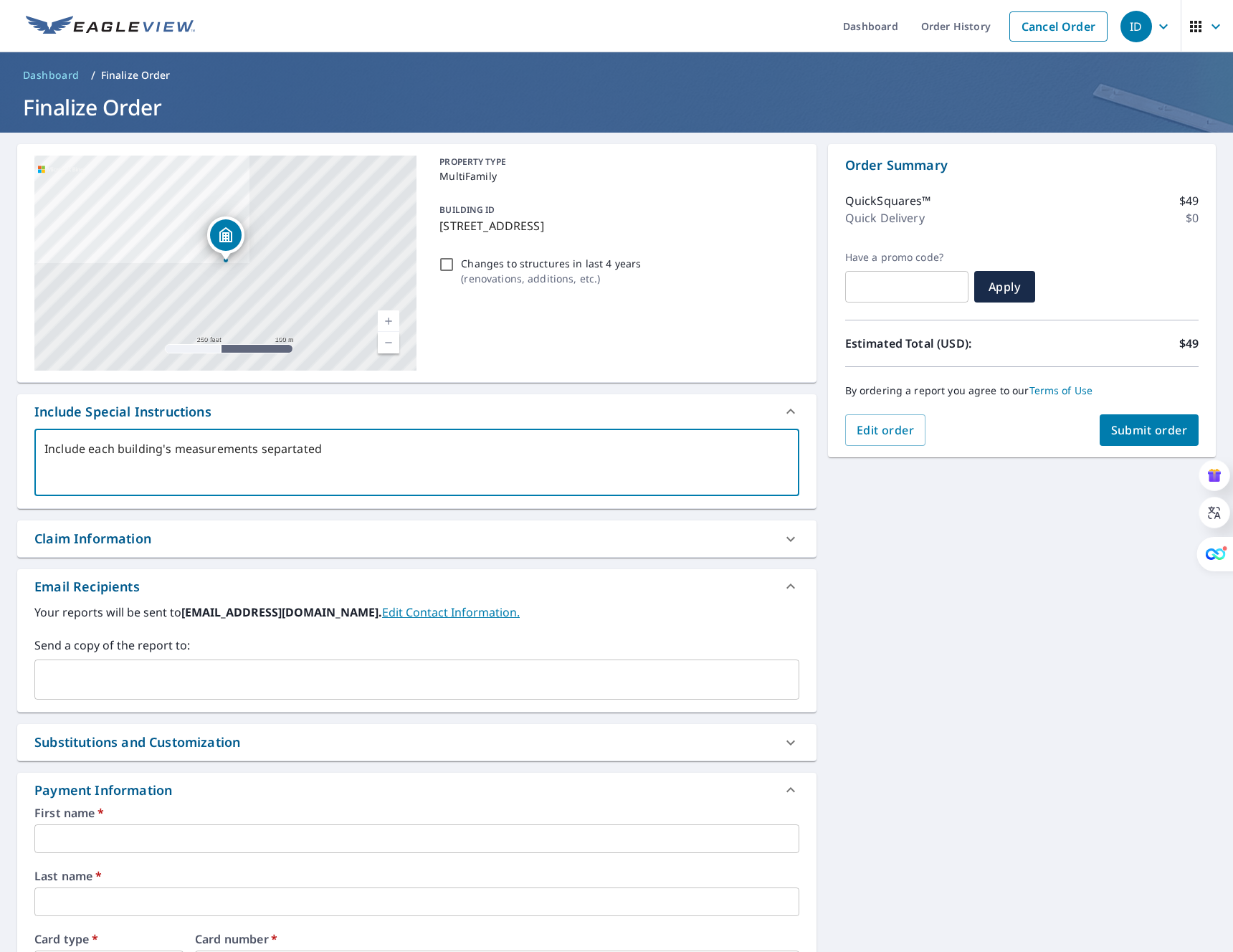
type textarea "x"
type textarea "Include each building's measurements separtated a"
type textarea "x"
type textarea "Include each building's measurements separtated an"
type textarea "x"
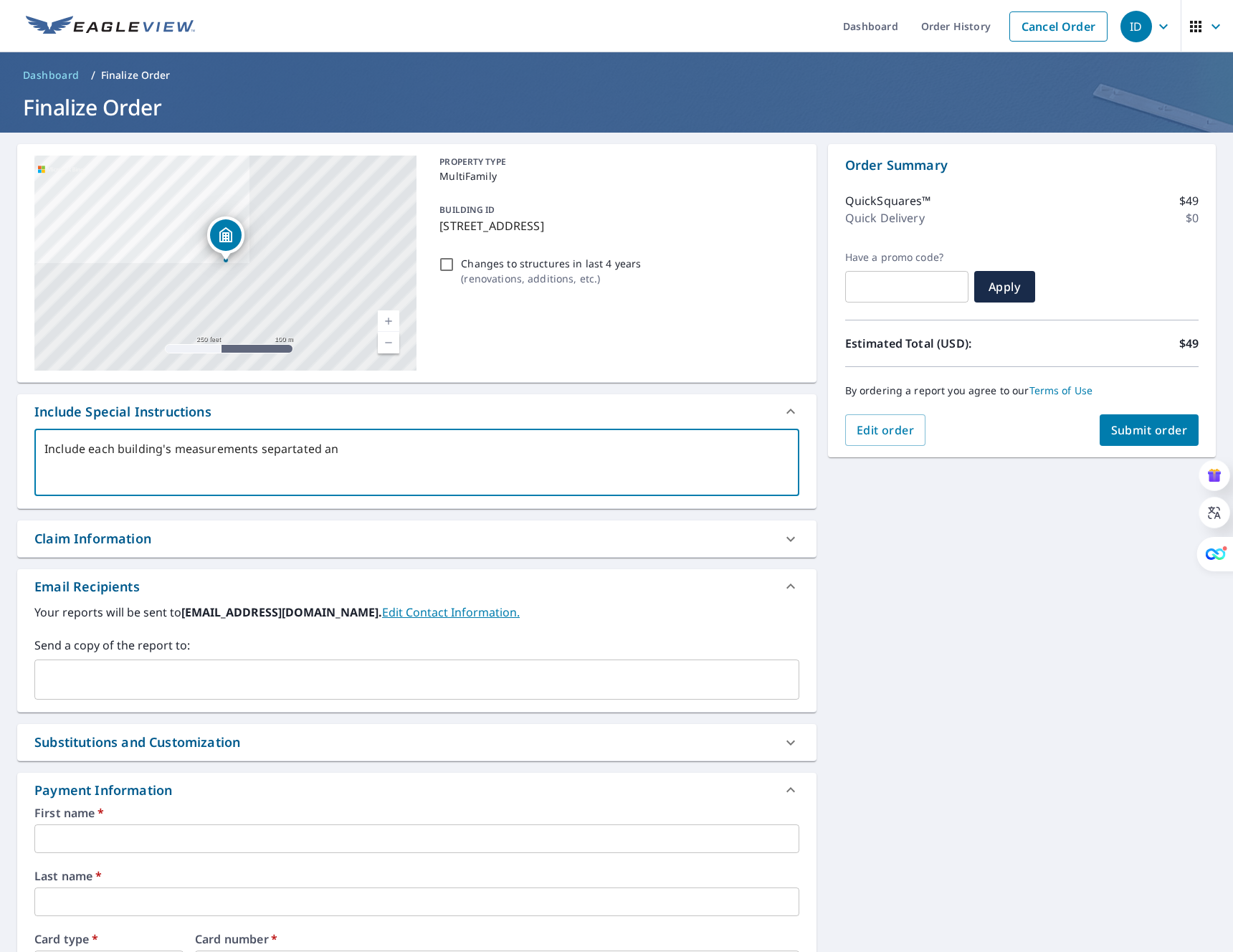
type textarea "Include each building's measurements separtated a"
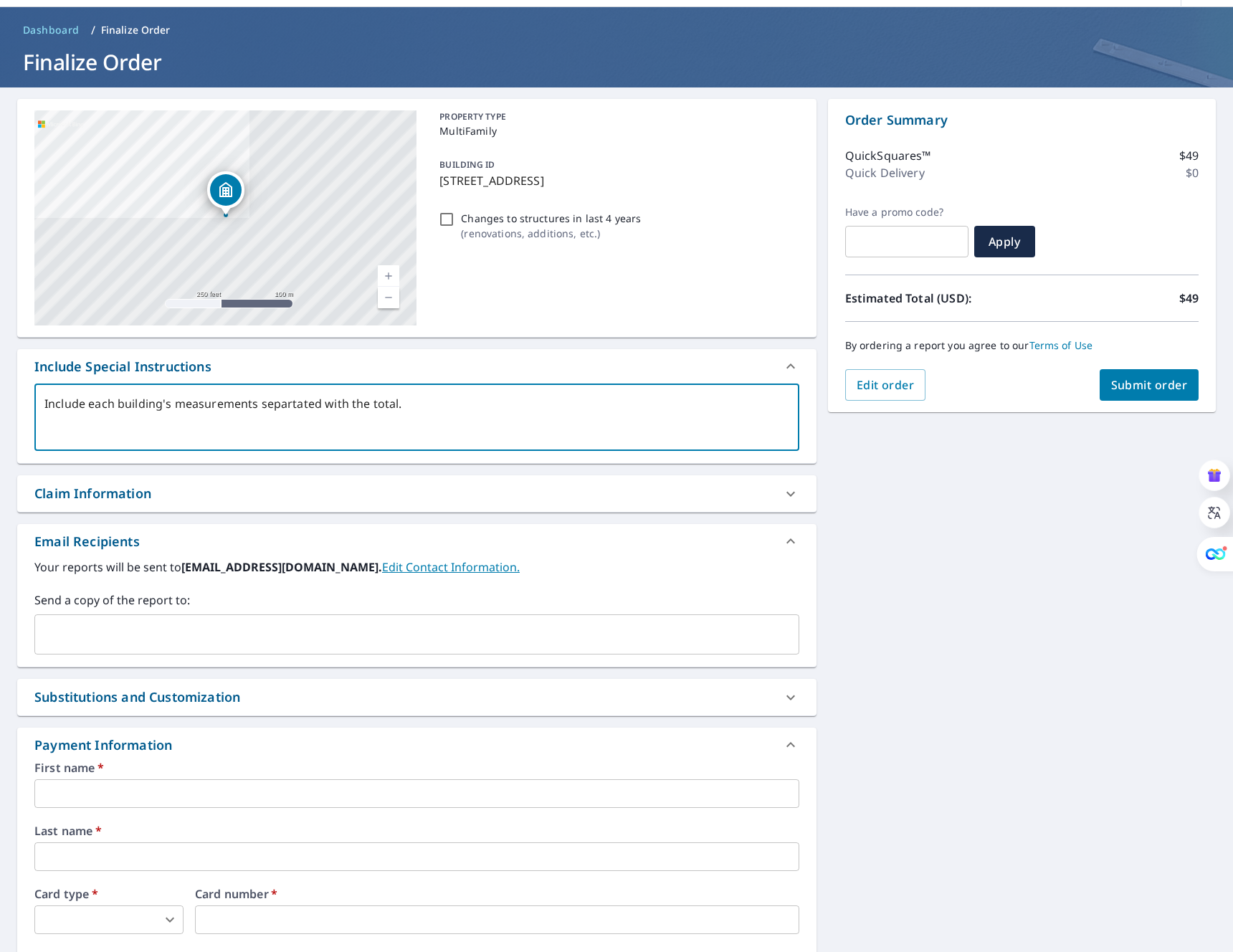
scroll to position [46, 0]
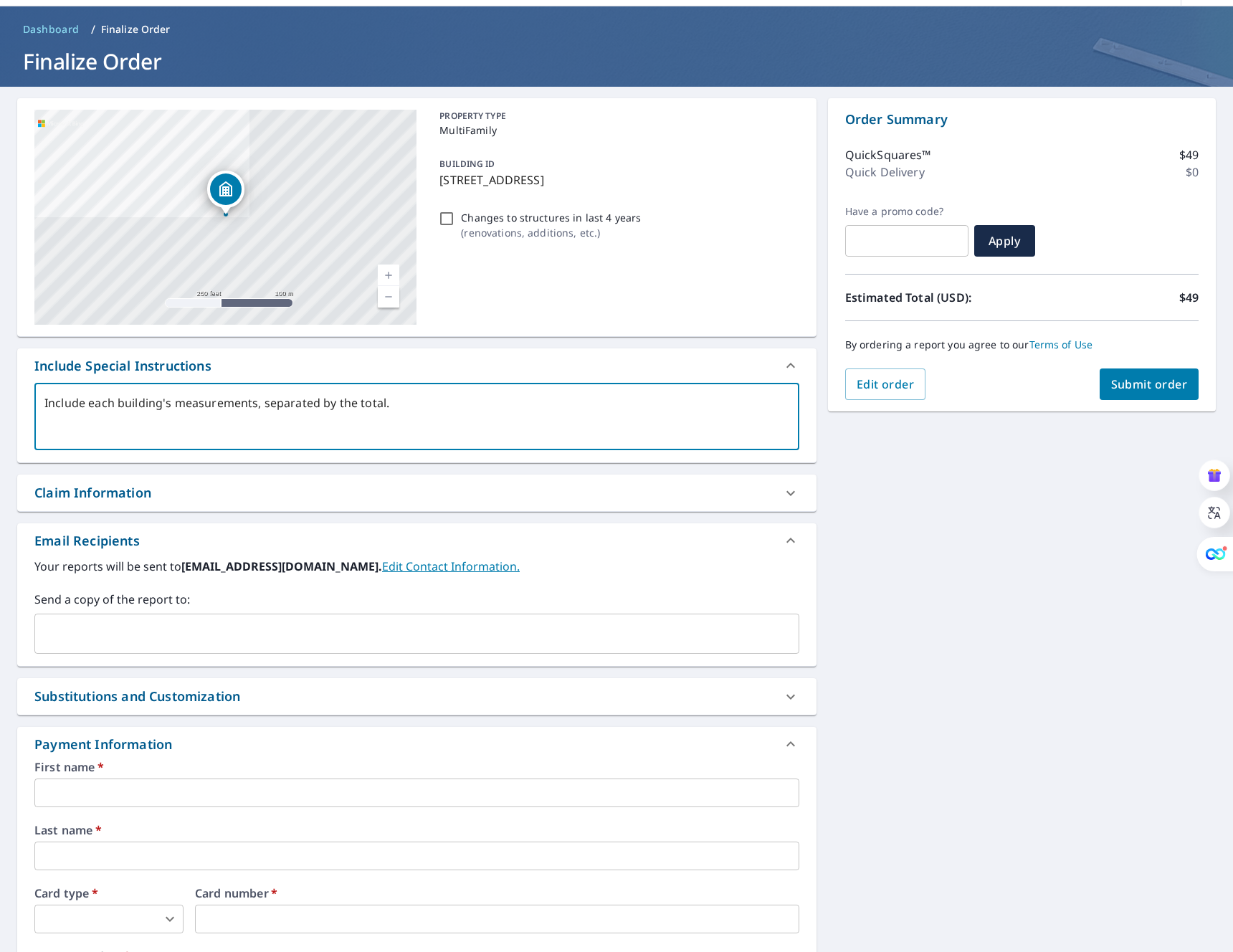
click at [391, 404] on textarea "Include each building's measurements, separated by the total." at bounding box center [416, 417] width 745 height 41
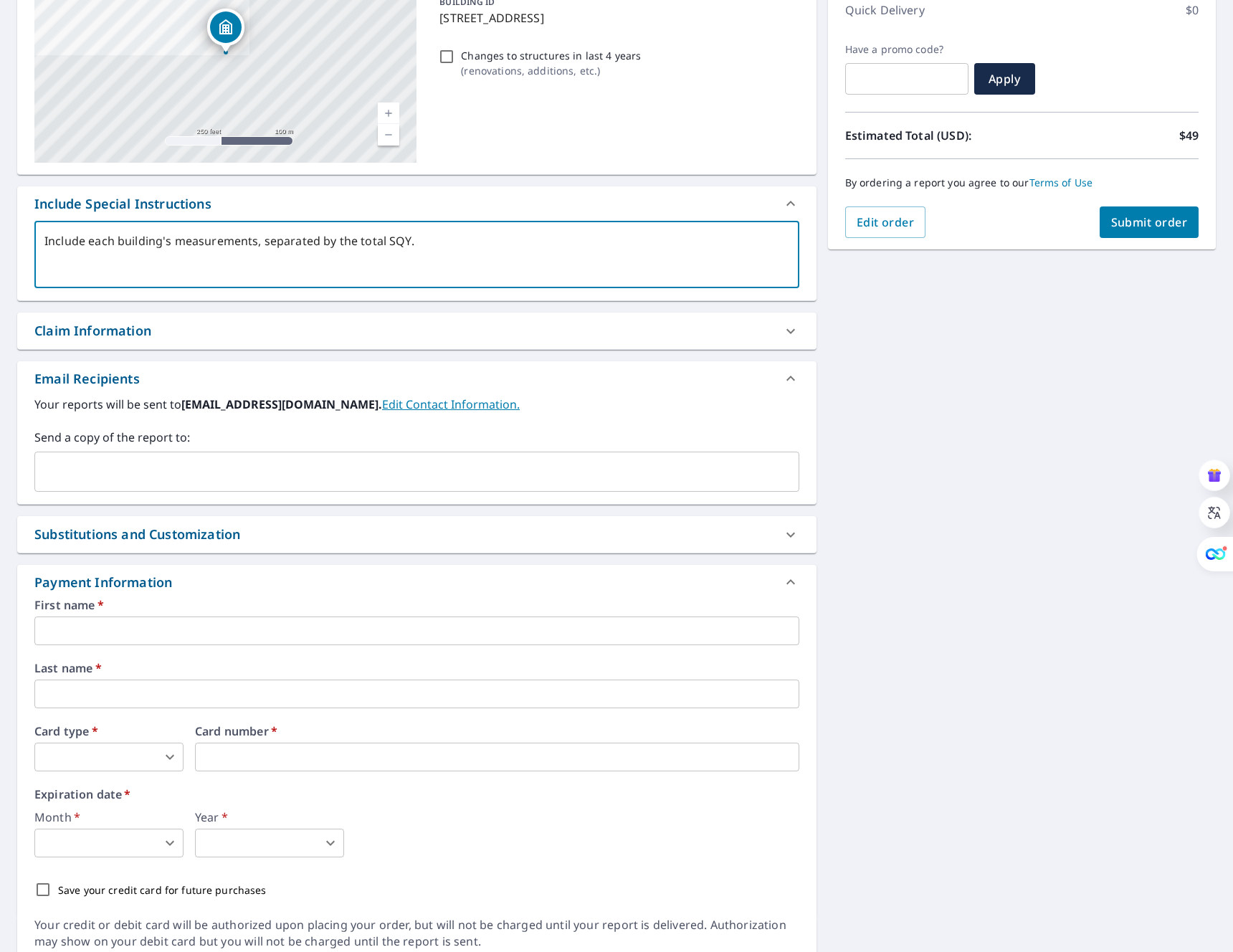
scroll to position [227, 0]
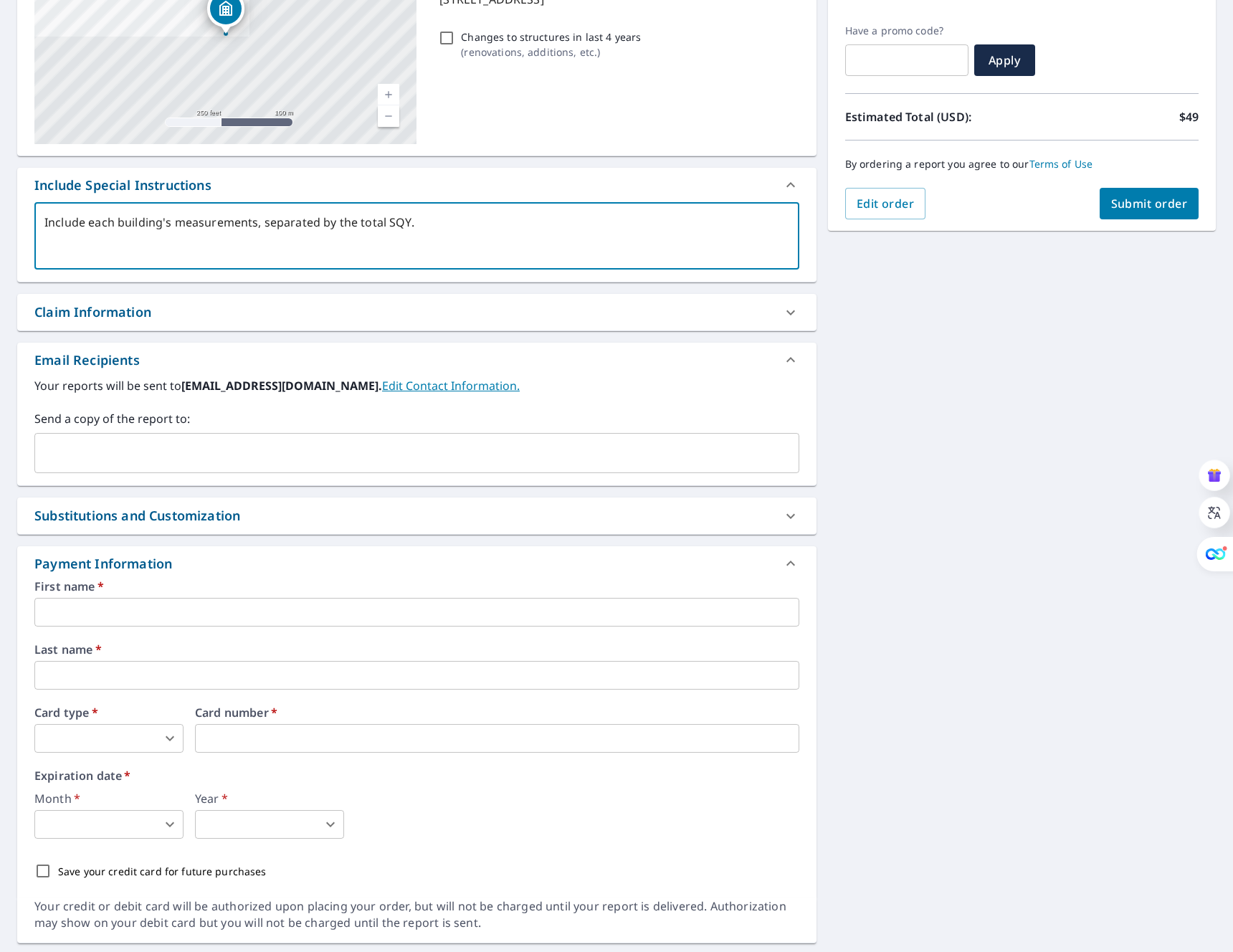
click at [99, 618] on input "text" at bounding box center [417, 612] width 764 height 29
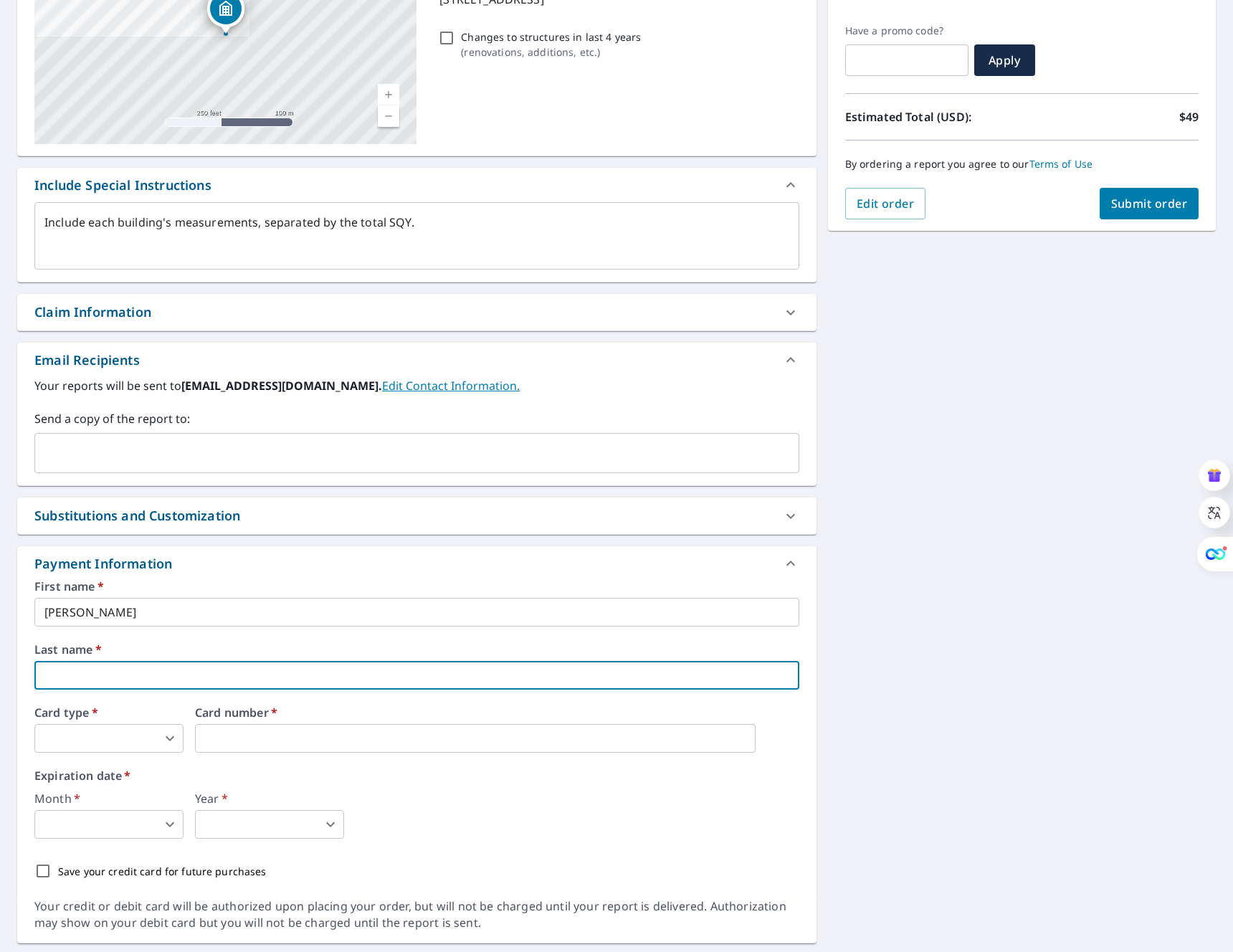
click at [84, 682] on input "text" at bounding box center [417, 675] width 764 height 29
click at [75, 737] on body "ID ID Dashboard Order History Cancel Order ID Dashboard / Finalize Order Finali…" at bounding box center [616, 476] width 1233 height 952
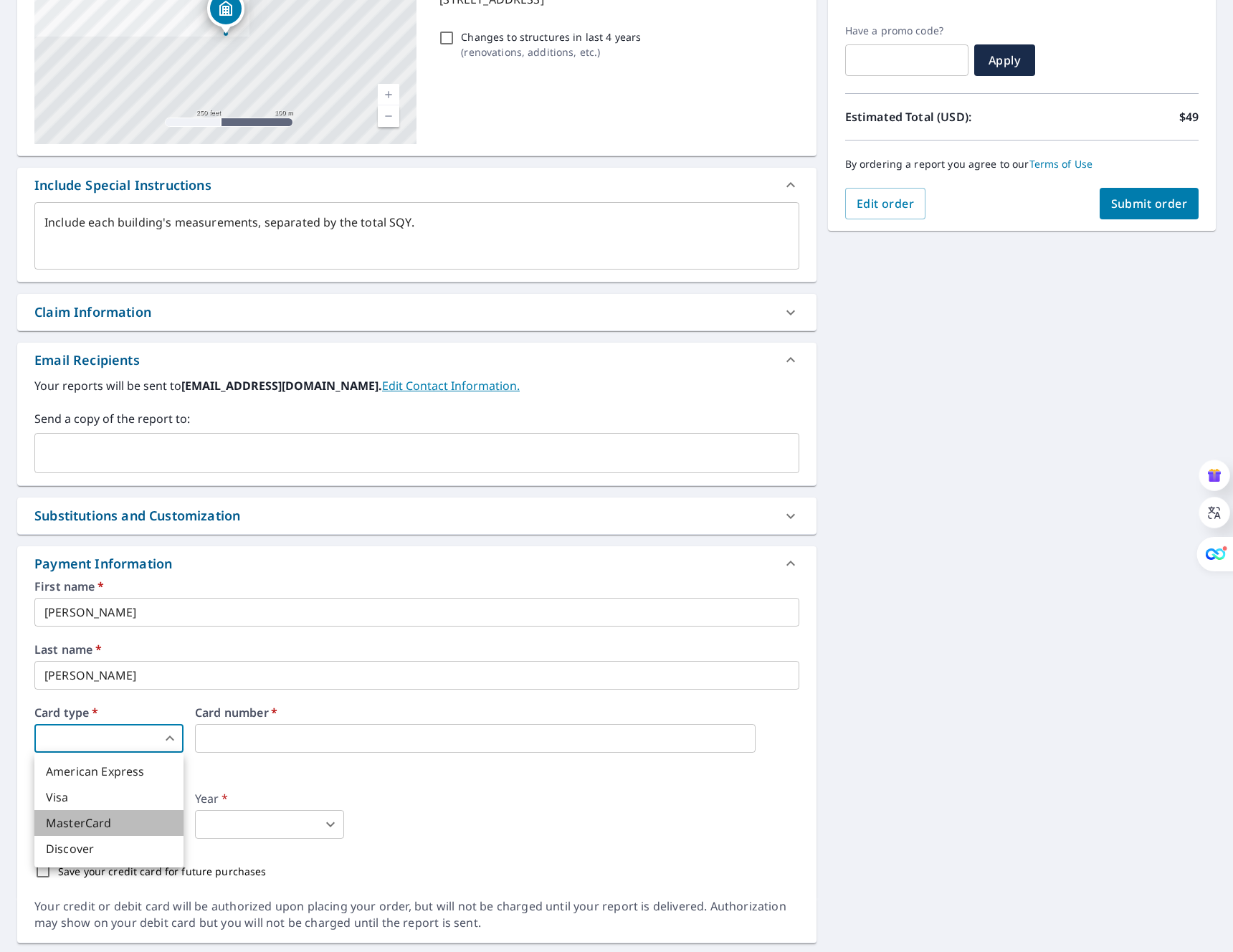
click at [97, 820] on li "MasterCard" at bounding box center [110, 823] width 149 height 25
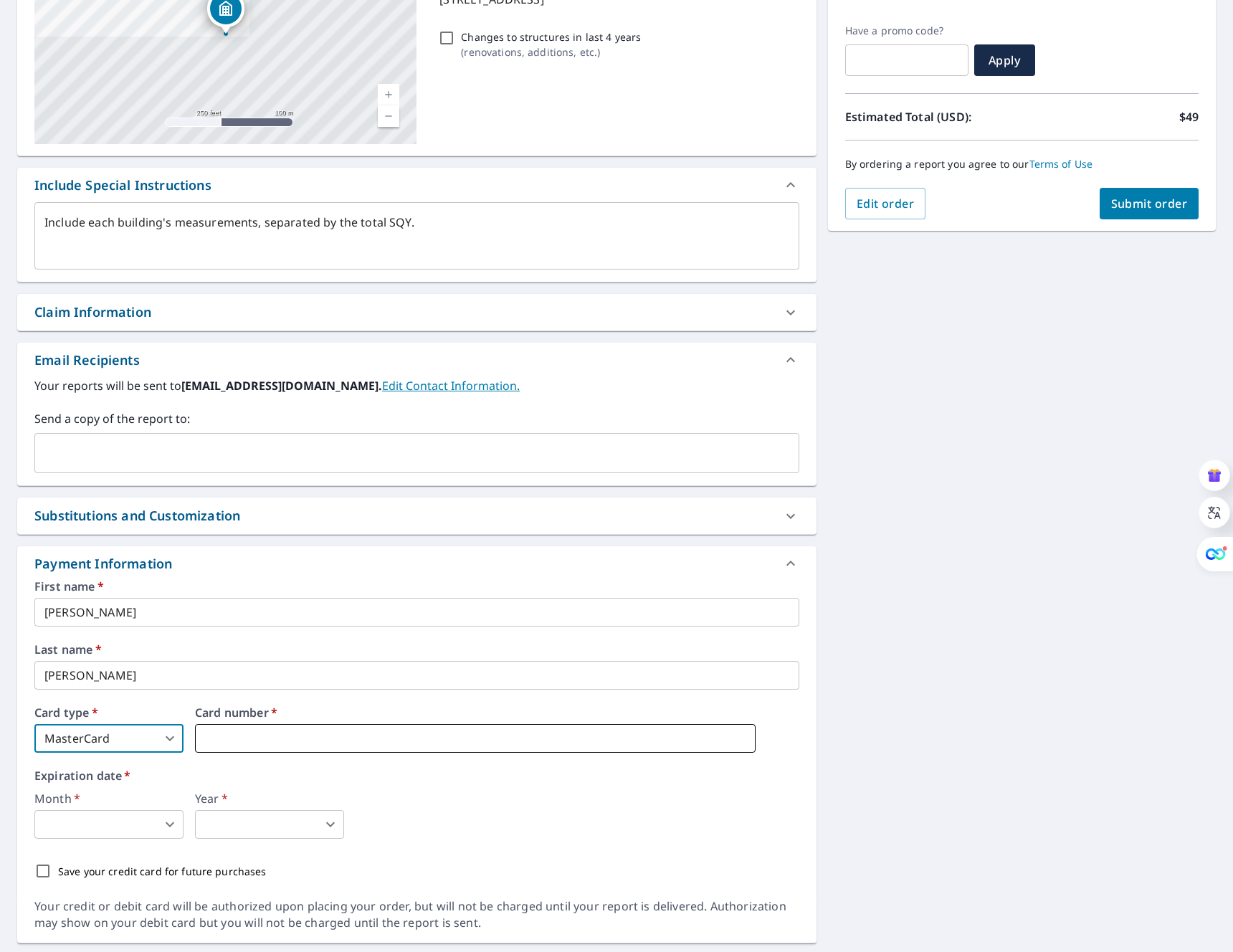
click at [209, 729] on iframe at bounding box center [476, 738] width 560 height 29
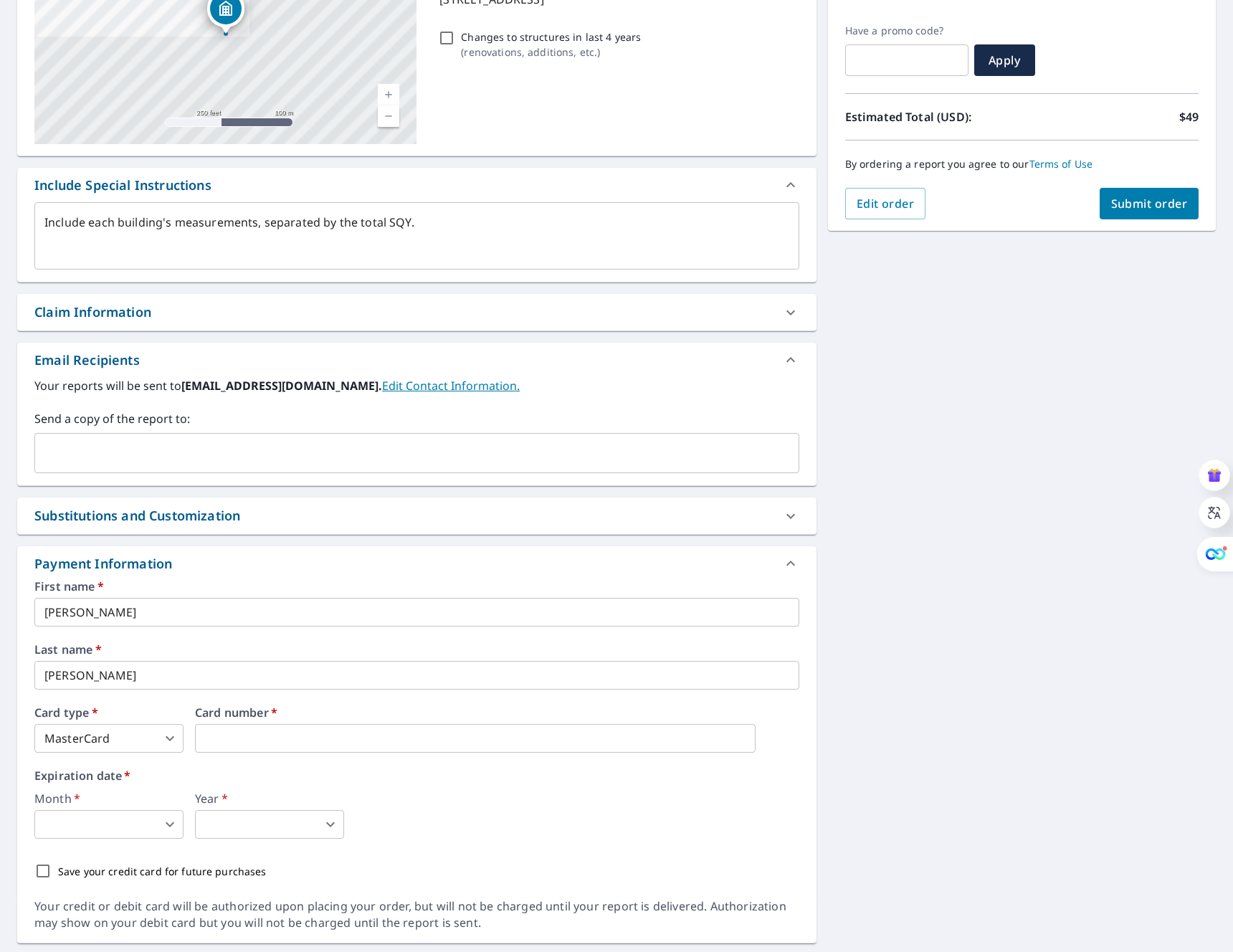
click at [160, 827] on body "ID ID Dashboard Order History Cancel Order ID Dashboard / Finalize Order Finali…" at bounding box center [616, 476] width 1233 height 952
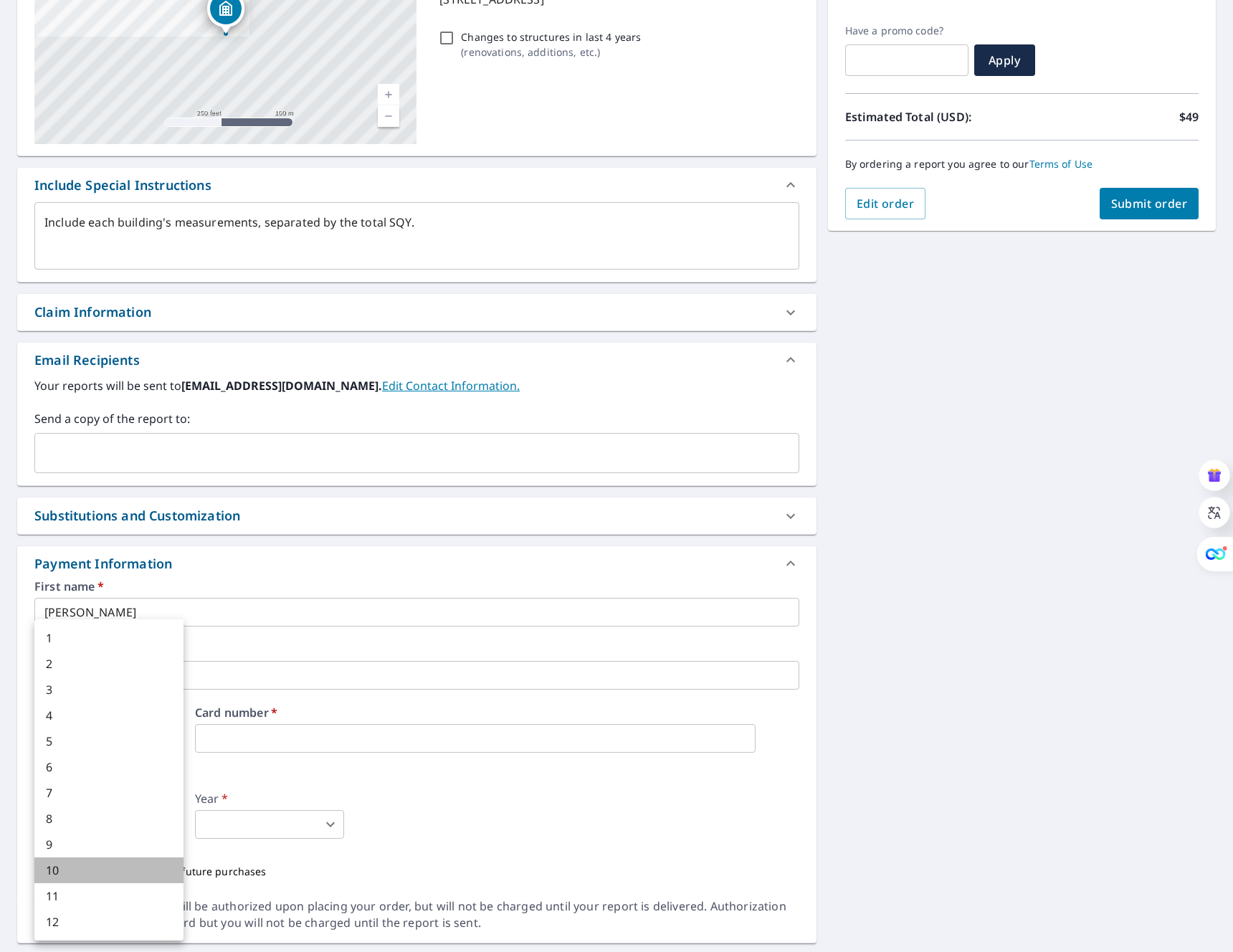
click at [149, 870] on li "10" at bounding box center [110, 870] width 149 height 25
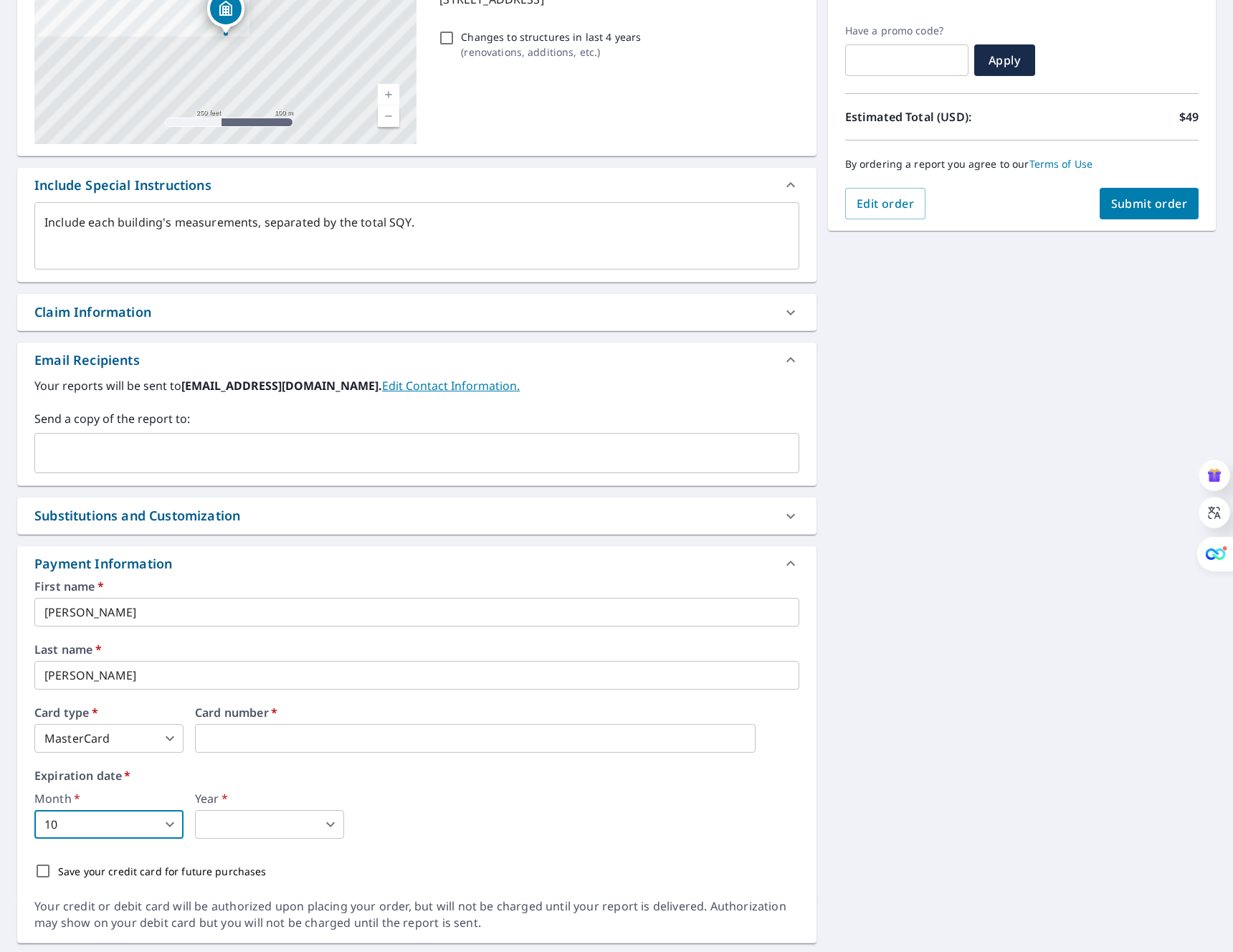
click at [230, 820] on body "ID ID Dashboard Order History Cancel Order ID Dashboard / Finalize Order Finali…" at bounding box center [616, 476] width 1233 height 952
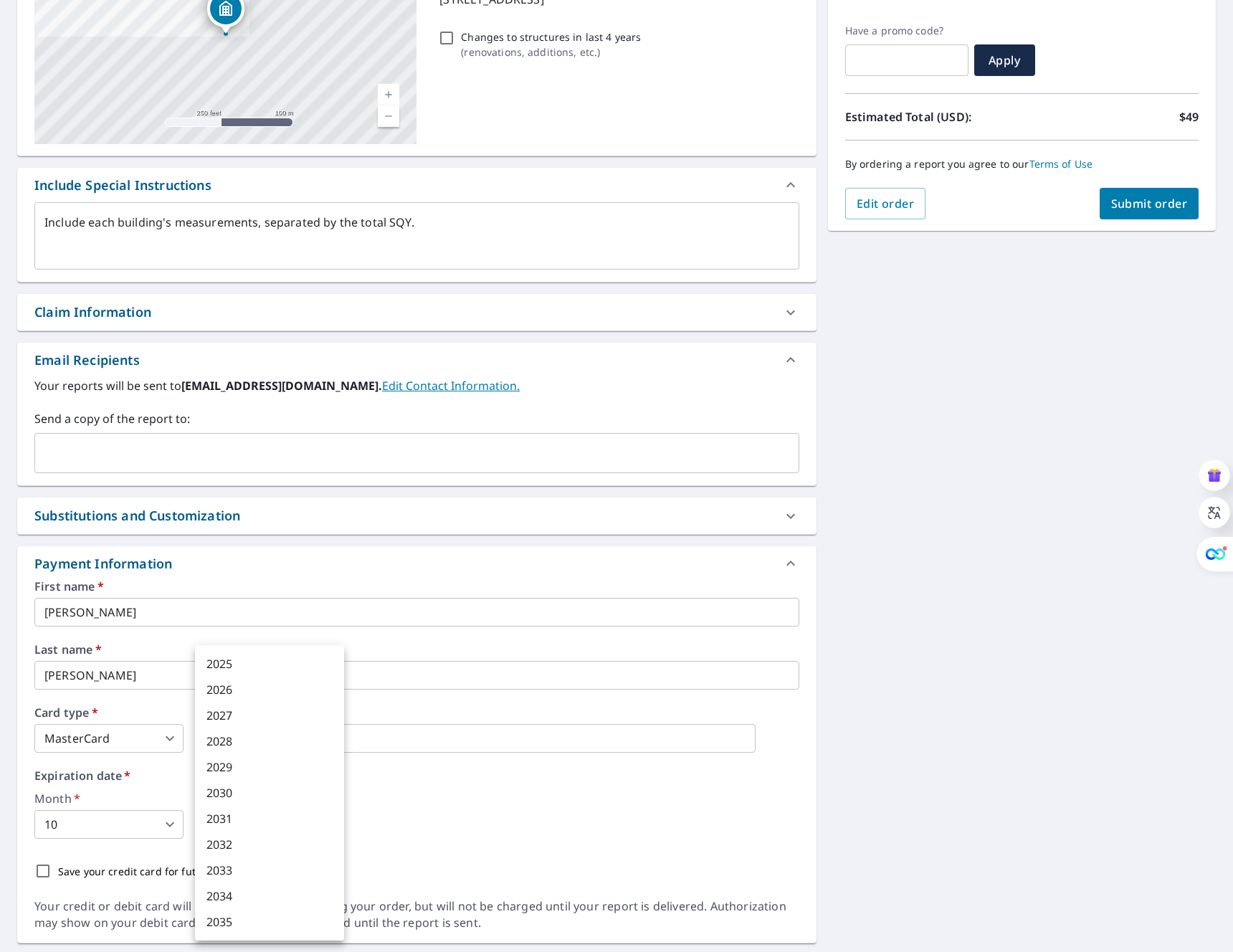
click at [222, 760] on li "2029" at bounding box center [270, 767] width 149 height 25
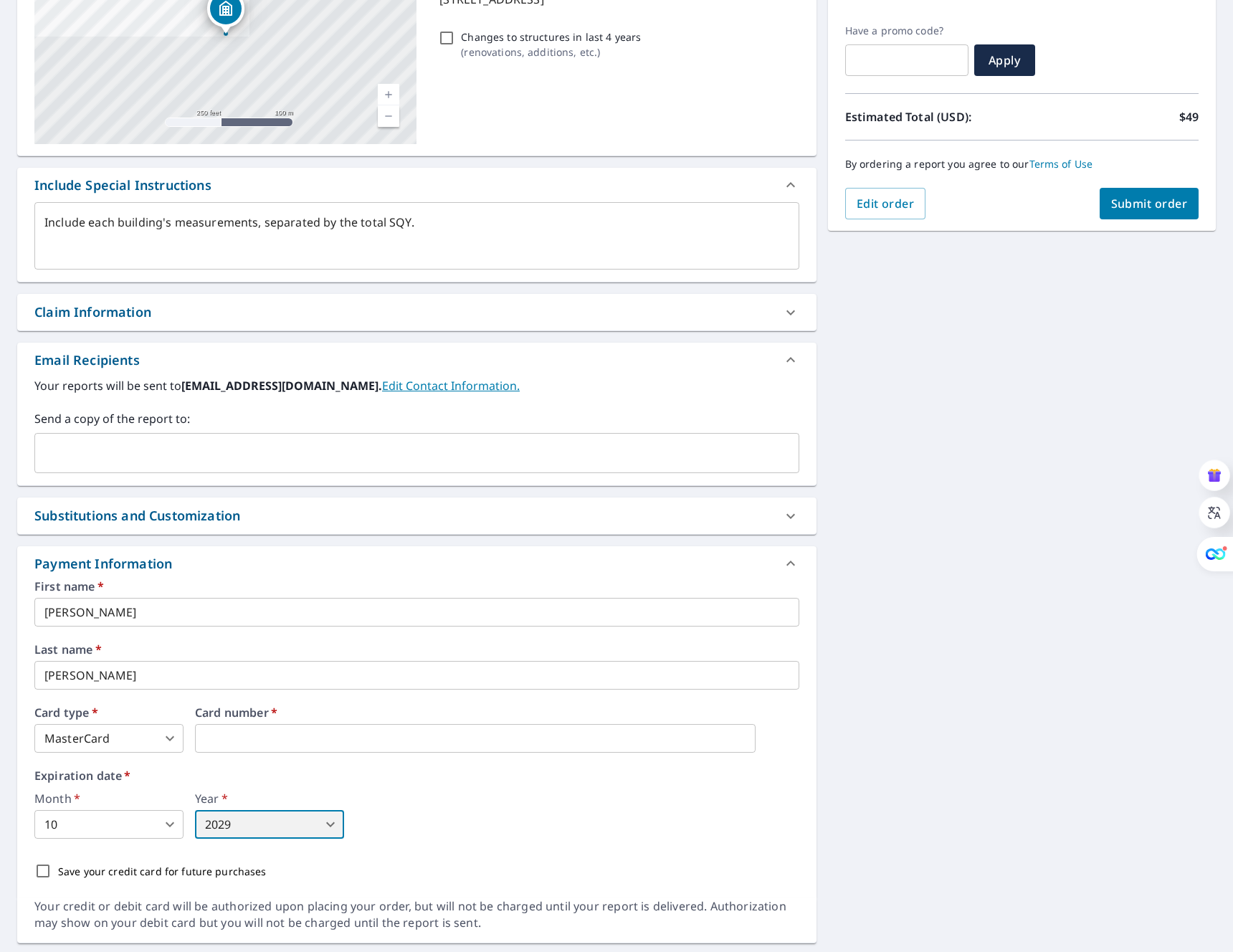
scroll to position [266, 0]
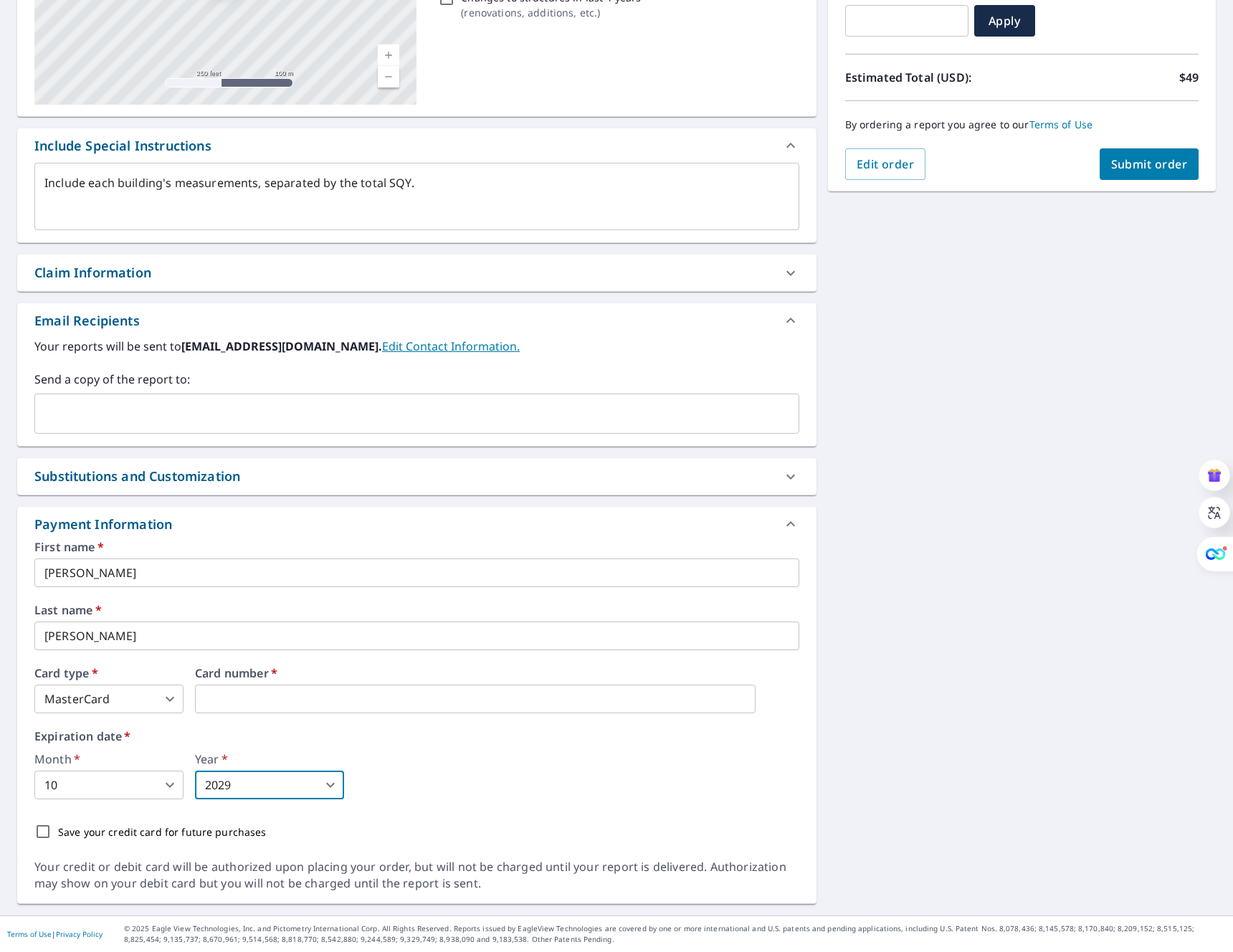
click at [43, 832] on input "Save your credit card for future purchases" at bounding box center [42, 831] width 30 height 30
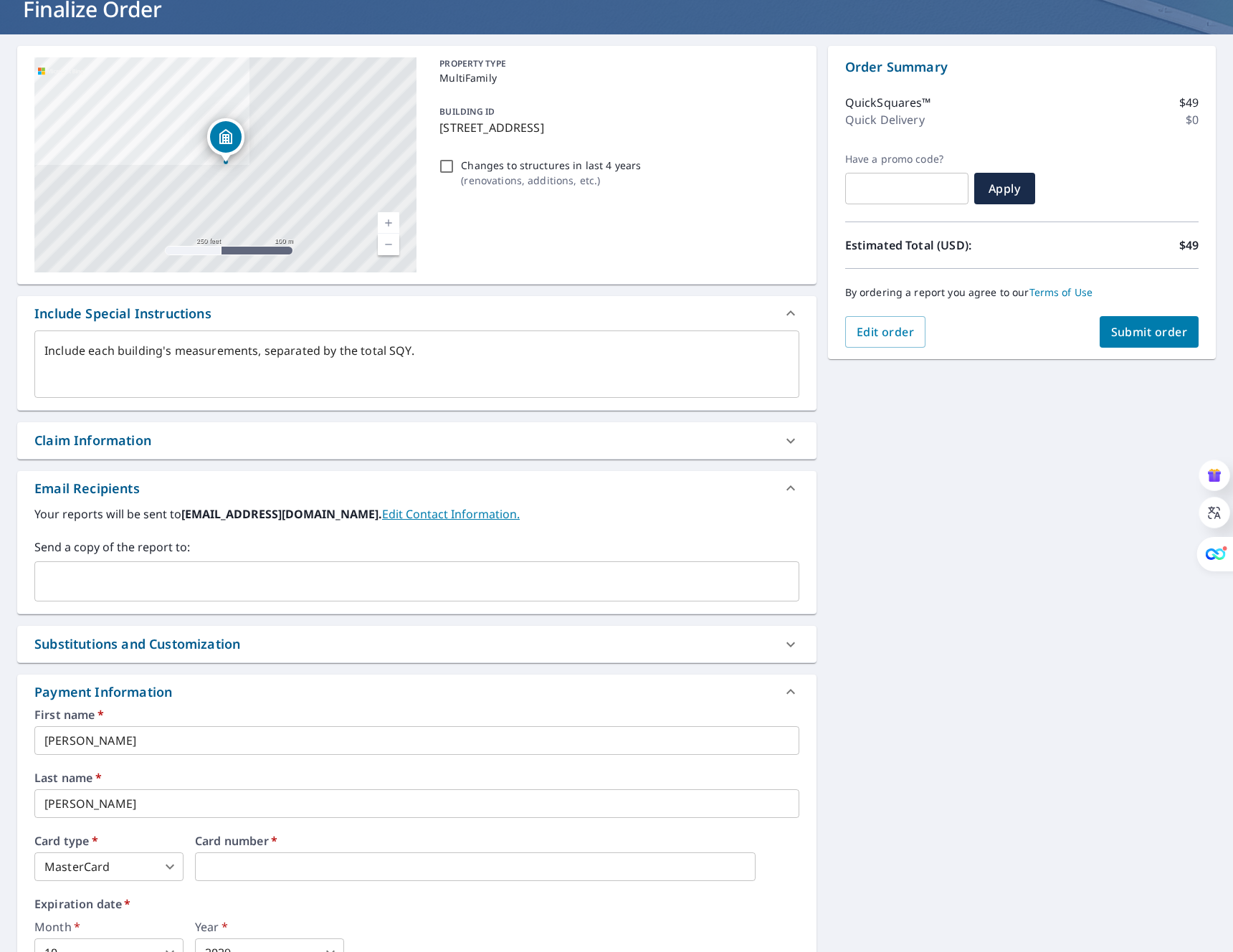
scroll to position [0, 0]
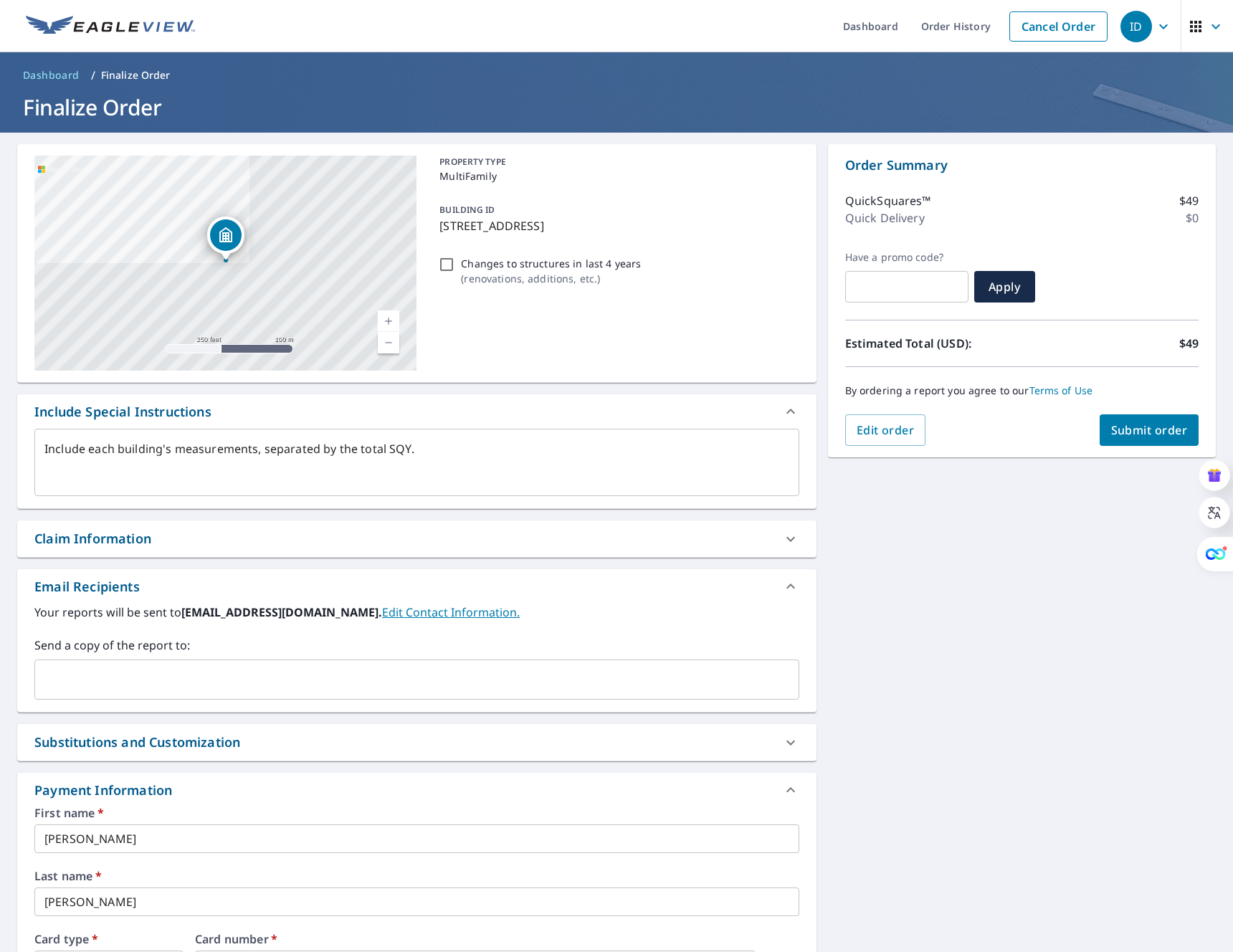
click at [1163, 429] on span "Submit order" at bounding box center [1149, 430] width 76 height 16
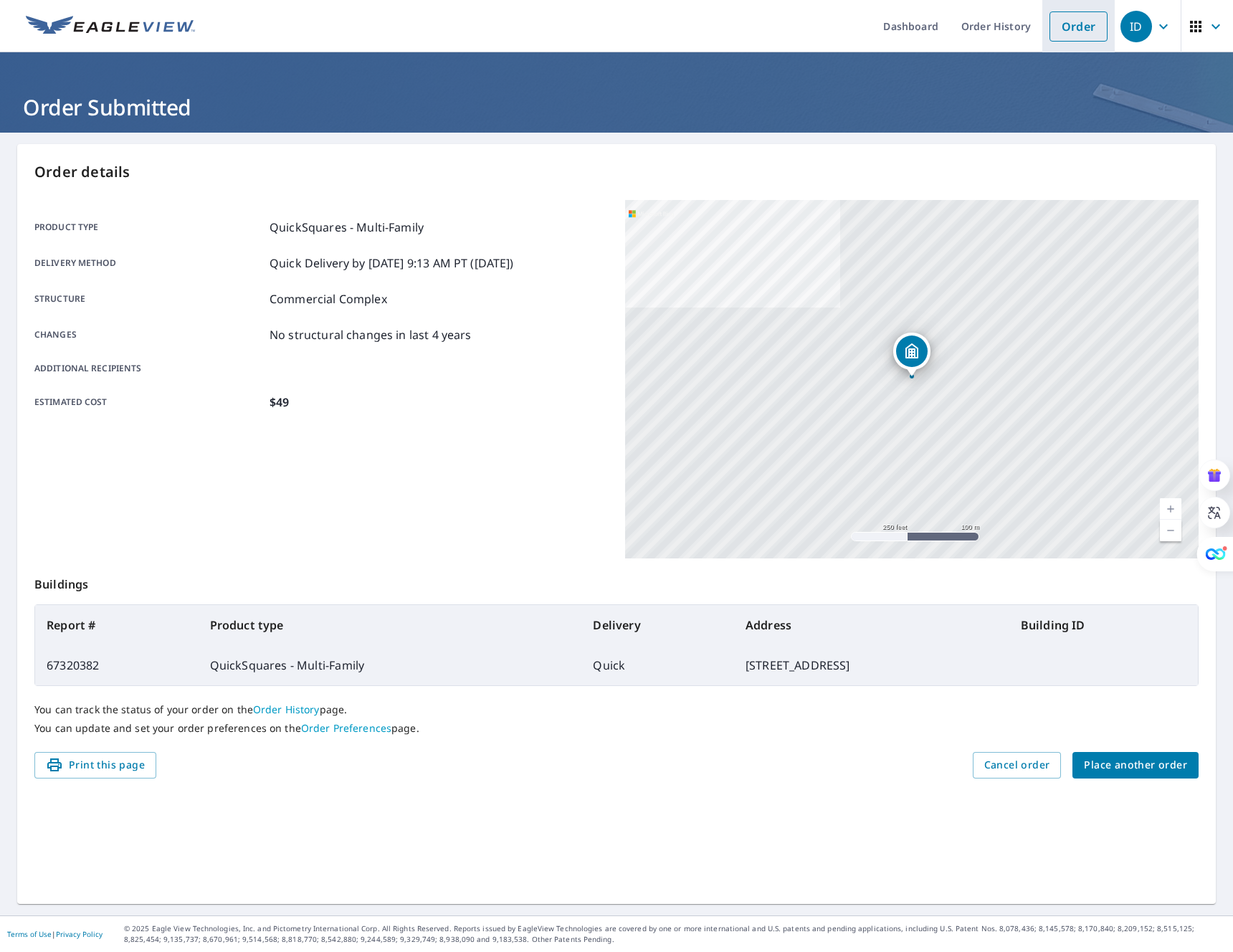
click at [1068, 29] on link "Order" at bounding box center [1078, 26] width 58 height 30
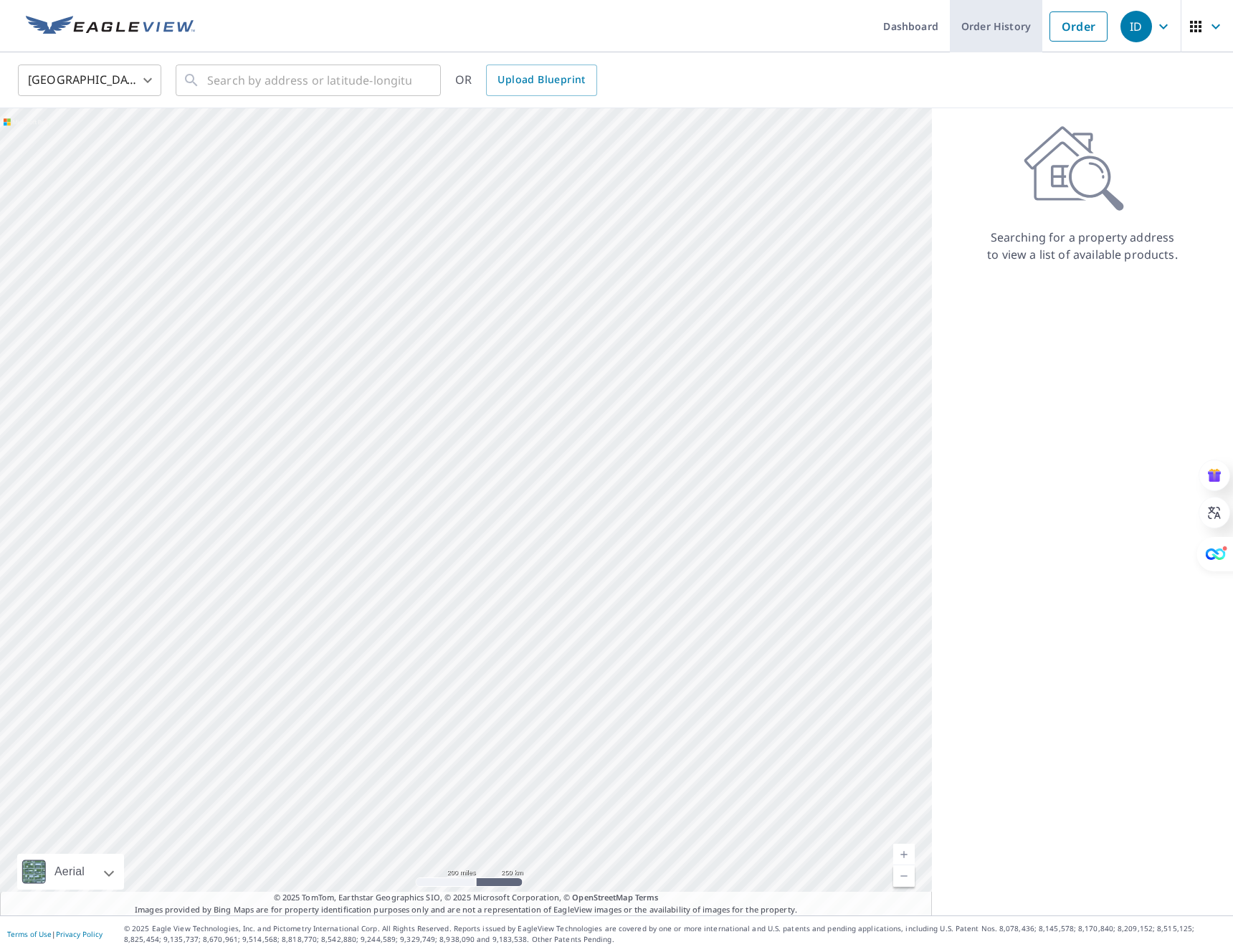
click at [989, 29] on link "Order History" at bounding box center [995, 26] width 93 height 53
